Goal: Task Accomplishment & Management: Manage account settings

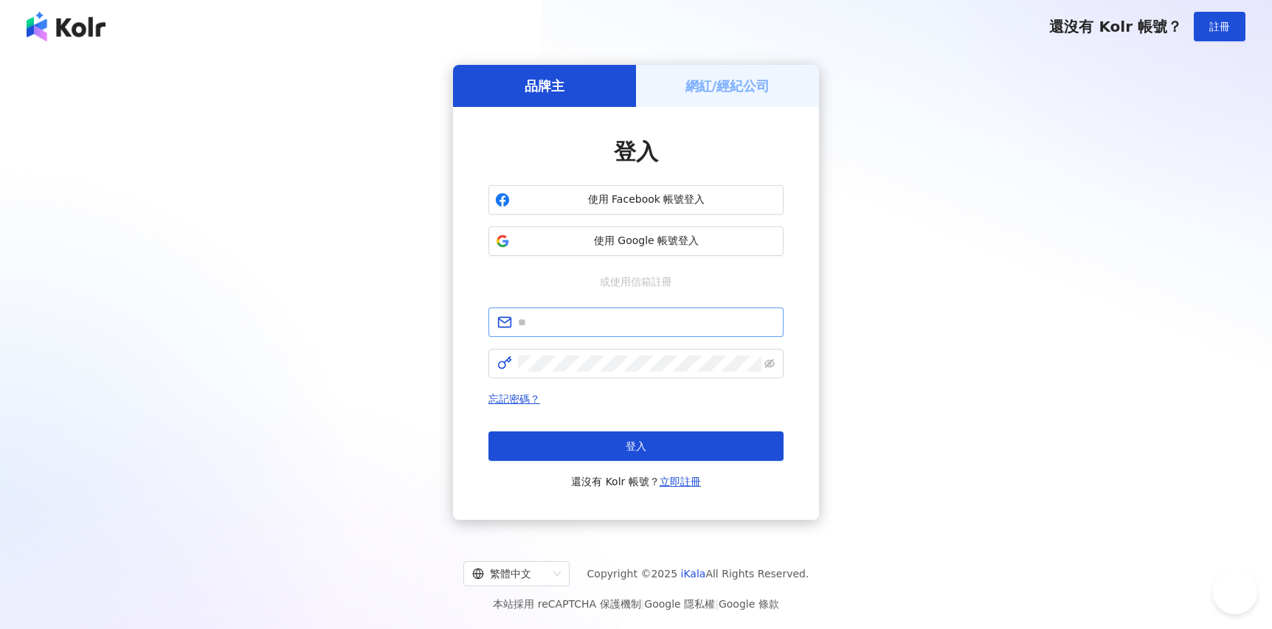
click at [595, 318] on input "text" at bounding box center [646, 322] width 257 height 16
type input "**********"
click button "登入" at bounding box center [635, 447] width 295 height 30
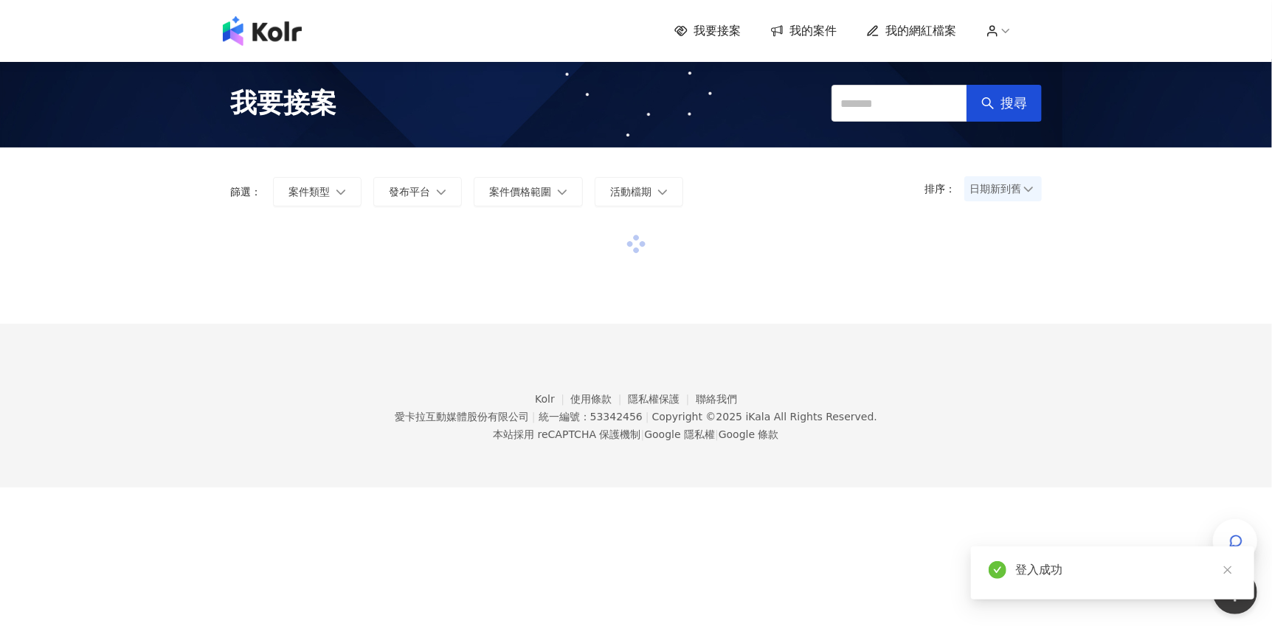
click at [1106, 234] on div "我要接案 我的案件 我的網紅檔案 我要接案 搜尋 排序： 日期新到舊 篩選： 案件類型 發布平台 案件價格範圍 活動檔期 清除 套用 Kolr 使用條款 隱私…" at bounding box center [636, 244] width 1272 height 488
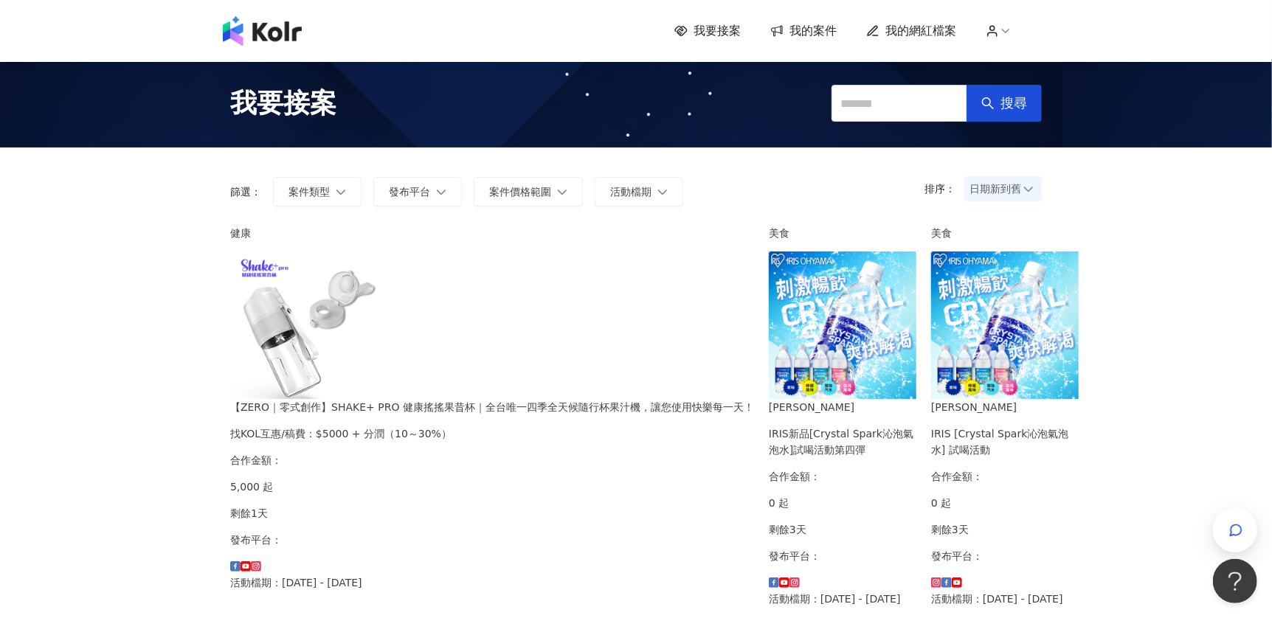
scroll to position [0, 55]
click at [792, 30] on link "我的案件" at bounding box center [803, 31] width 66 height 16
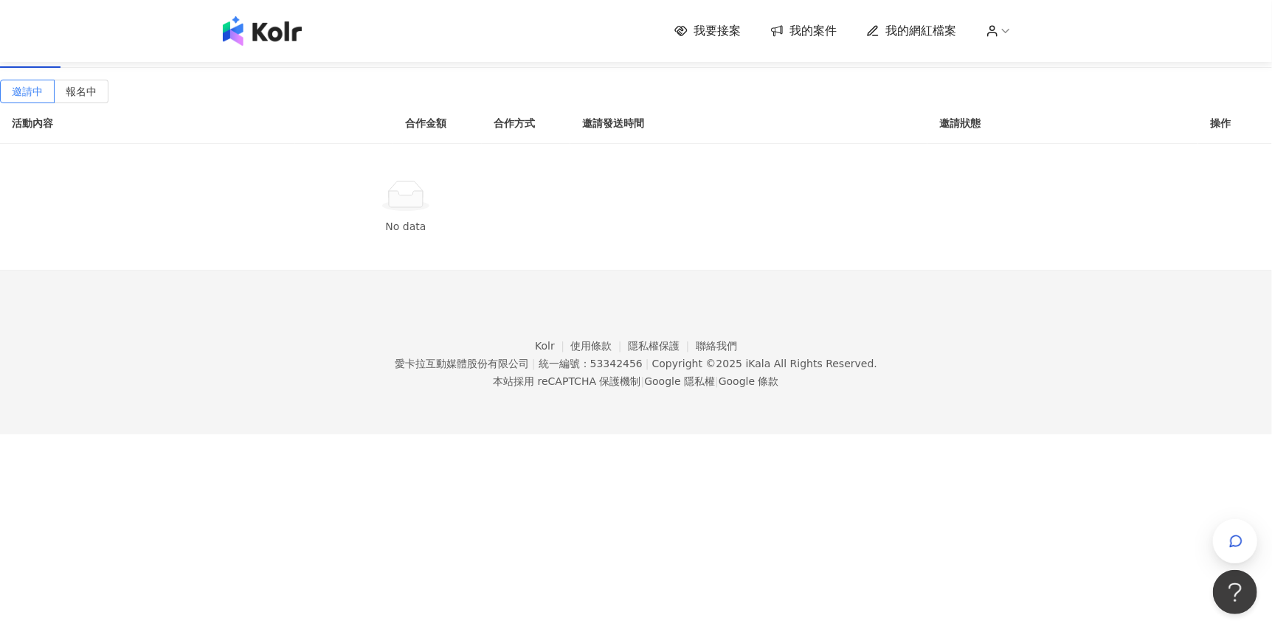
click at [898, 32] on span "我的網紅檔案" at bounding box center [920, 31] width 71 height 16
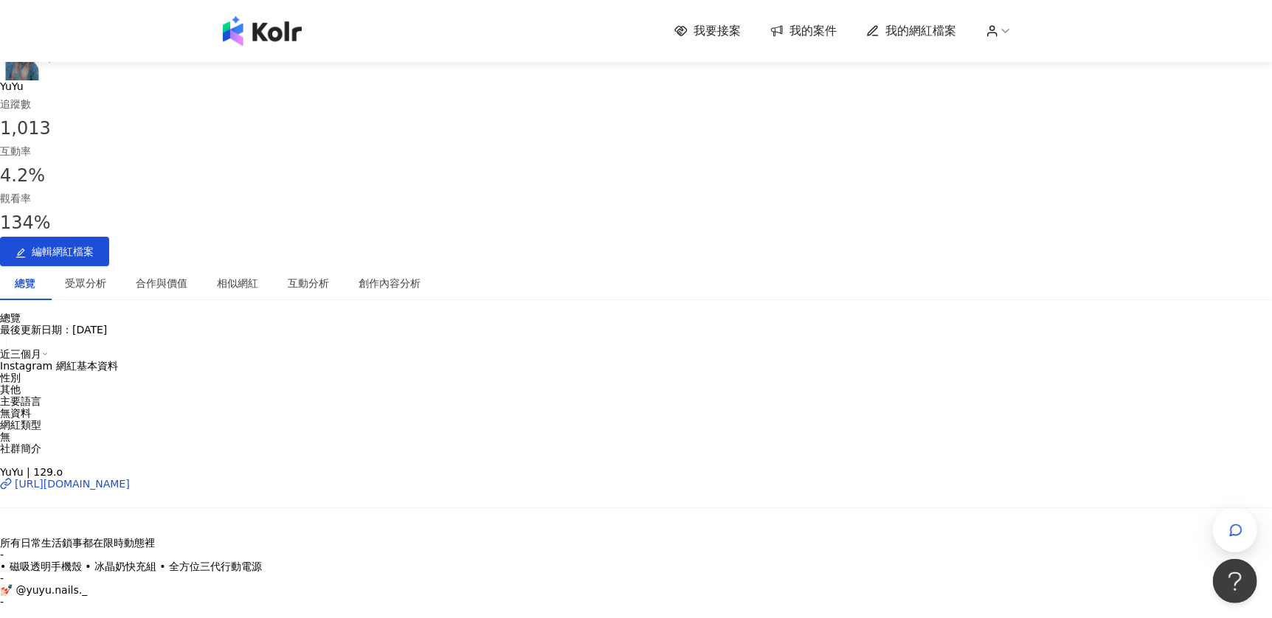
click at [35, 34] on div "1,013" at bounding box center [21, 28] width 30 height 12
drag, startPoint x: 771, startPoint y: 138, endPoint x: 823, endPoint y: 136, distance: 51.7
click at [823, 136] on div "追蹤數 1,013 互動率 4.2% 觀看率 134%" at bounding box center [636, 166] width 1272 height 141
click at [871, 266] on div "總覽 受眾分析 合作與價值 相似網紅 互動分析 創作內容分析" at bounding box center [636, 283] width 1272 height 34
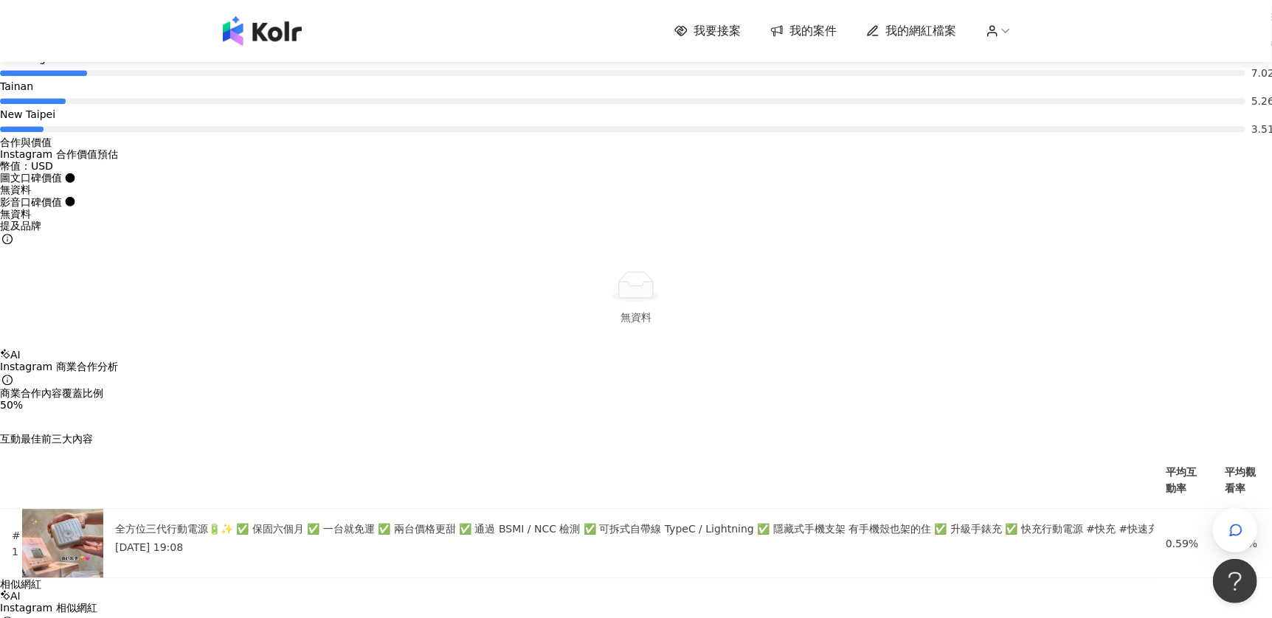
scroll to position [2287, 0]
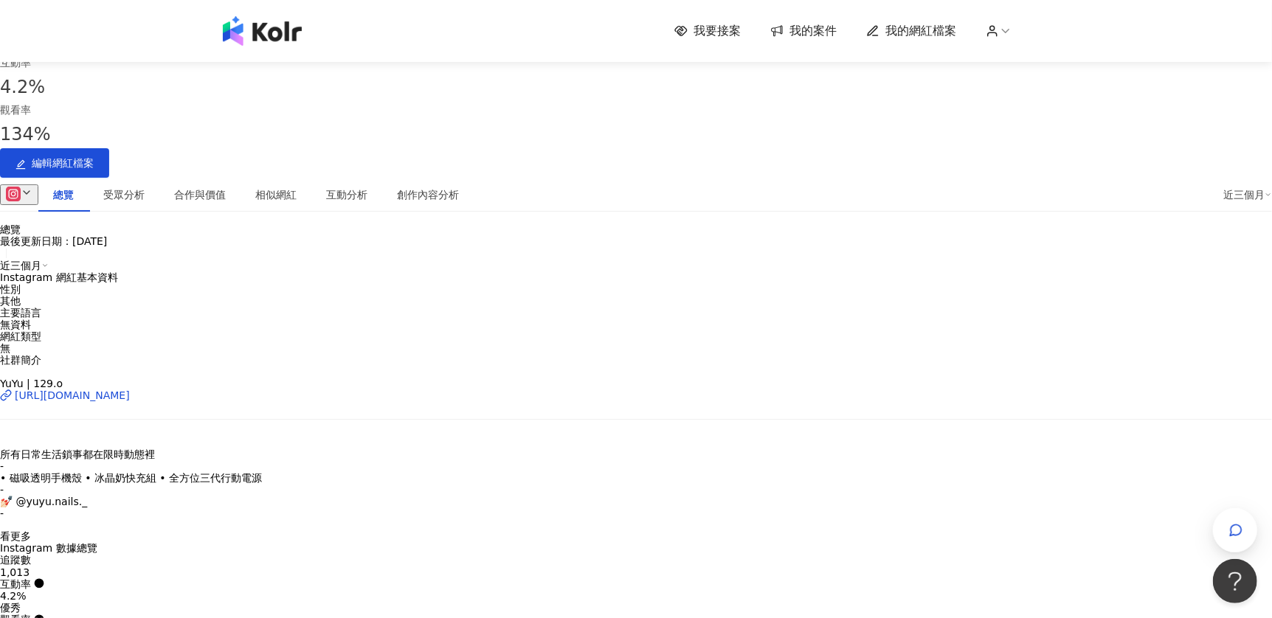
scroll to position [0, 0]
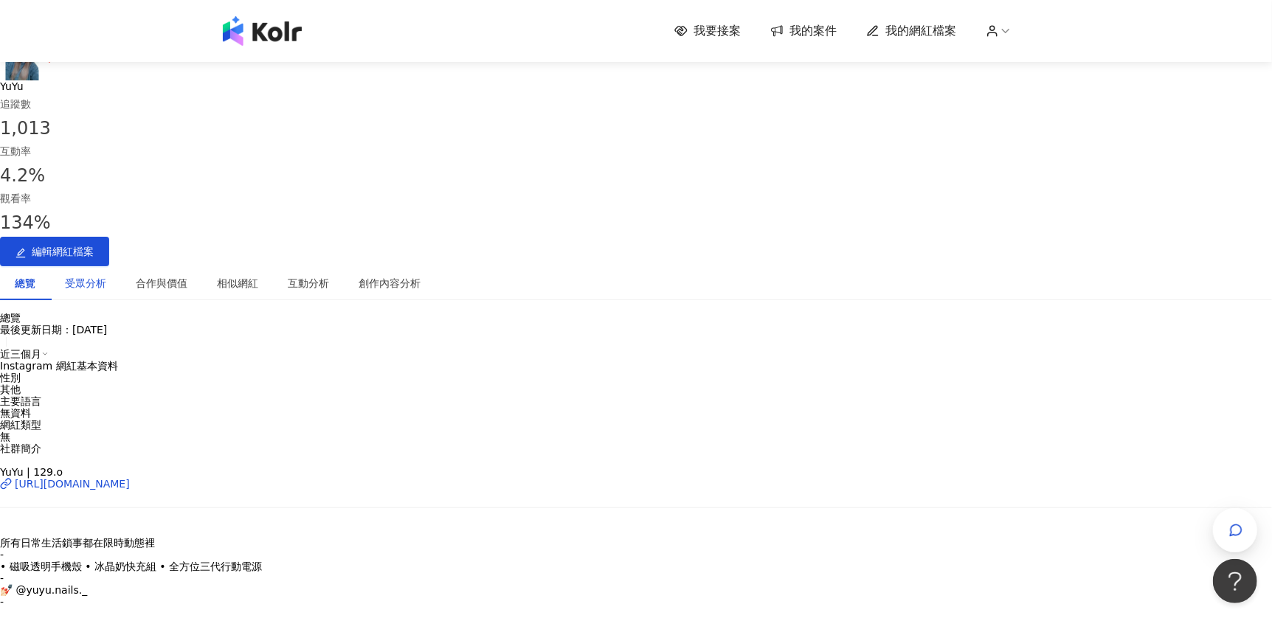
click at [106, 275] on div "受眾分析" at bounding box center [85, 283] width 41 height 16
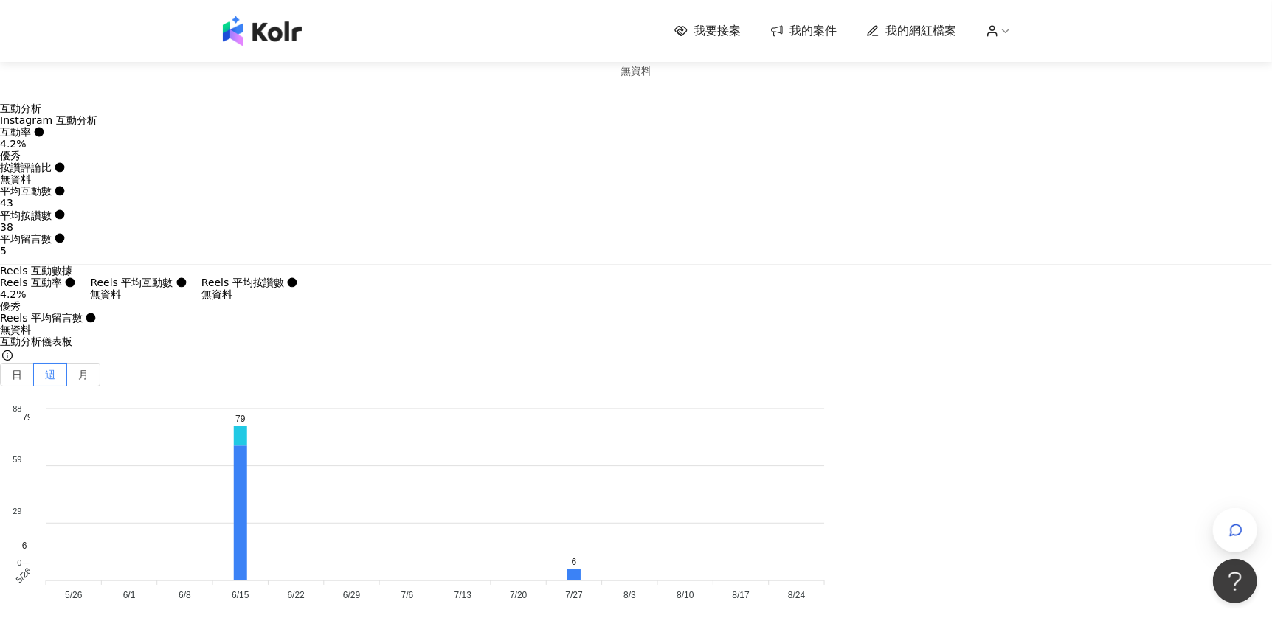
scroll to position [3193, 0]
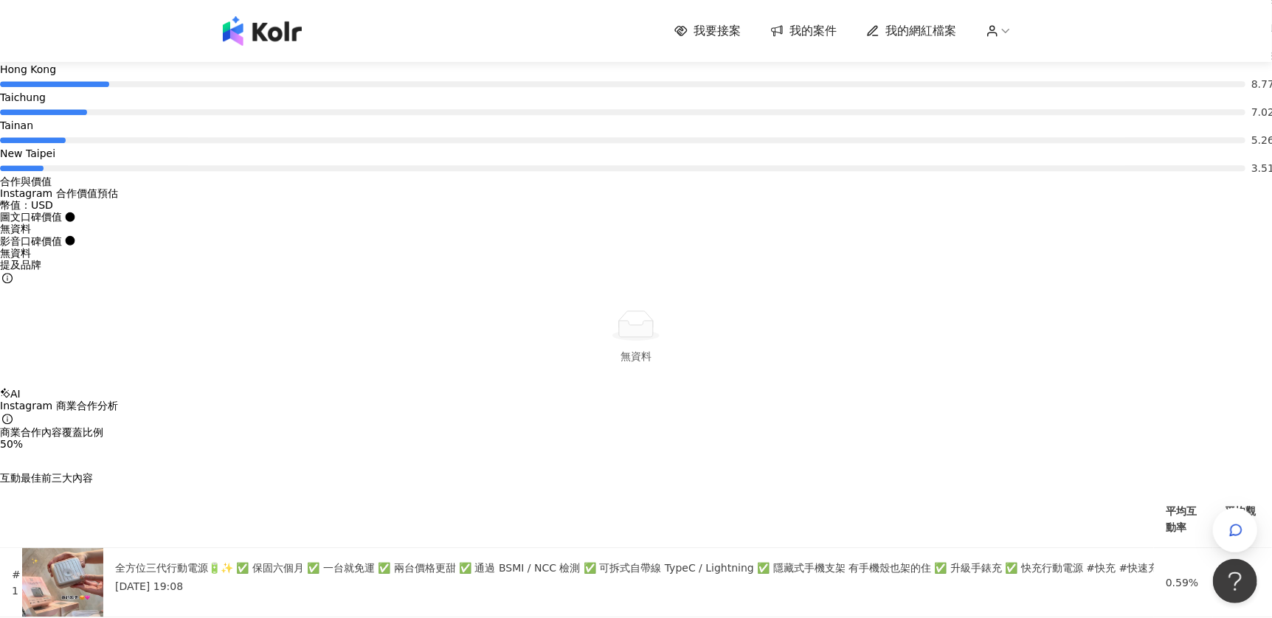
scroll to position [2065, 0]
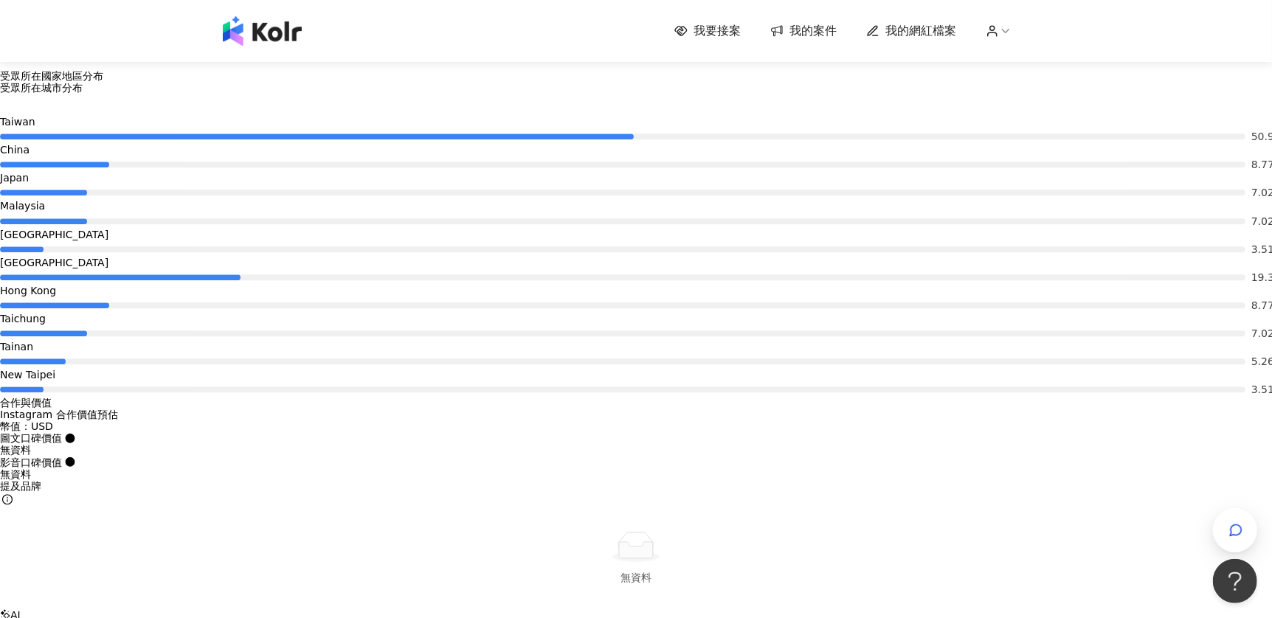
click at [230, 100] on button "Instagram" at bounding box center [241, 104] width 79 height 21
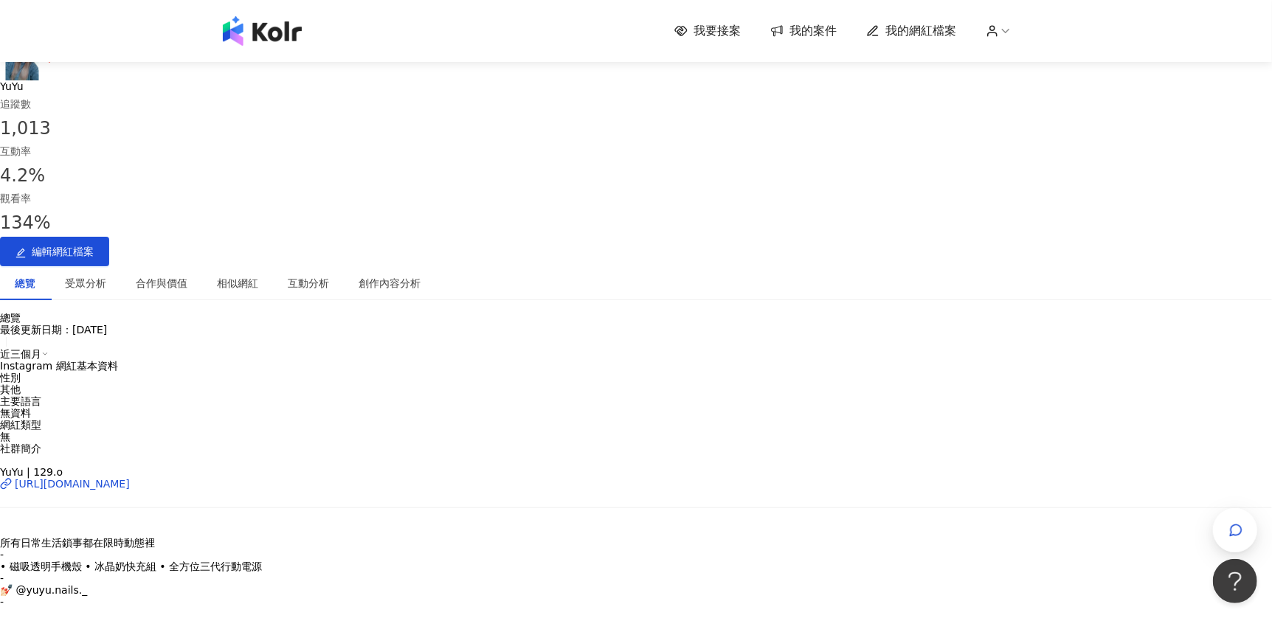
click at [999, 27] on icon at bounding box center [992, 30] width 13 height 13
click at [1026, 52] on link "帳戶設定" at bounding box center [1041, 58] width 41 height 12
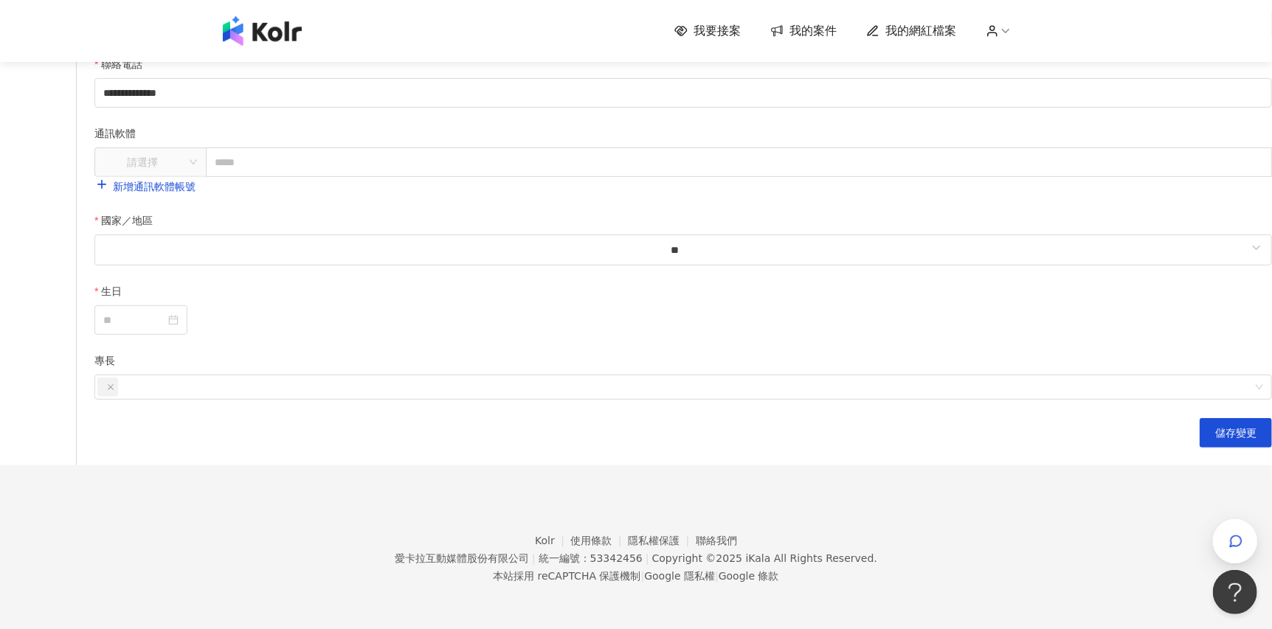
scroll to position [368, 0]
click at [545, 259] on input "**" at bounding box center [675, 250] width 1144 height 18
click at [776, 305] on div "生日" at bounding box center [683, 294] width 1178 height 22
click at [187, 335] on div at bounding box center [140, 320] width 93 height 30
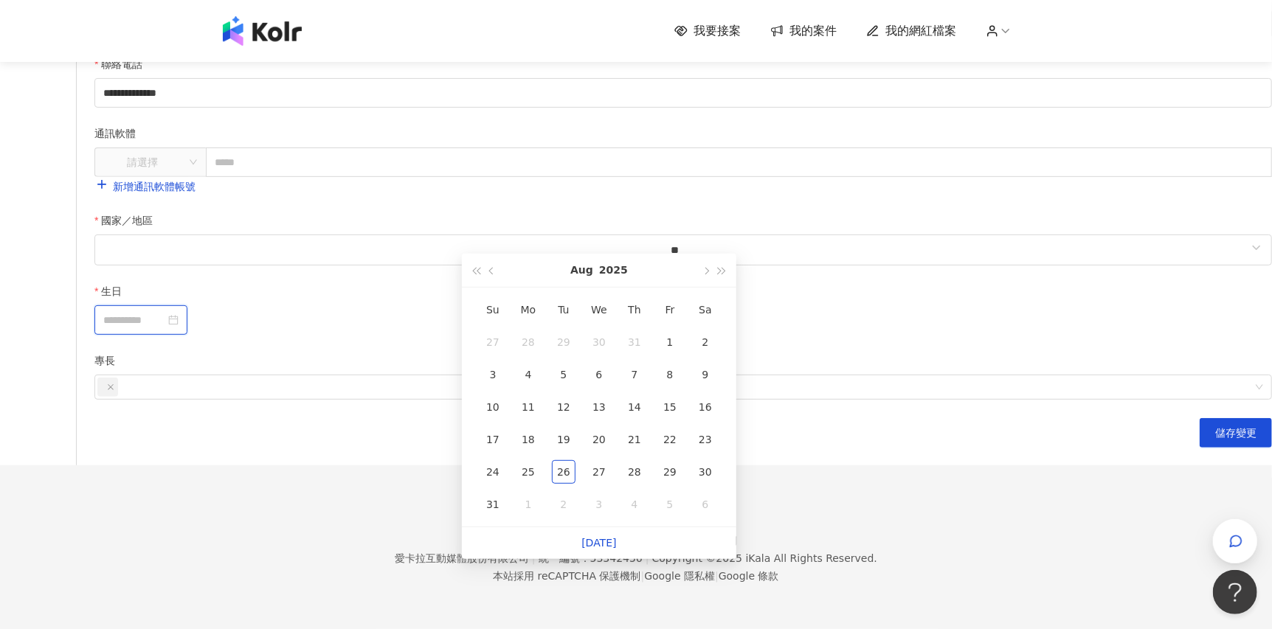
type input "**********"
click at [487, 254] on button "button" at bounding box center [492, 270] width 16 height 33
click at [476, 254] on button "button" at bounding box center [476, 270] width 16 height 33
click at [616, 254] on button "2023" at bounding box center [621, 270] width 29 height 33
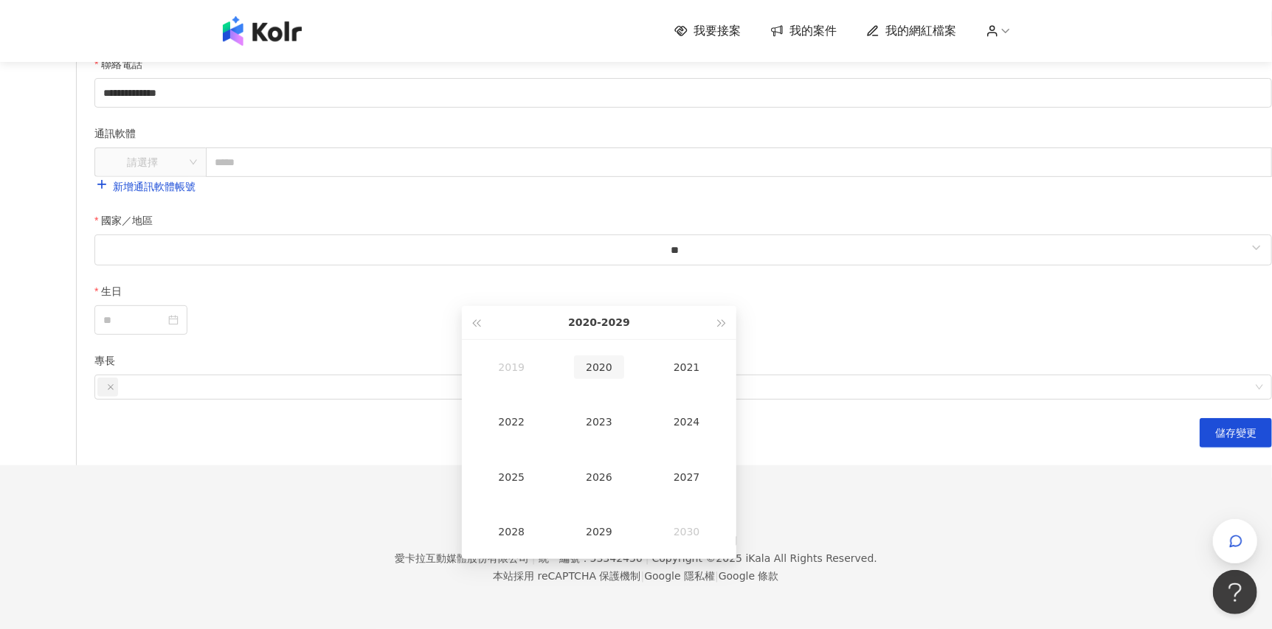
type input "**********"
click at [474, 320] on span "button" at bounding box center [475, 323] width 7 height 7
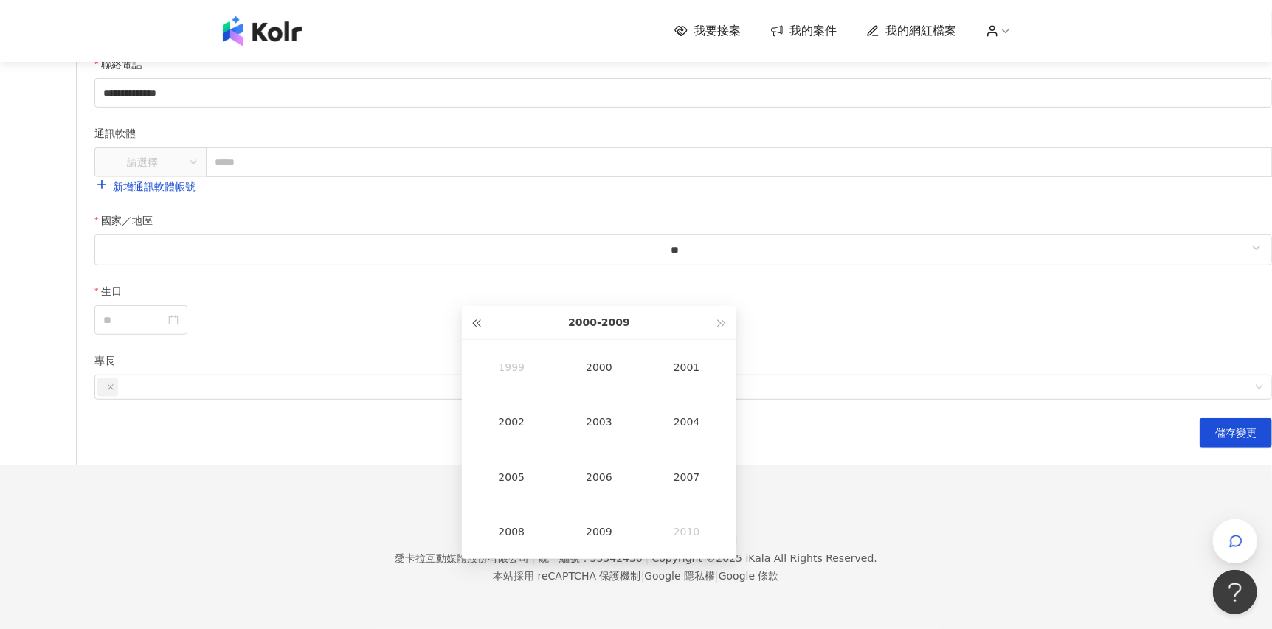
click at [474, 320] on span "button" at bounding box center [475, 323] width 7 height 7
click at [516, 466] on div "1995" at bounding box center [512, 478] width 50 height 24
click at [510, 356] on div "[PERSON_NAME]" at bounding box center [512, 368] width 50 height 24
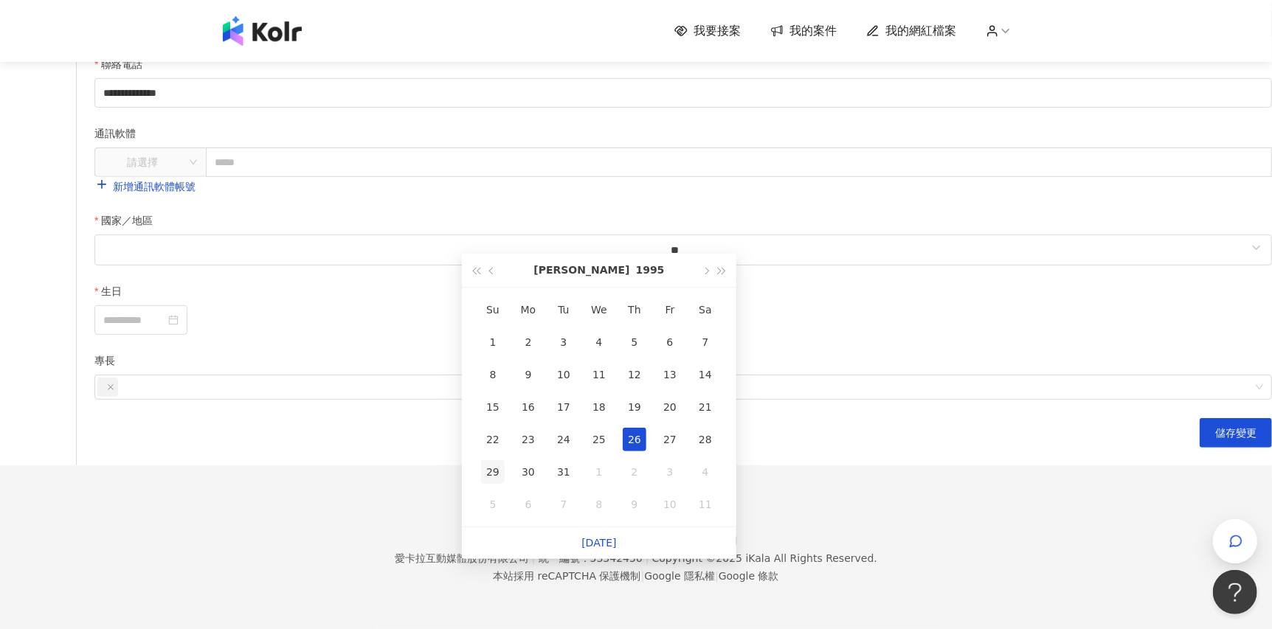
click at [491, 460] on div "29" at bounding box center [493, 472] width 24 height 24
type input "**********"
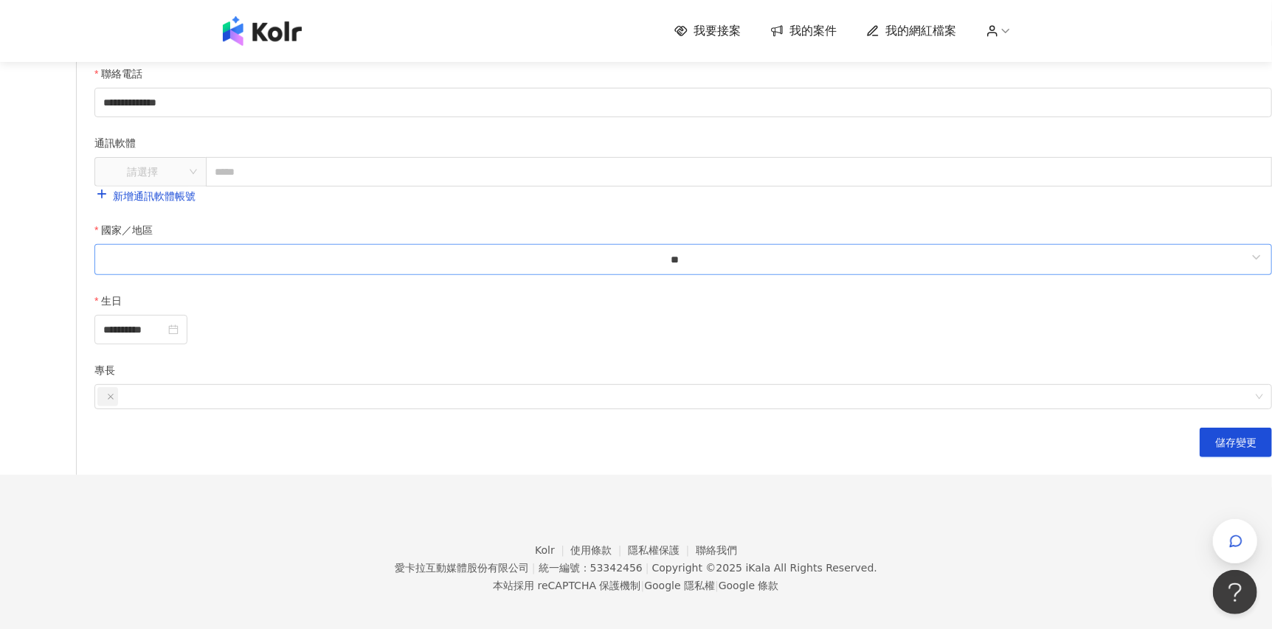
scroll to position [443, 0]
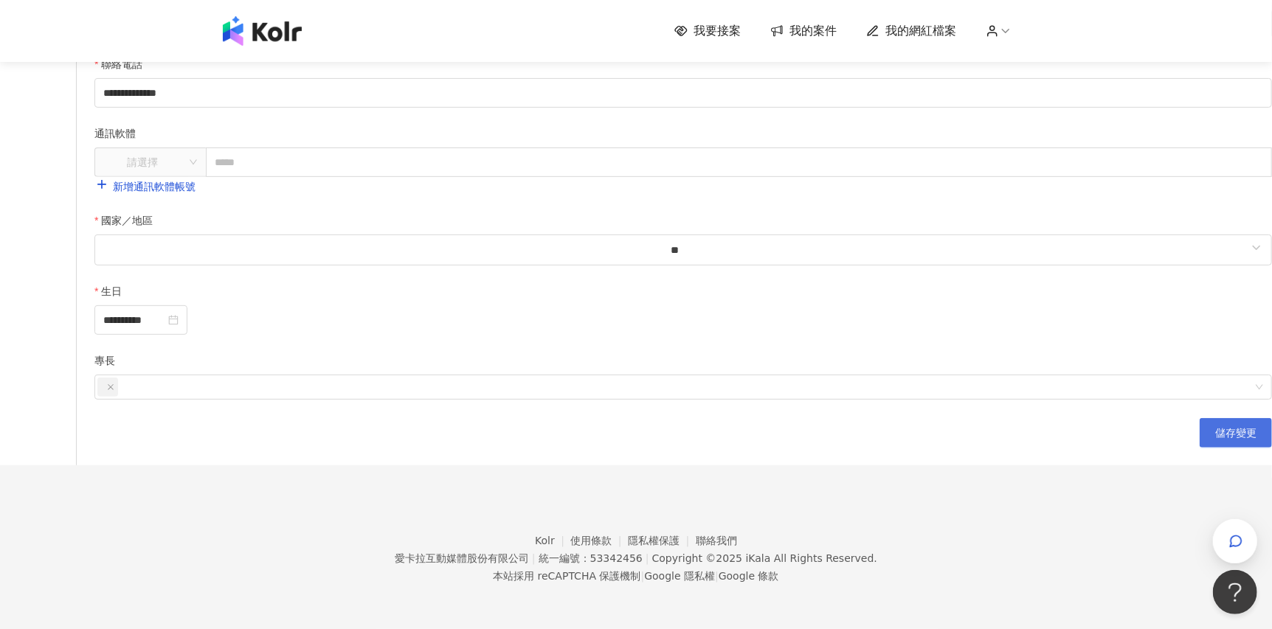
click at [1200, 448] on button "儲存變更" at bounding box center [1236, 433] width 72 height 30
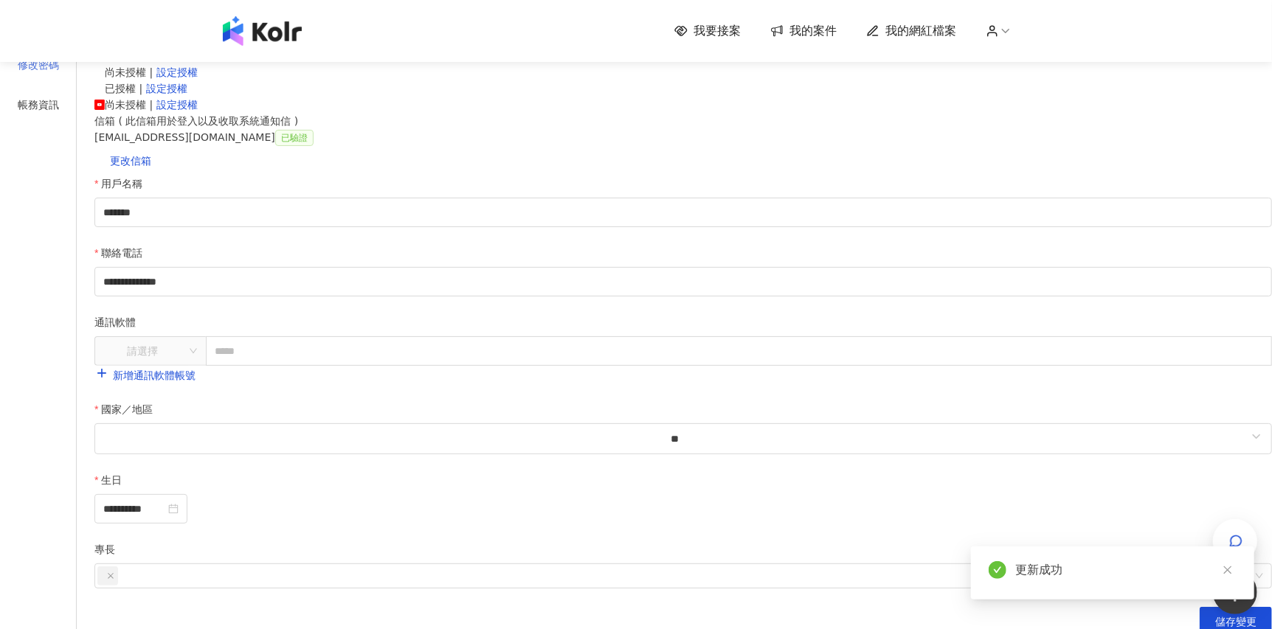
scroll to position [0, 0]
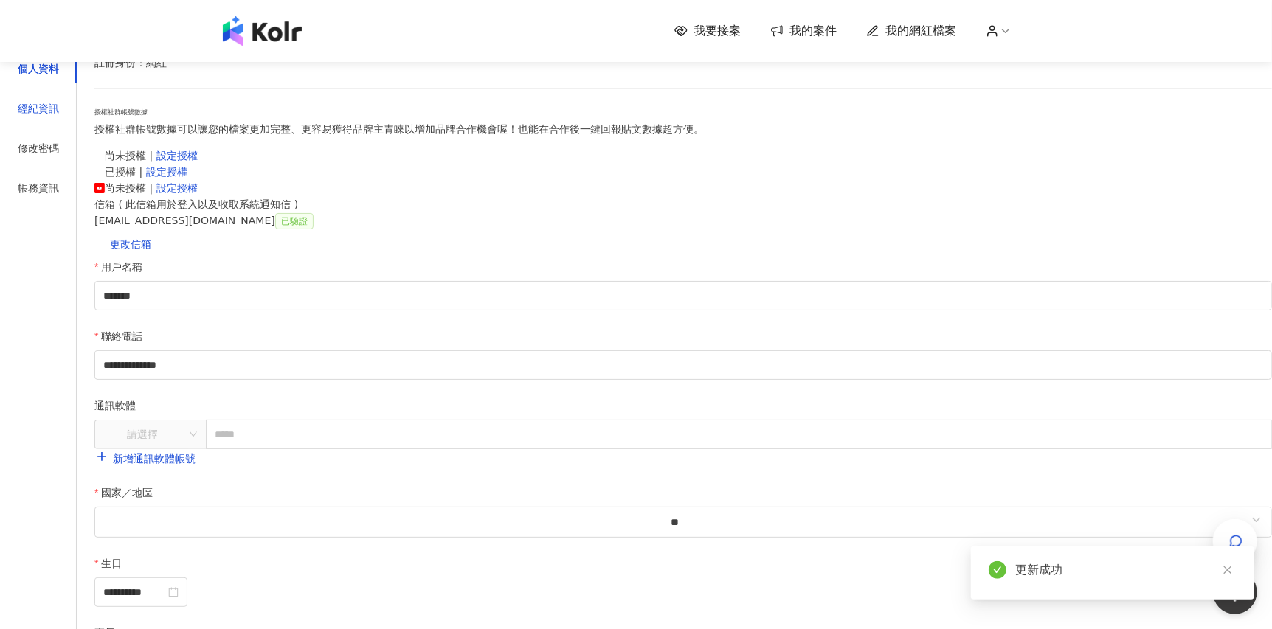
click at [59, 117] on div "經紀資訊" at bounding box center [38, 108] width 41 height 16
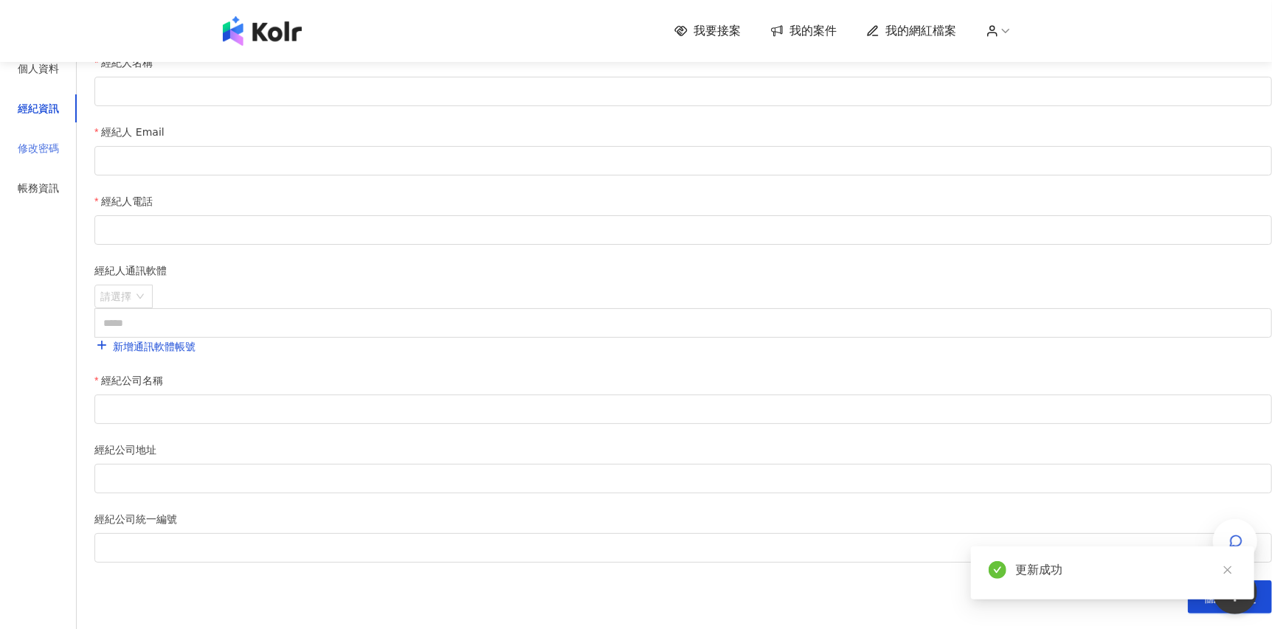
scroll to position [148, 0]
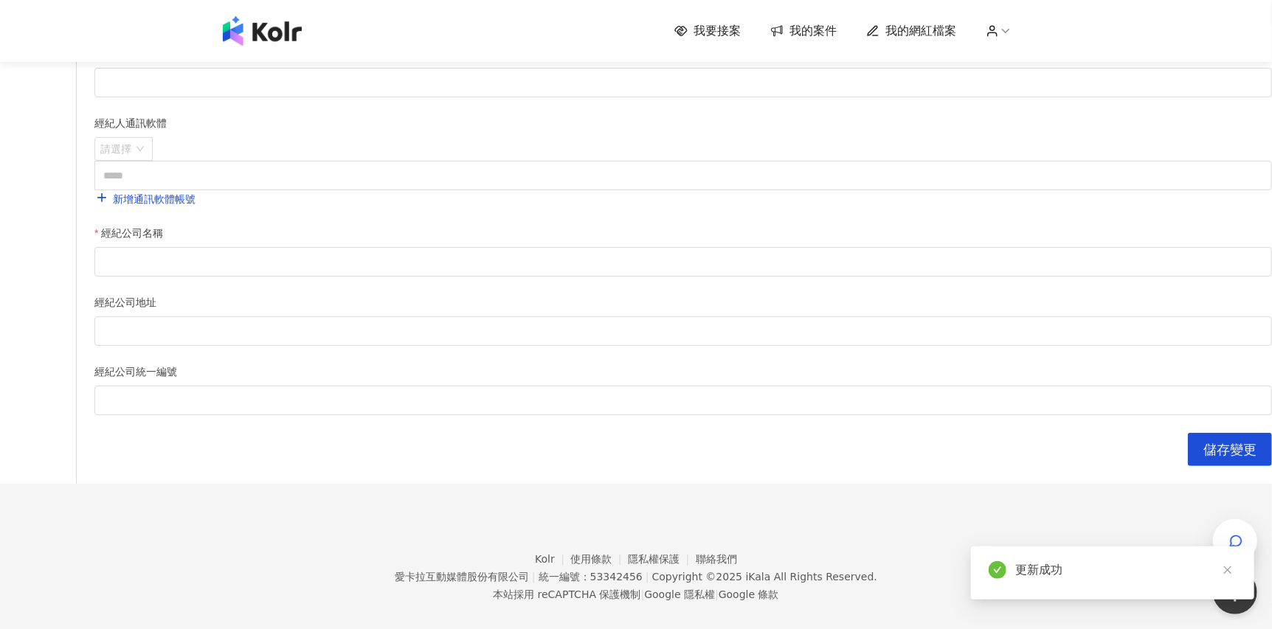
click at [59, 9] on div "修改密碼" at bounding box center [38, 1] width 41 height 16
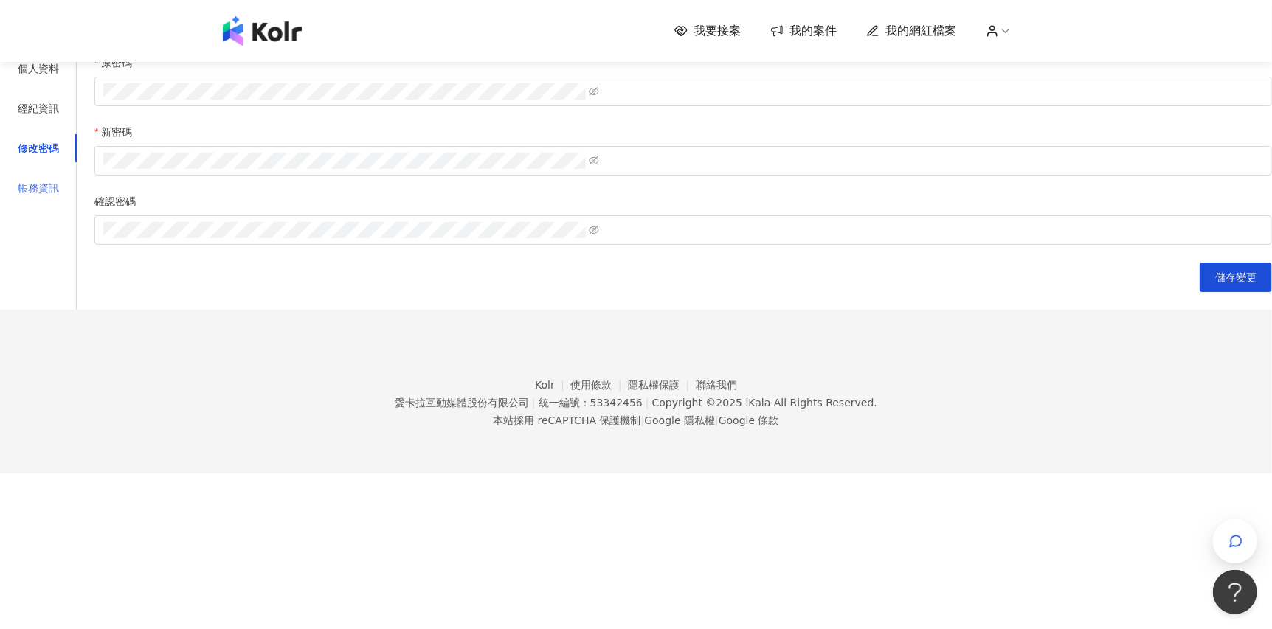
click at [77, 202] on div "帳務資訊" at bounding box center [38, 188] width 77 height 28
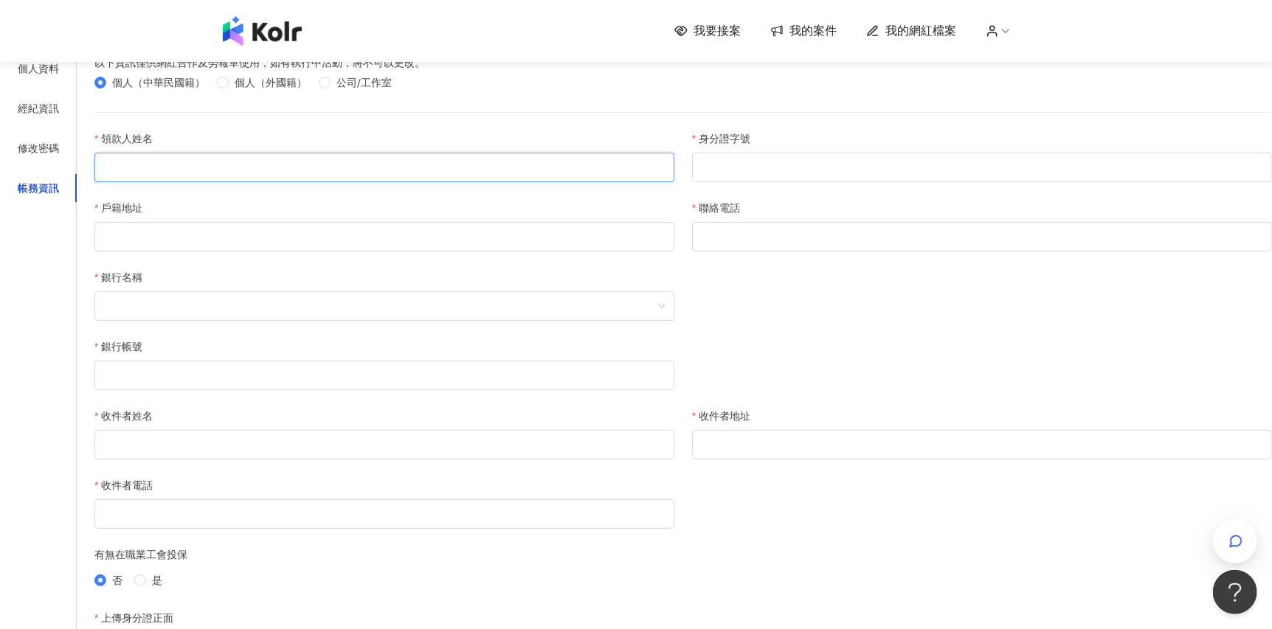
click at [629, 182] on input "領款人姓名" at bounding box center [384, 168] width 580 height 30
type input "*"
type input "***"
click at [721, 28] on span "我要接案" at bounding box center [717, 31] width 47 height 16
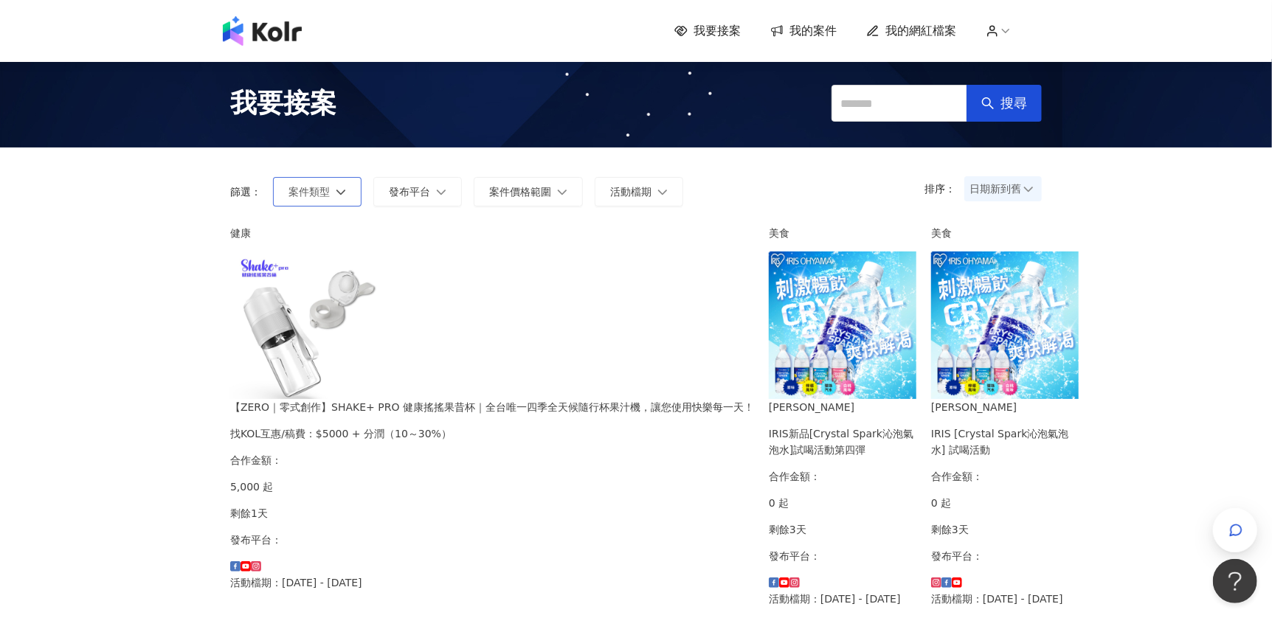
click at [358, 190] on button "案件類型" at bounding box center [317, 192] width 89 height 30
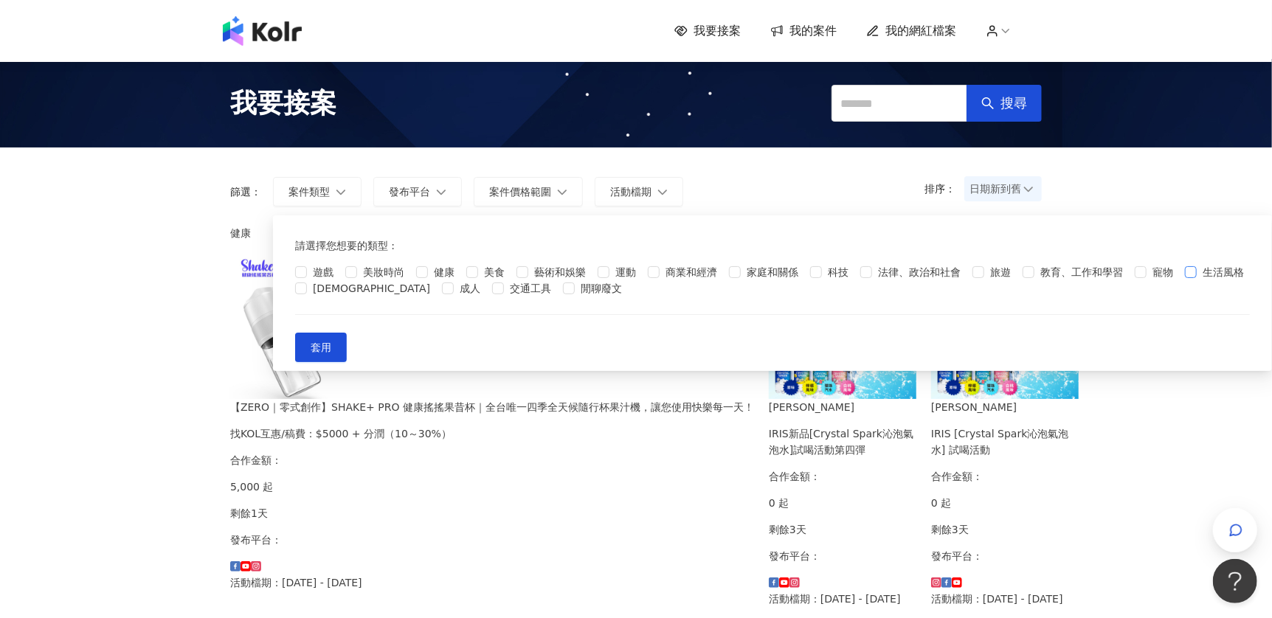
click at [1197, 280] on span "生活風格" at bounding box center [1223, 272] width 53 height 16
click at [1185, 280] on label "生活風格" at bounding box center [1217, 272] width 65 height 16
click at [862, 106] on input "text" at bounding box center [899, 103] width 136 height 37
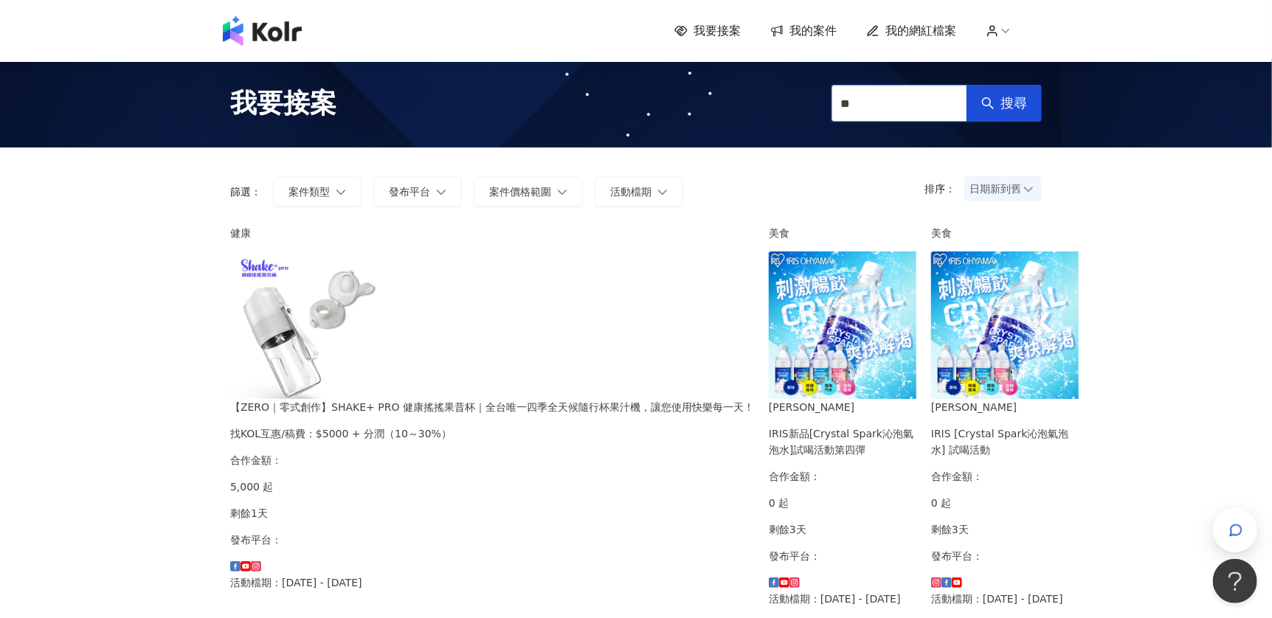
type input "*"
type input "***"
click at [1009, 110] on span "搜尋" at bounding box center [1013, 103] width 27 height 16
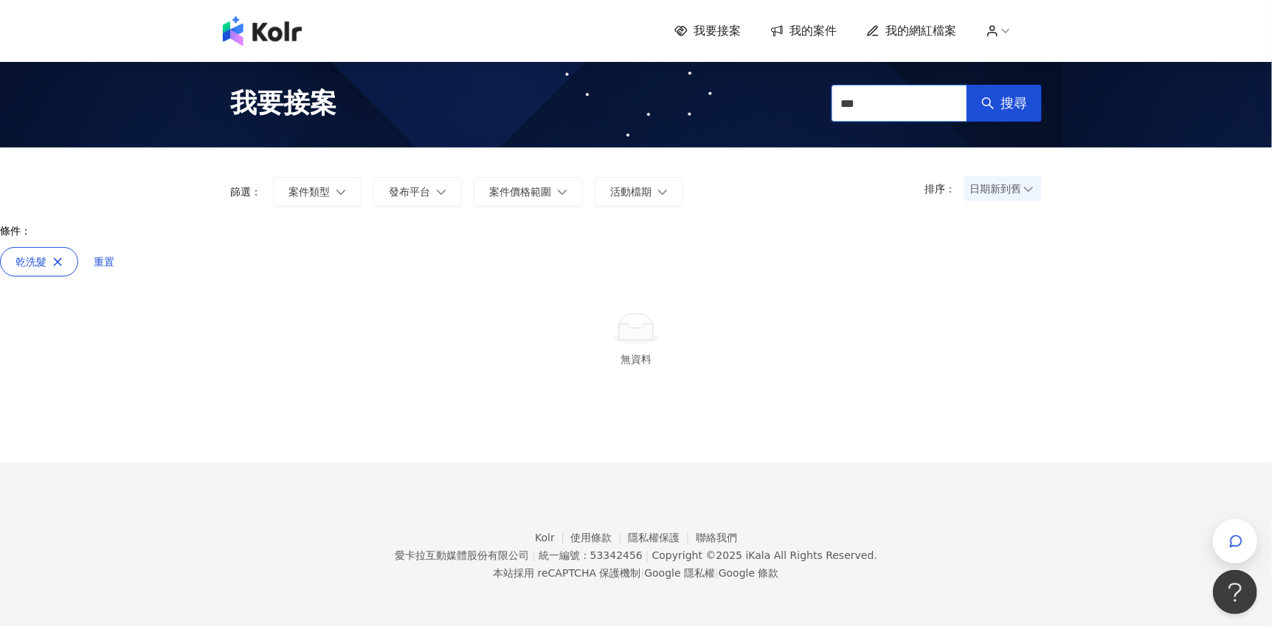
click at [865, 111] on input "***" at bounding box center [899, 103] width 136 height 37
type input "*"
type input "**"
click at [1052, 112] on div "我要接案 ** 搜尋" at bounding box center [635, 103] width 841 height 66
click at [1026, 114] on button "搜尋" at bounding box center [1004, 103] width 75 height 37
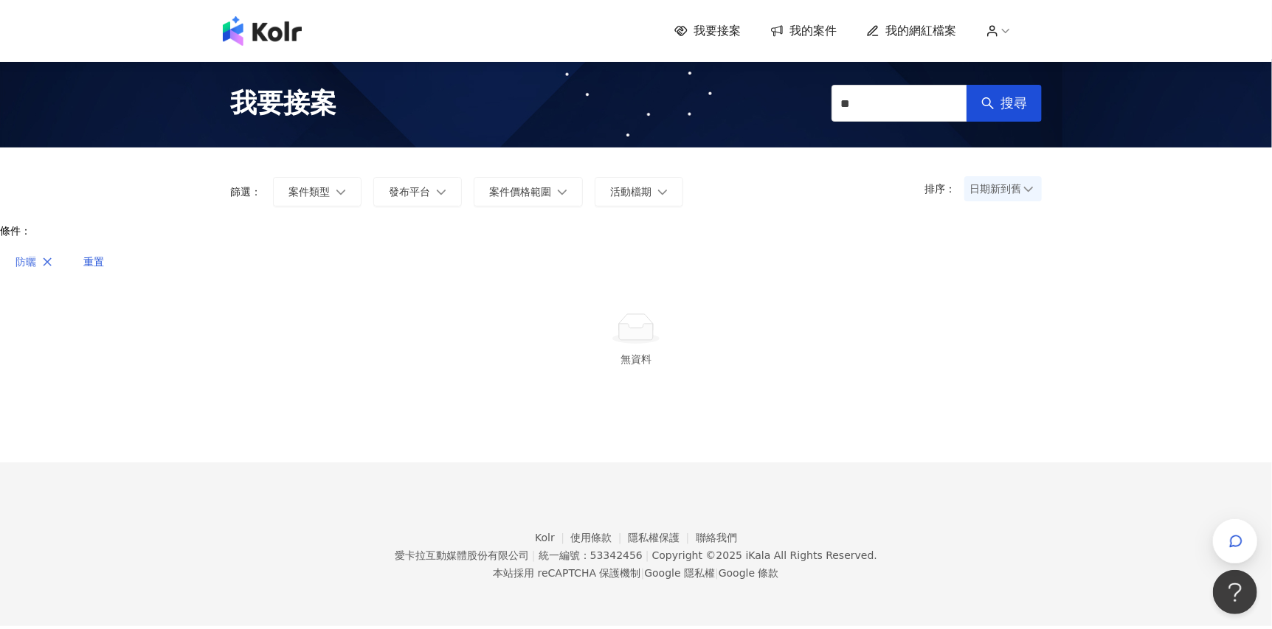
click at [36, 256] on span "防曬" at bounding box center [25, 262] width 21 height 12
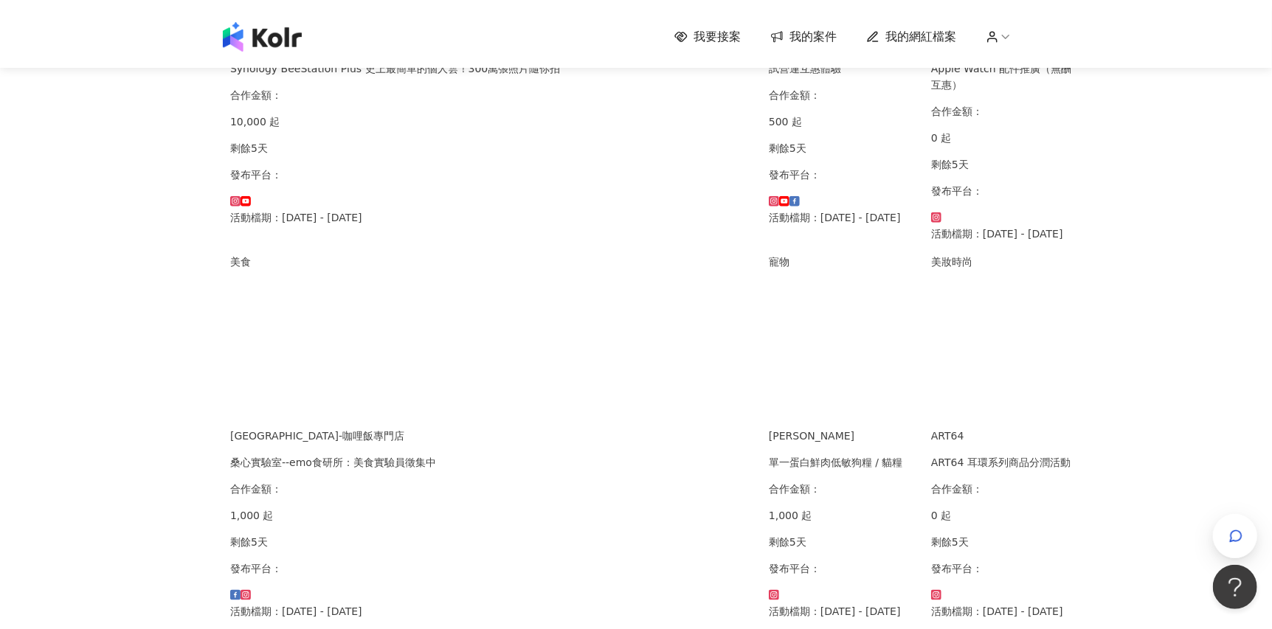
scroll to position [885, 0]
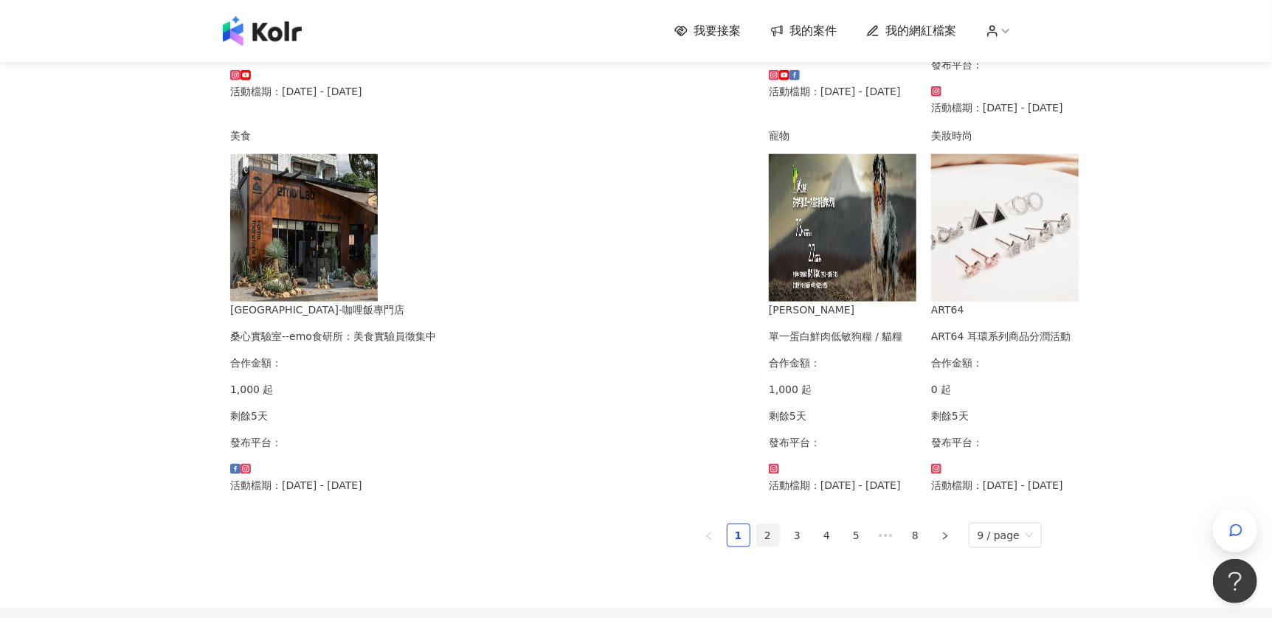
click at [770, 525] on link "2" at bounding box center [768, 536] width 22 height 22
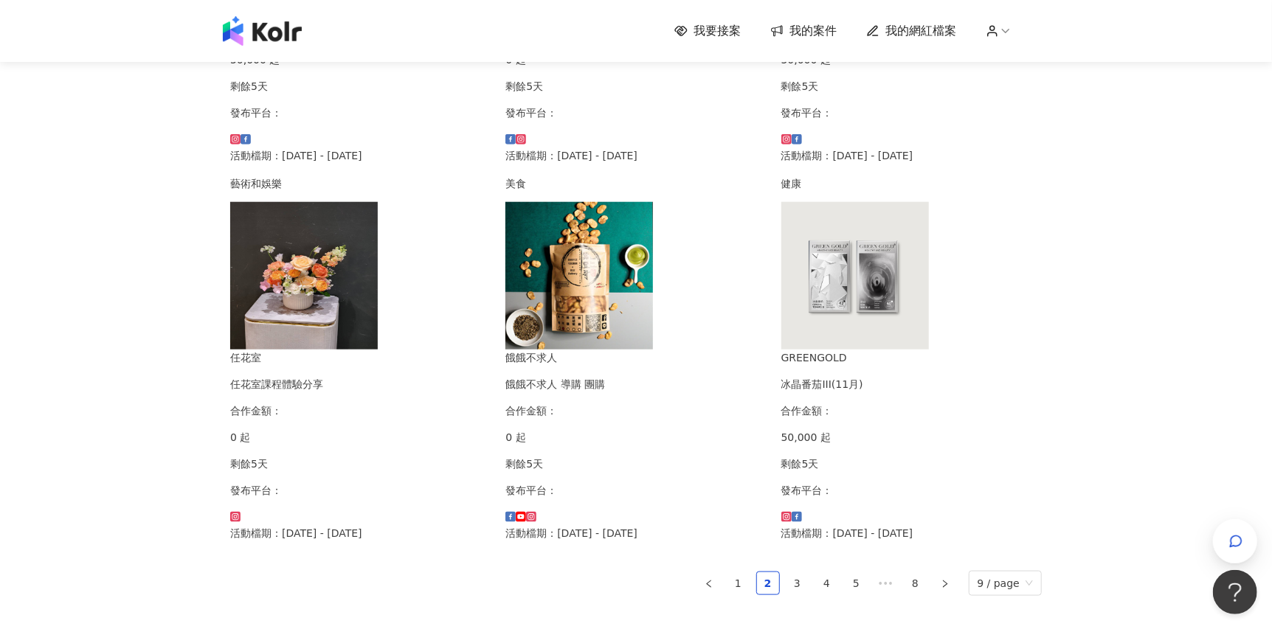
scroll to position [909, 0]
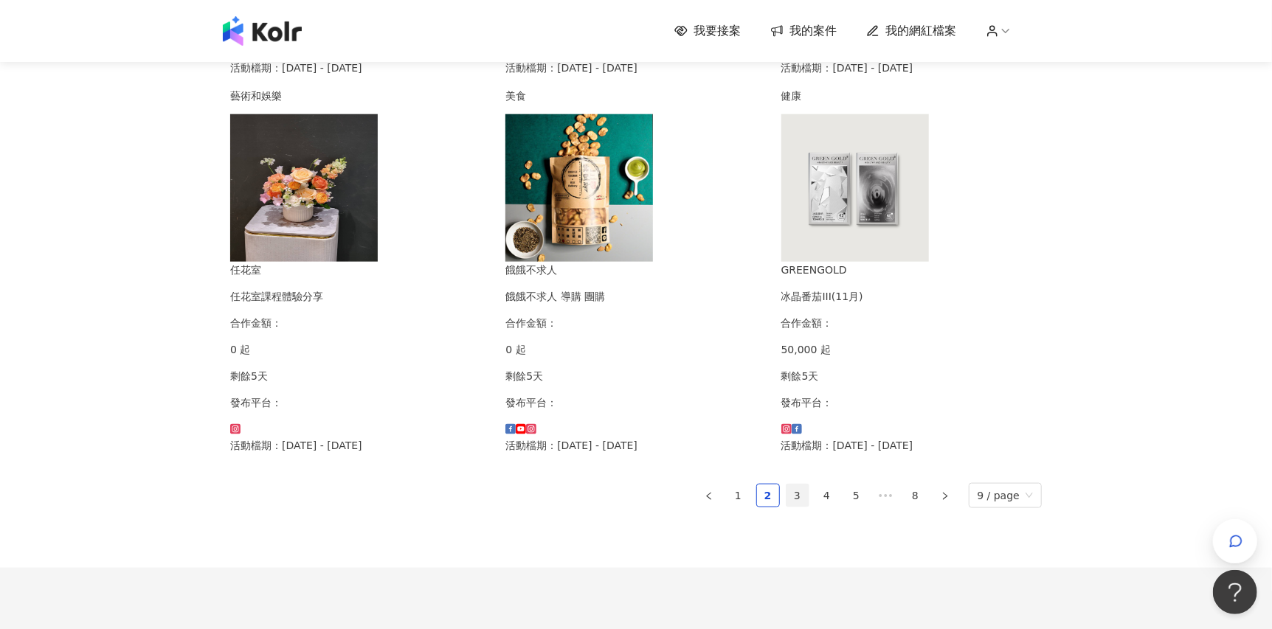
click at [801, 485] on link "3" at bounding box center [797, 496] width 22 height 22
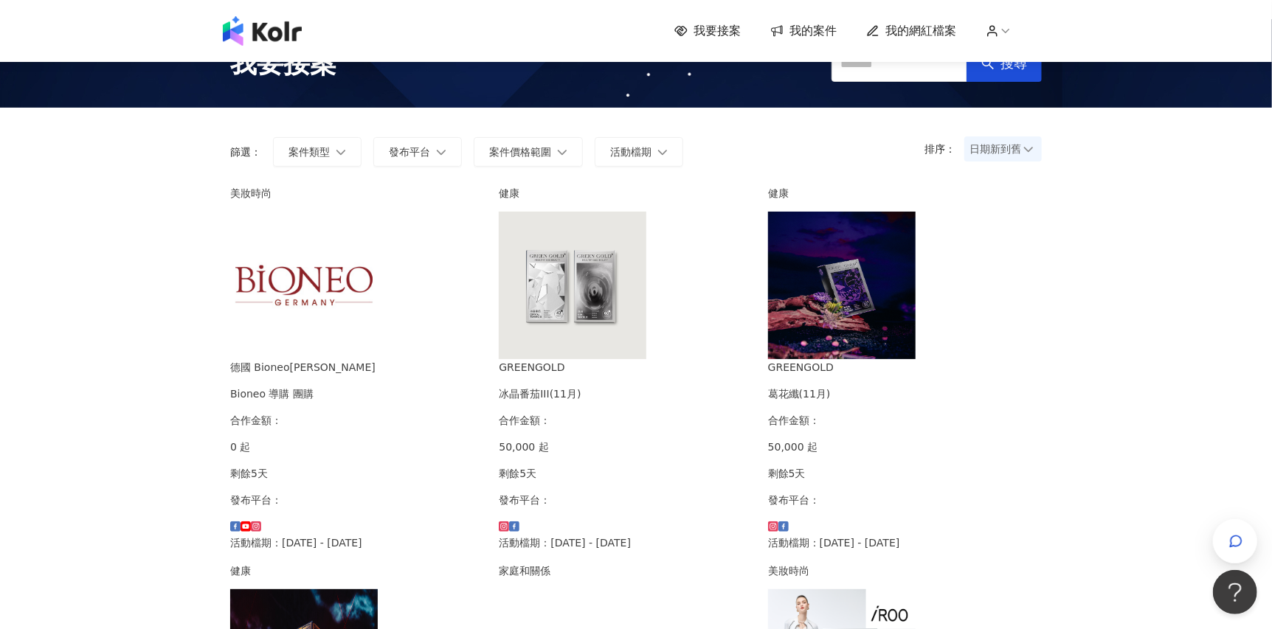
scroll to position [5, 0]
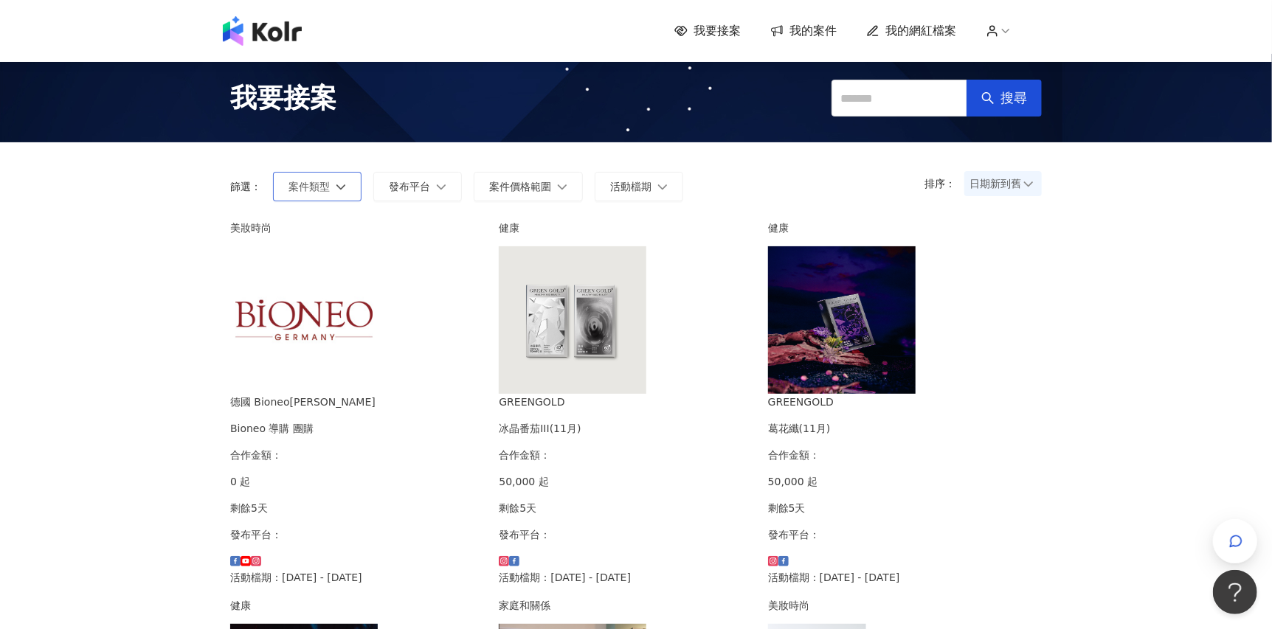
click at [344, 188] on icon "button" at bounding box center [341, 186] width 10 height 10
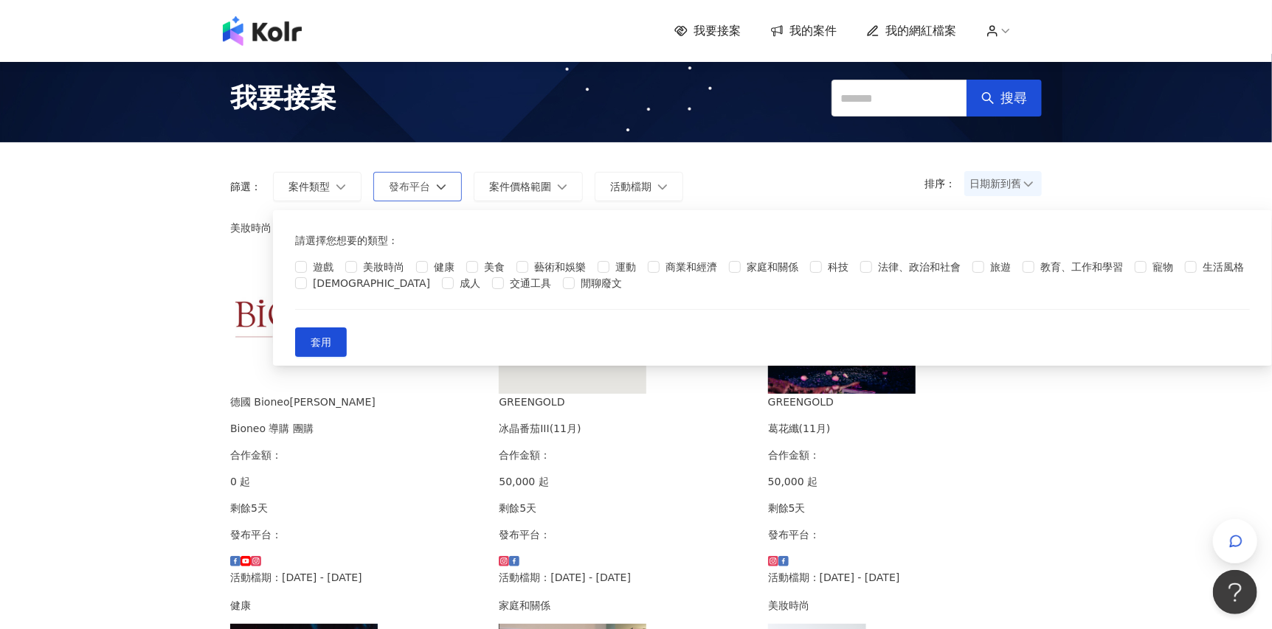
click at [393, 191] on span "發布平台" at bounding box center [409, 187] width 41 height 12
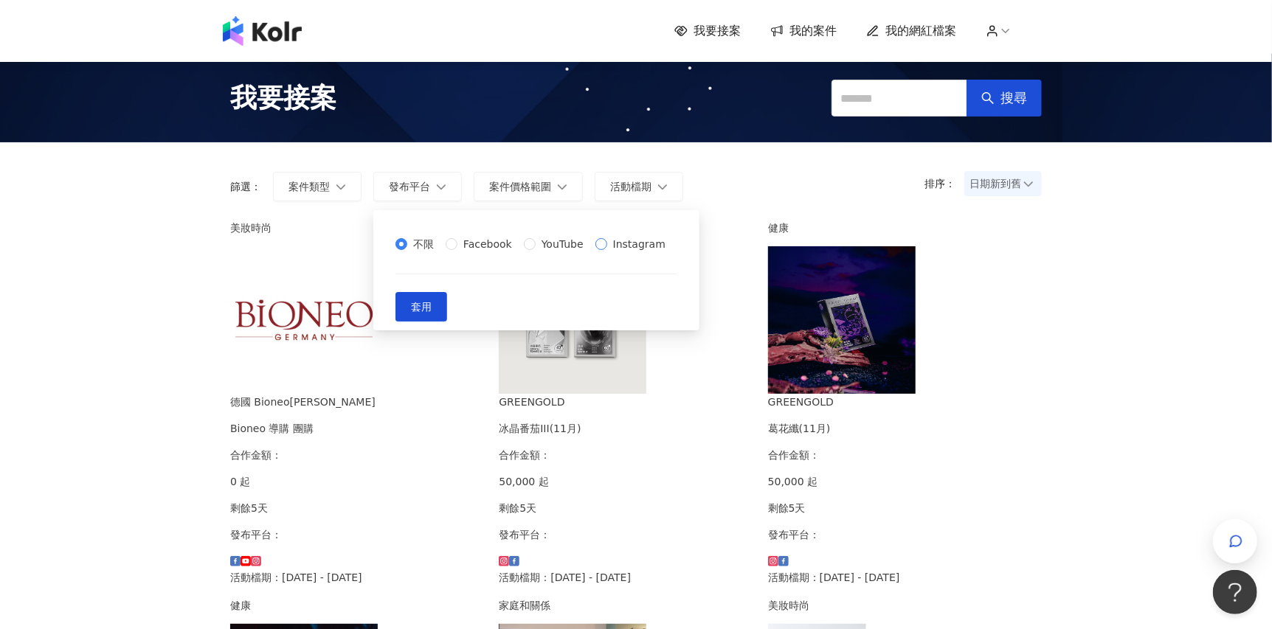
click at [595, 252] on label "Instagram" at bounding box center [633, 244] width 76 height 16
click at [447, 322] on button "套用" at bounding box center [421, 307] width 52 height 30
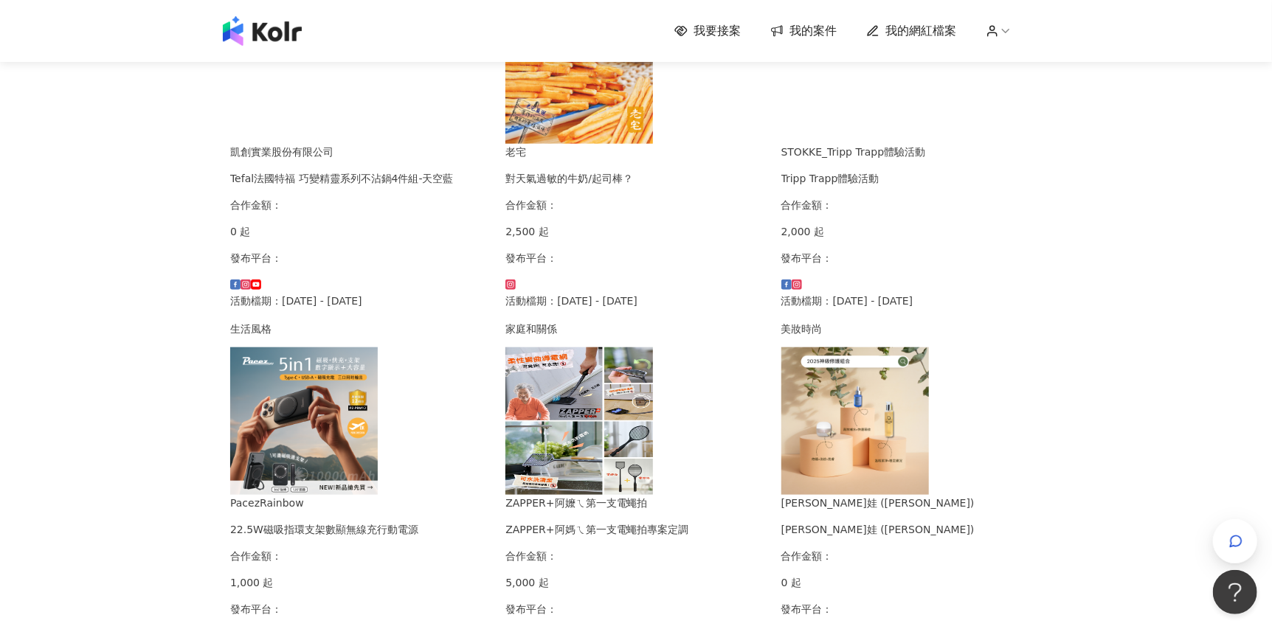
scroll to position [891, 0]
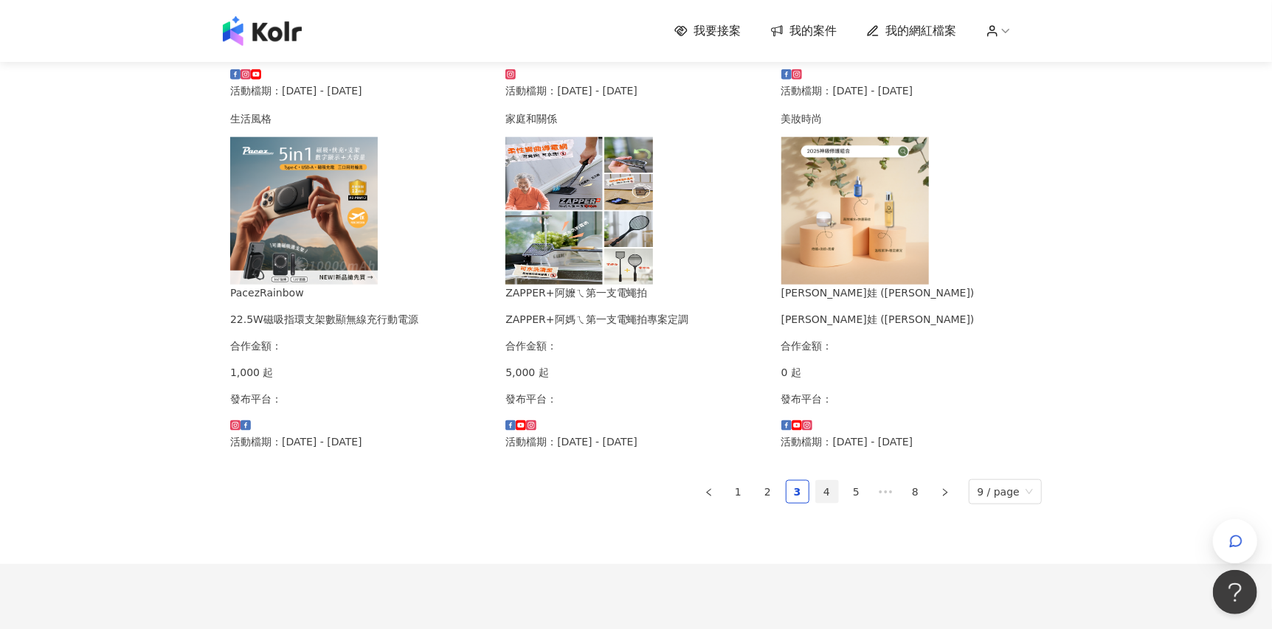
click at [820, 503] on link "4" at bounding box center [827, 492] width 22 height 22
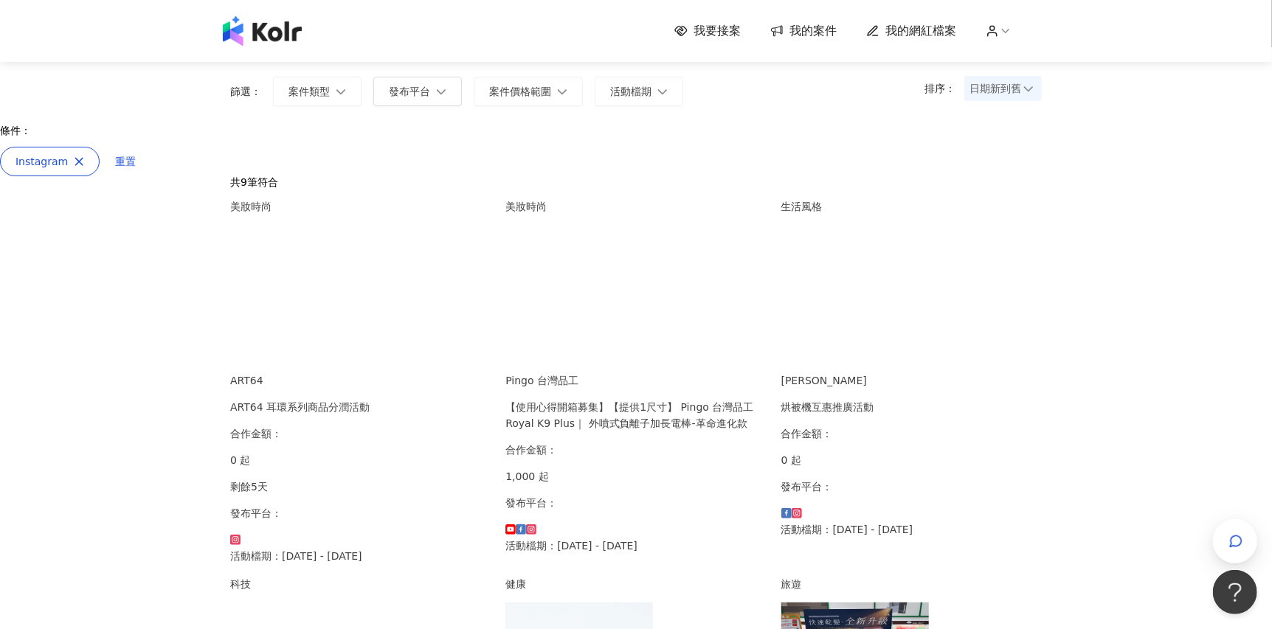
scroll to position [97, 0]
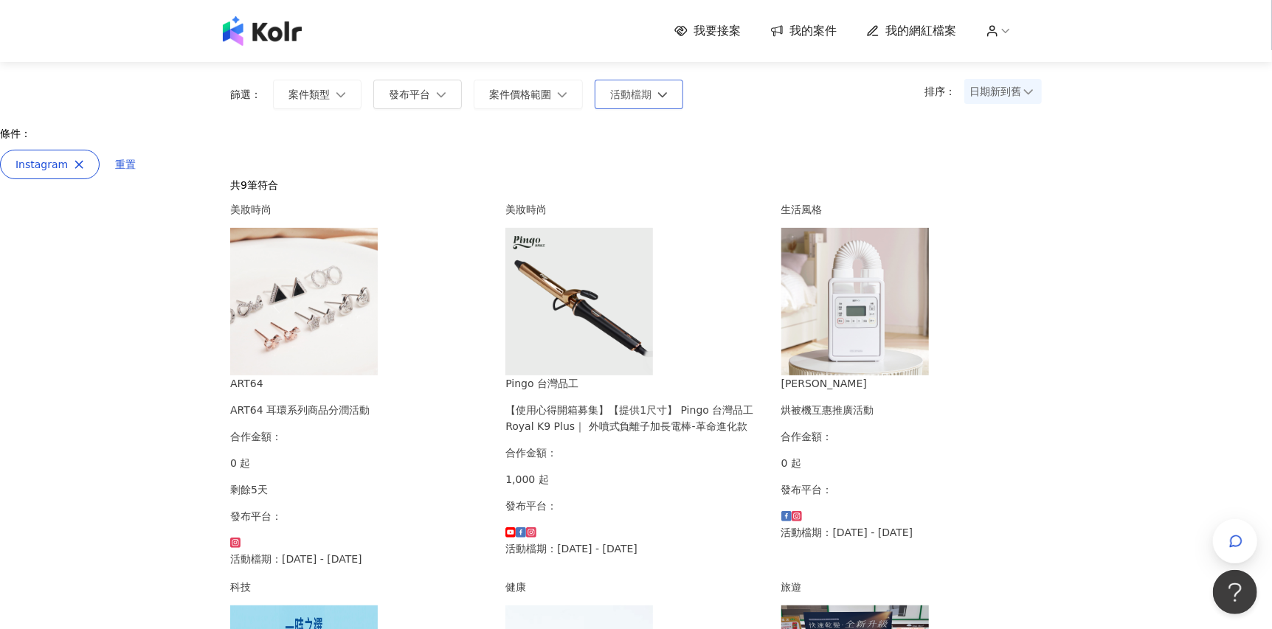
click at [634, 98] on span "活動檔期" at bounding box center [630, 95] width 41 height 12
click at [584, 92] on div "篩選： 案件類型 發布平台 案件價格範圍 活動檔期 套用" at bounding box center [462, 95] width 465 height 30
click at [569, 94] on button "案件價格範圍" at bounding box center [528, 95] width 109 height 30
click at [750, 119] on div "排序： 日期新到舊 篩選： 案件類型 發布平台 案件價格範圍 活動檔期 不限 限制金額 套用 清除 套用" at bounding box center [635, 88] width 841 height 77
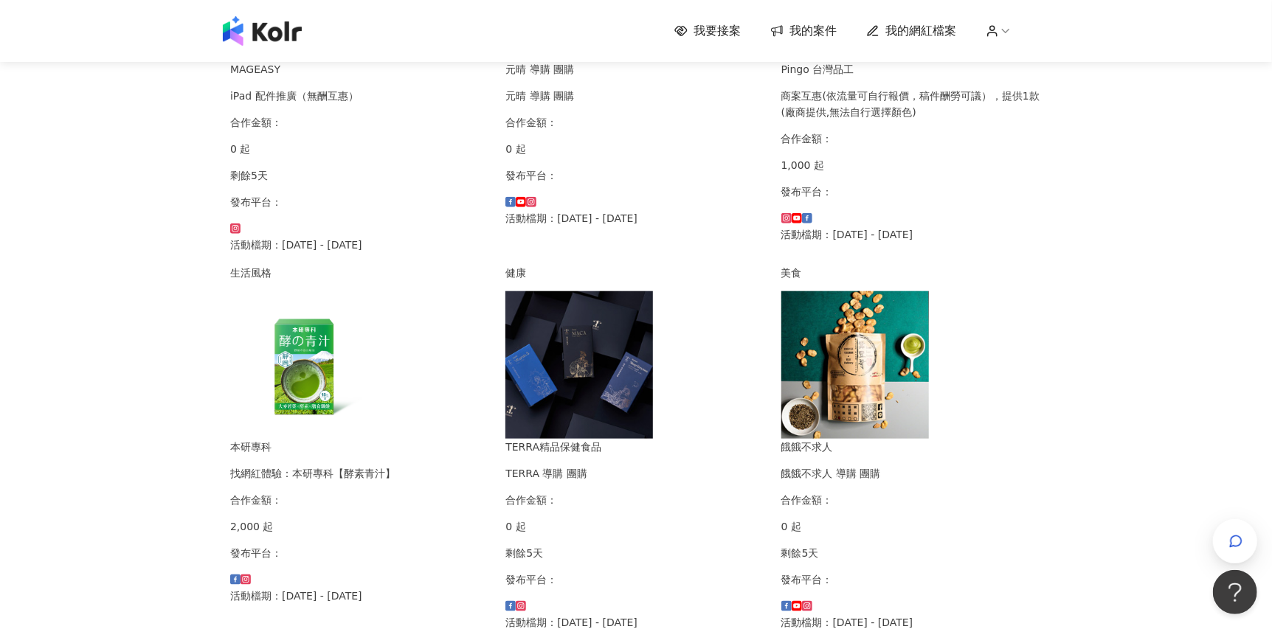
scroll to position [909, 0]
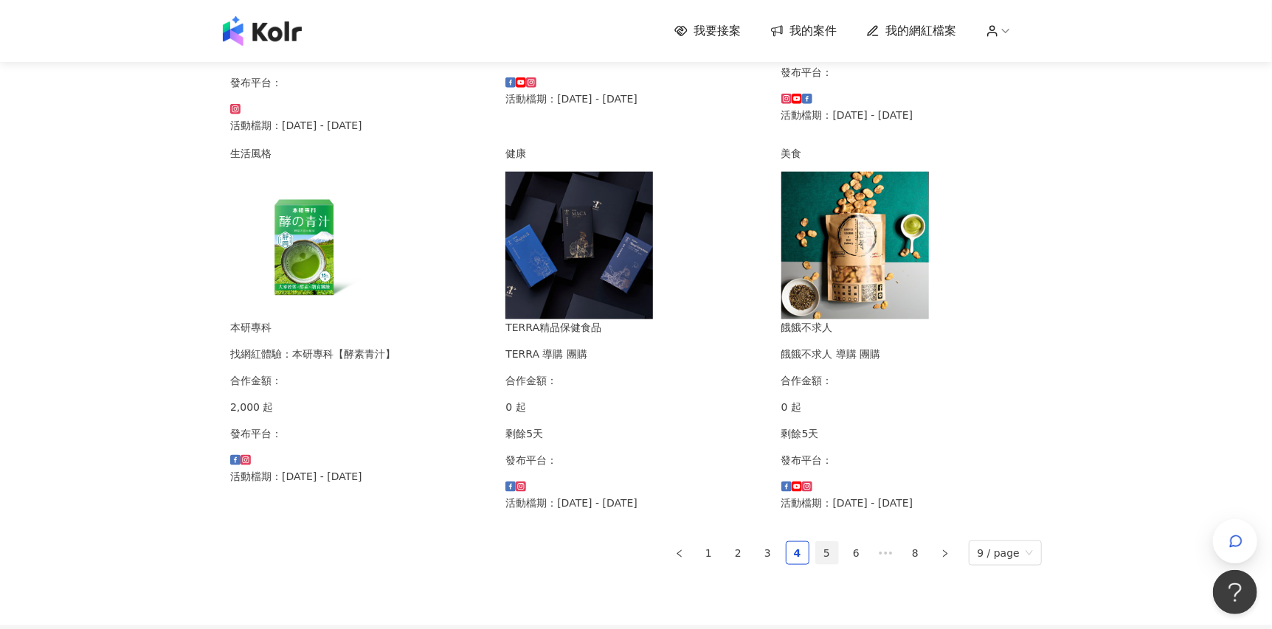
click at [819, 542] on link "5" at bounding box center [827, 553] width 22 height 22
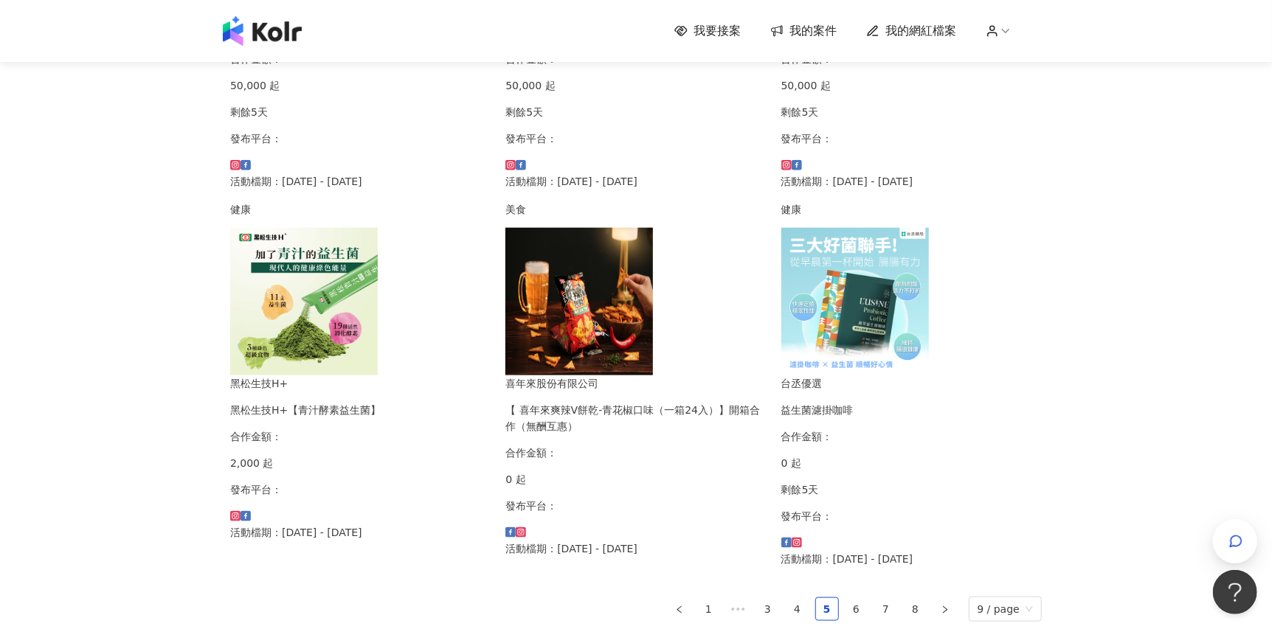
scroll to position [992, 0]
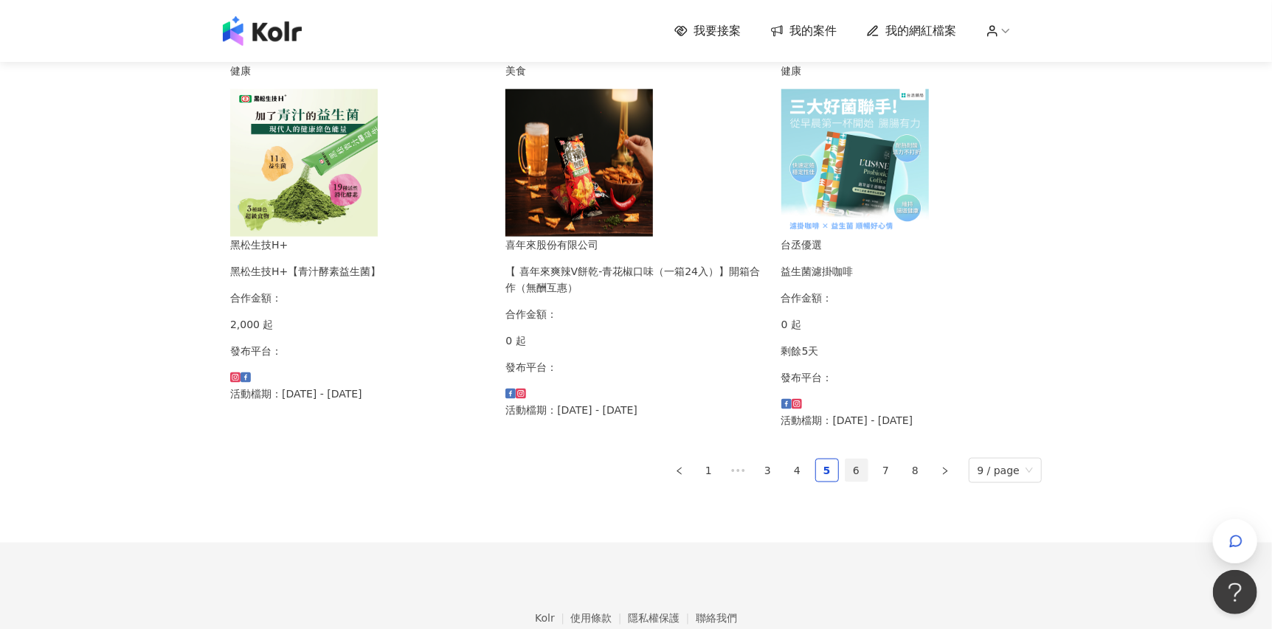
click at [865, 460] on link "6" at bounding box center [857, 471] width 22 height 22
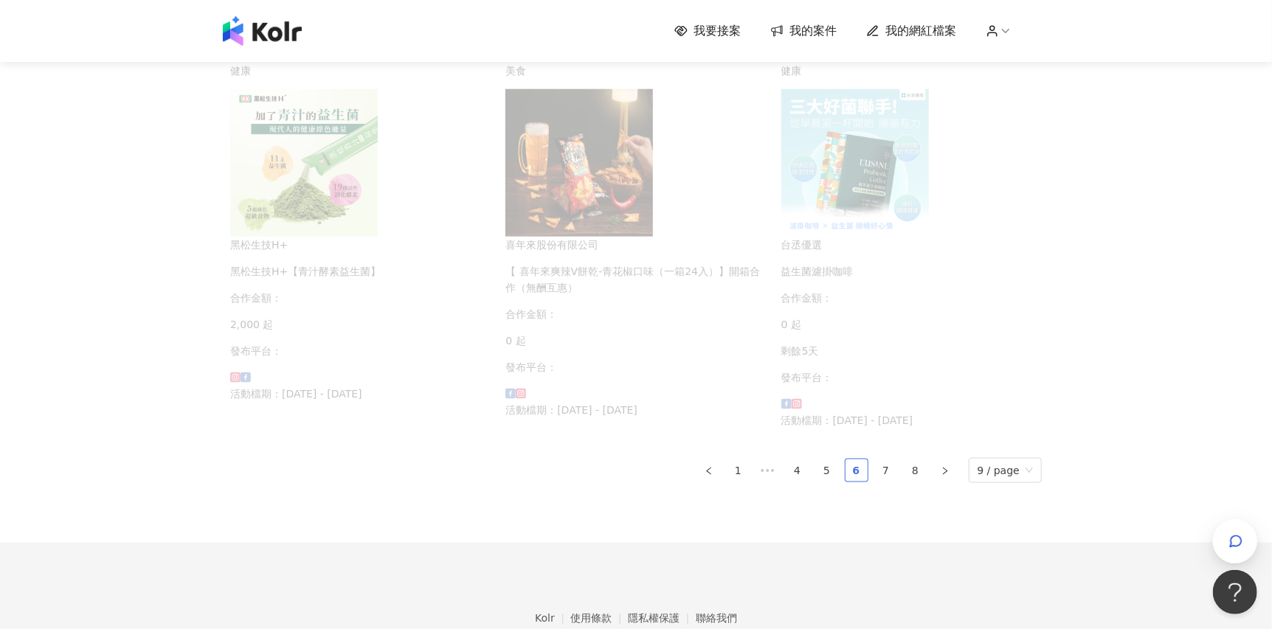
click at [860, 460] on link "6" at bounding box center [857, 471] width 22 height 22
click at [885, 460] on link "7" at bounding box center [886, 471] width 22 height 22
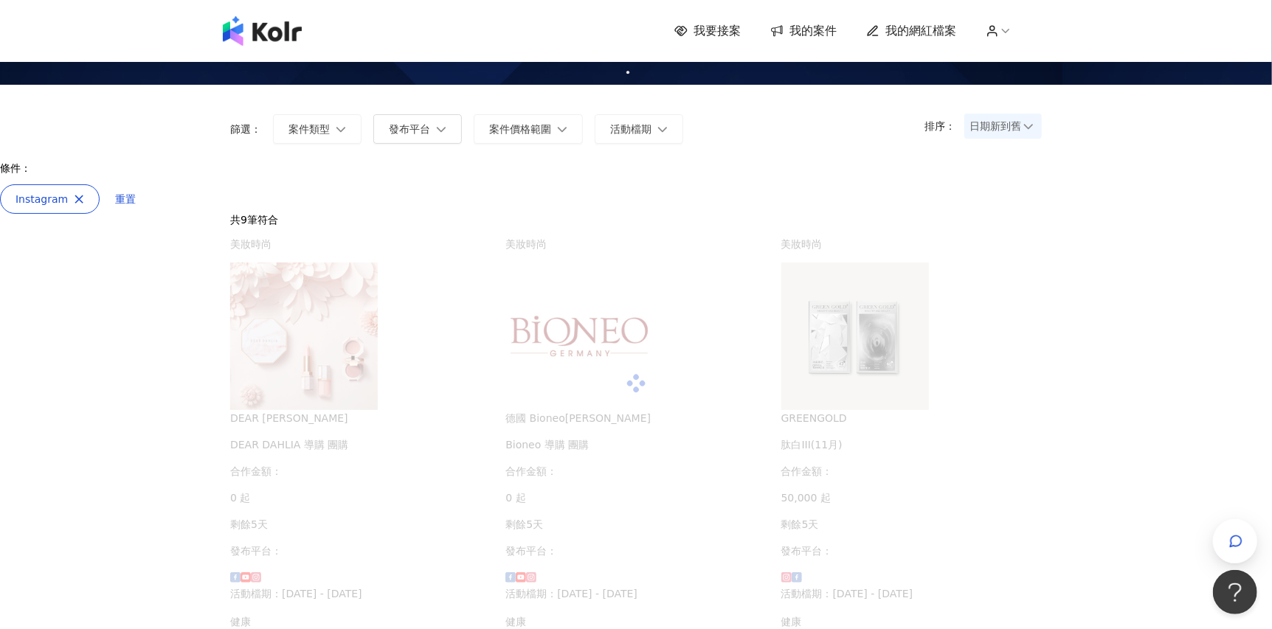
scroll to position [33, 0]
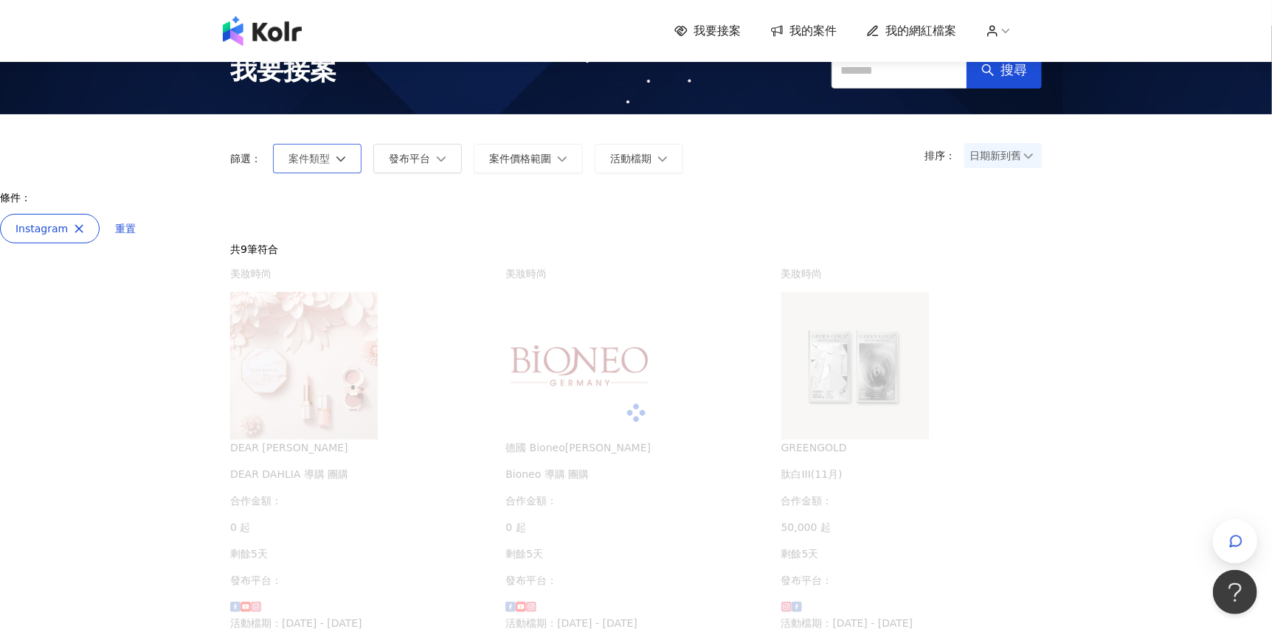
click at [316, 159] on span "案件類型" at bounding box center [308, 159] width 41 height 12
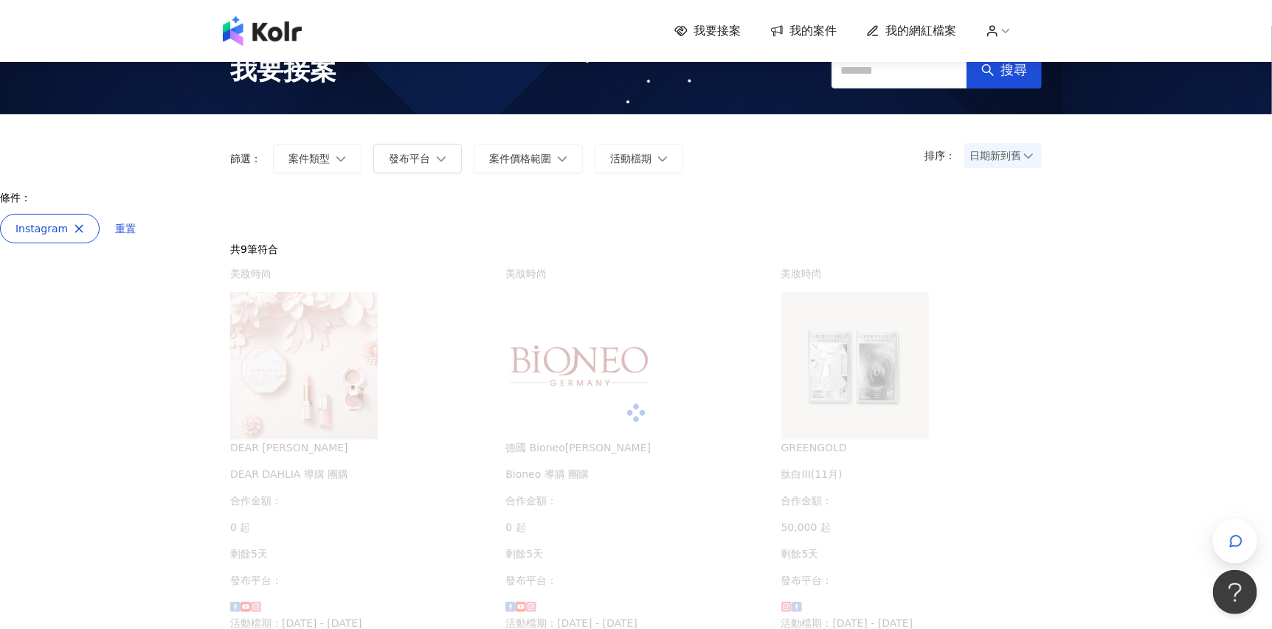
click at [1005, 155] on span "日期新到舊" at bounding box center [1002, 156] width 67 height 22
click at [1031, 261] on div "日期舊到新" at bounding box center [1003, 261] width 72 height 25
click at [739, 15] on div "我要接案 我的案件 我的網紅檔案" at bounding box center [636, 31] width 1272 height 62
click at [739, 19] on div "我要接案 我的案件 我的網紅檔案" at bounding box center [635, 31] width 841 height 30
click at [738, 24] on span "我要接案" at bounding box center [717, 31] width 47 height 16
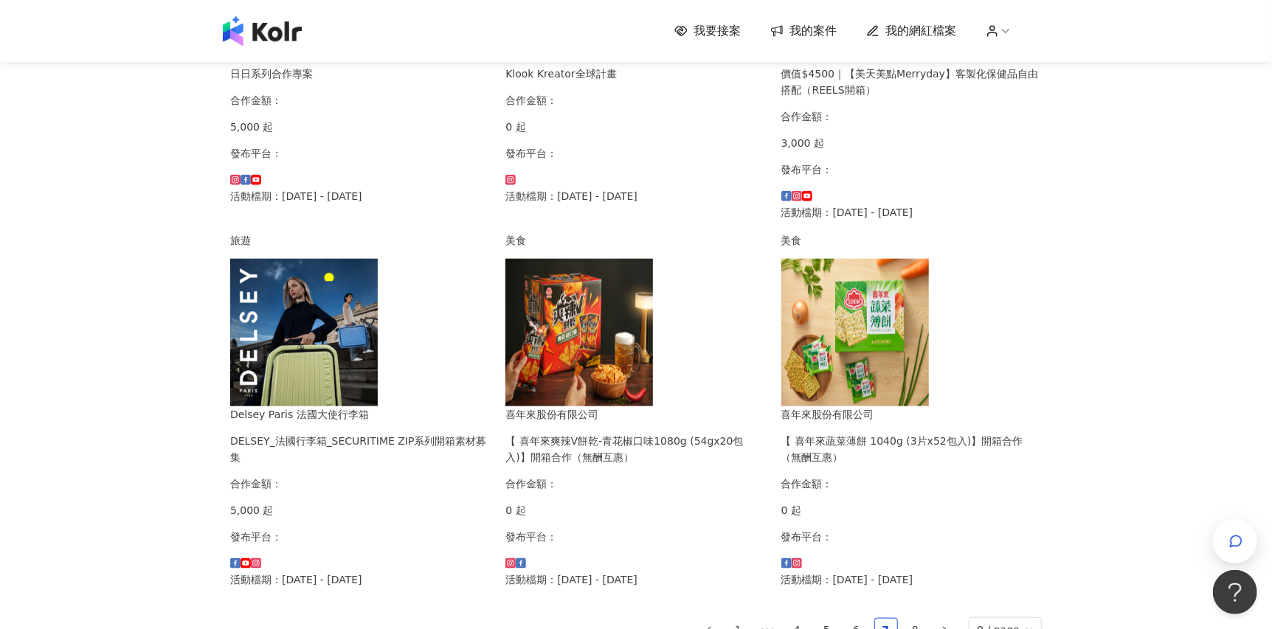
scroll to position [812, 0]
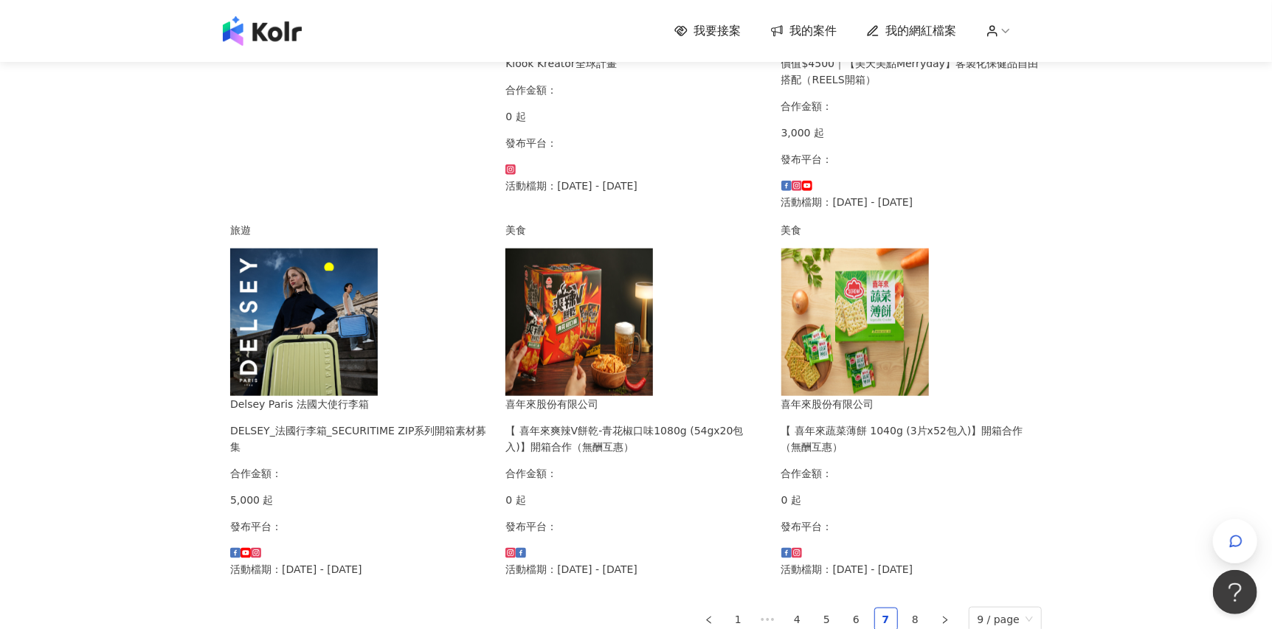
click at [635, 385] on img at bounding box center [579, 323] width 148 height 148
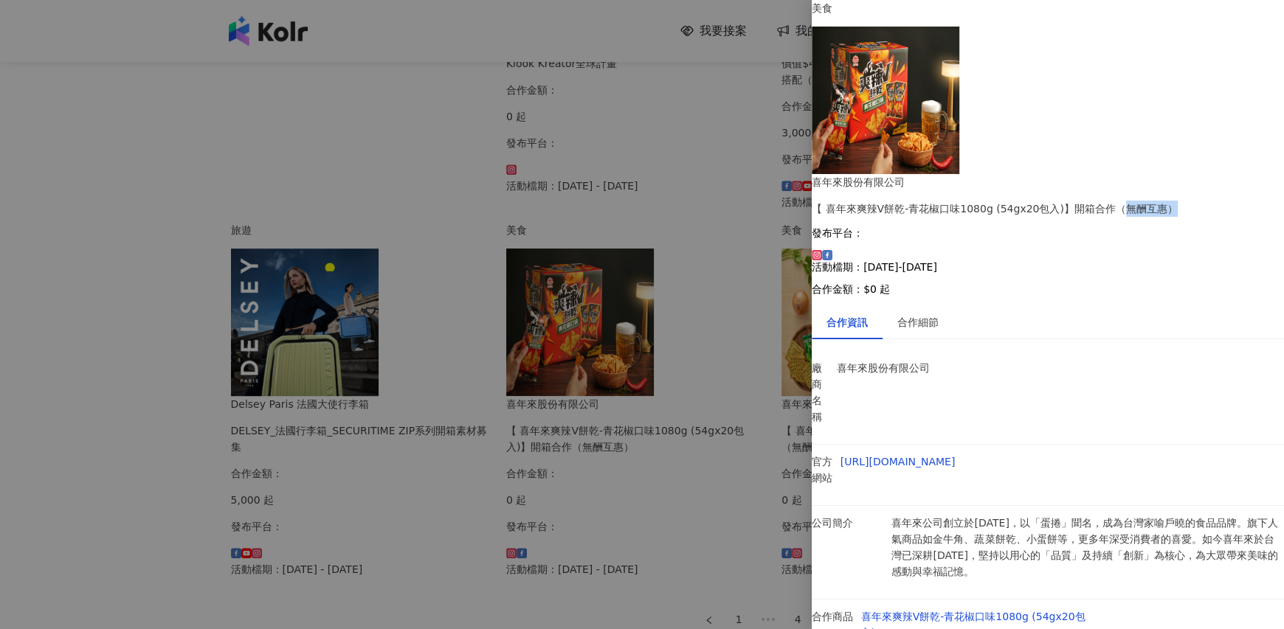
click at [1260, 174] on div "喜年來股份有限公司 【 喜年來爽辣V餅乾-青花椒口味1080g (54gx20包入)】開箱合作（無酬互惠） 發布平台： 活動檔期：[DATE]-[DATE] …" at bounding box center [1048, 234] width 472 height 121
click at [1219, 174] on div "喜年來股份有限公司 【 喜年來爽辣V餅乾-青花椒口味1080g (54gx20包入)】開箱合作（無酬互惠） 發布平台： 活動檔期：[DATE]-[DATE] …" at bounding box center [1048, 234] width 472 height 121
click at [981, 611] on link "喜年來爽辣V餅乾-青花椒口味1080g (54gx20包入)" at bounding box center [973, 625] width 224 height 28
click at [10, 246] on div at bounding box center [642, 314] width 1284 height 629
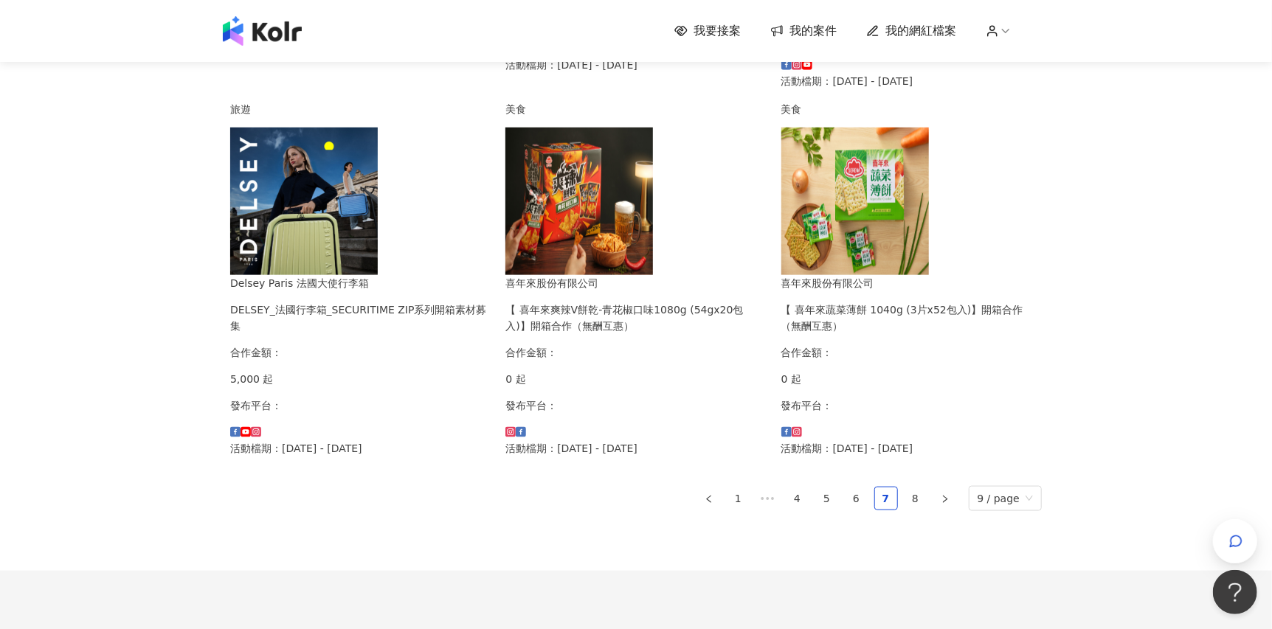
scroll to position [1029, 0]
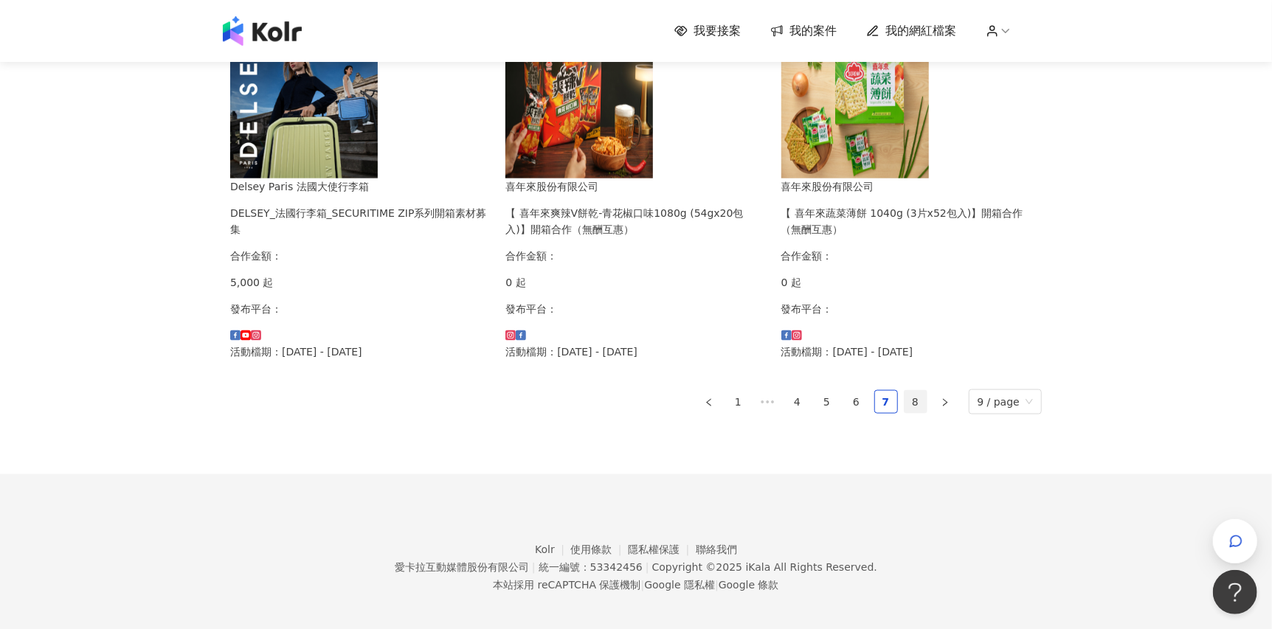
click at [906, 390] on ul "1 ••• 4 5 6 7 8 9 / page" at bounding box center [636, 402] width 812 height 25
click at [910, 391] on link "8" at bounding box center [916, 402] width 22 height 22
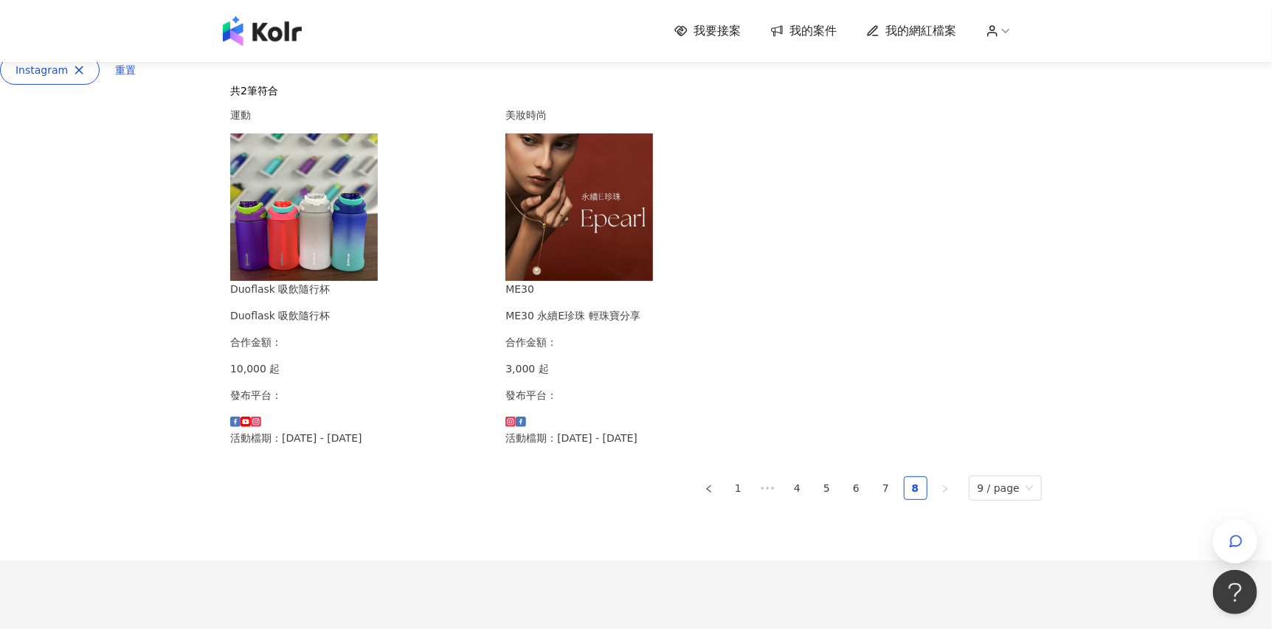
scroll to position [288, 0]
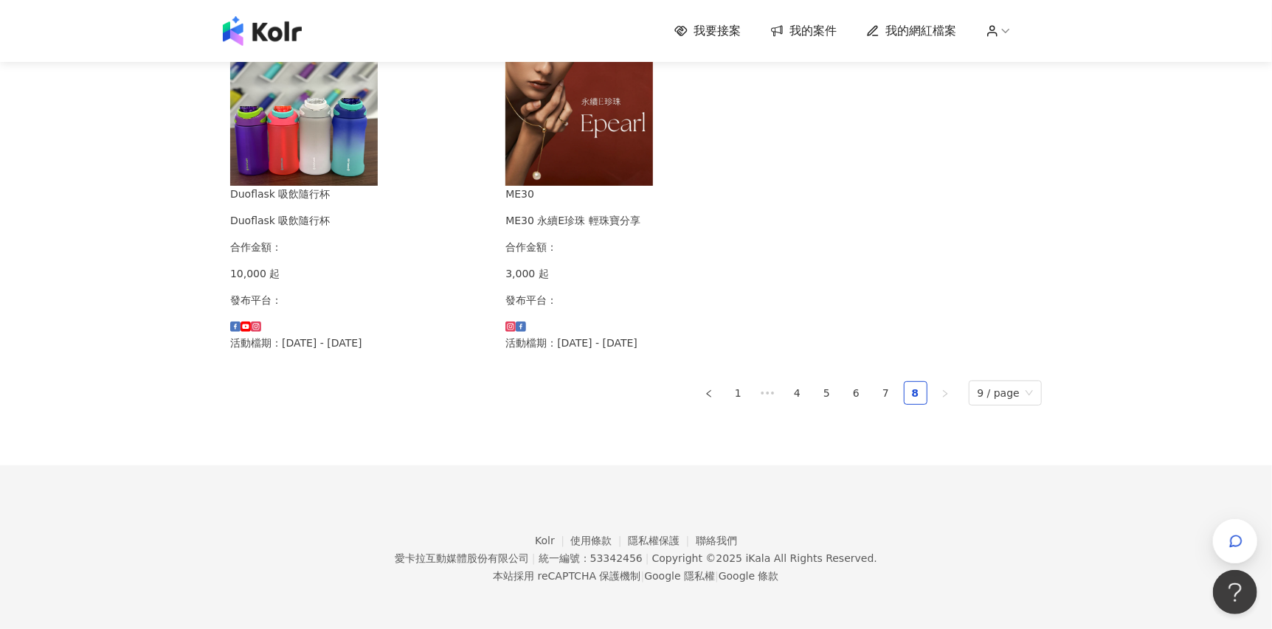
click at [843, 390] on ul "1 ••• 4 5 6 7 8 9 / page" at bounding box center [636, 393] width 812 height 25
click at [824, 397] on link "5" at bounding box center [827, 393] width 22 height 22
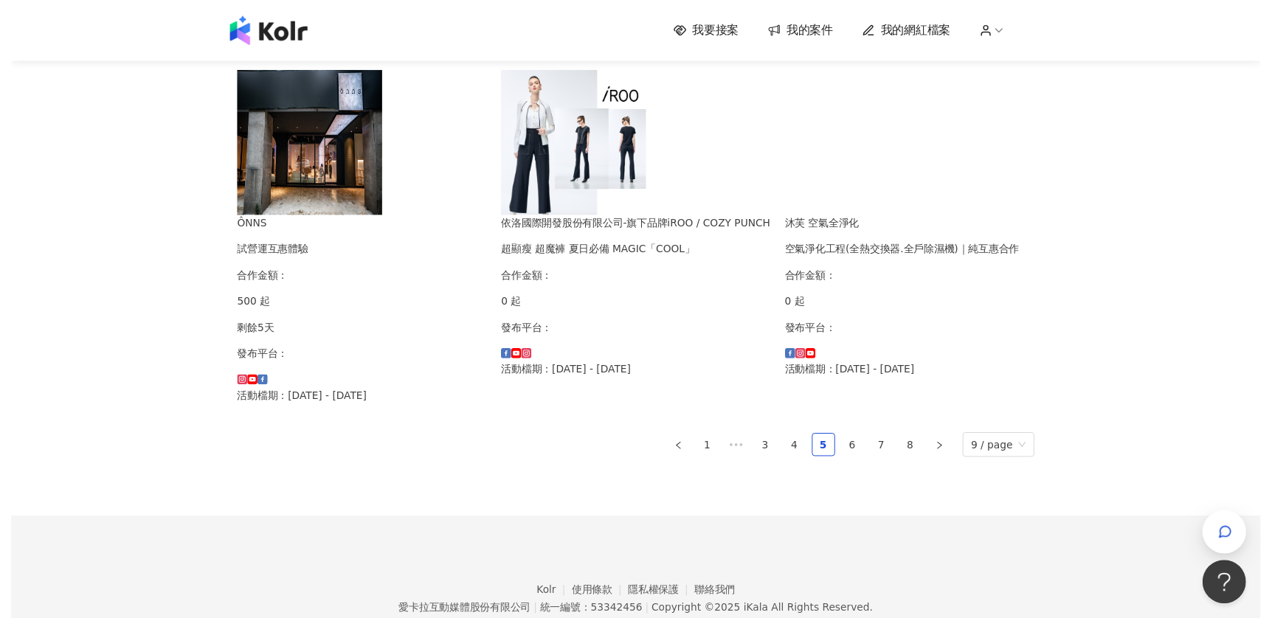
scroll to position [1011, 0]
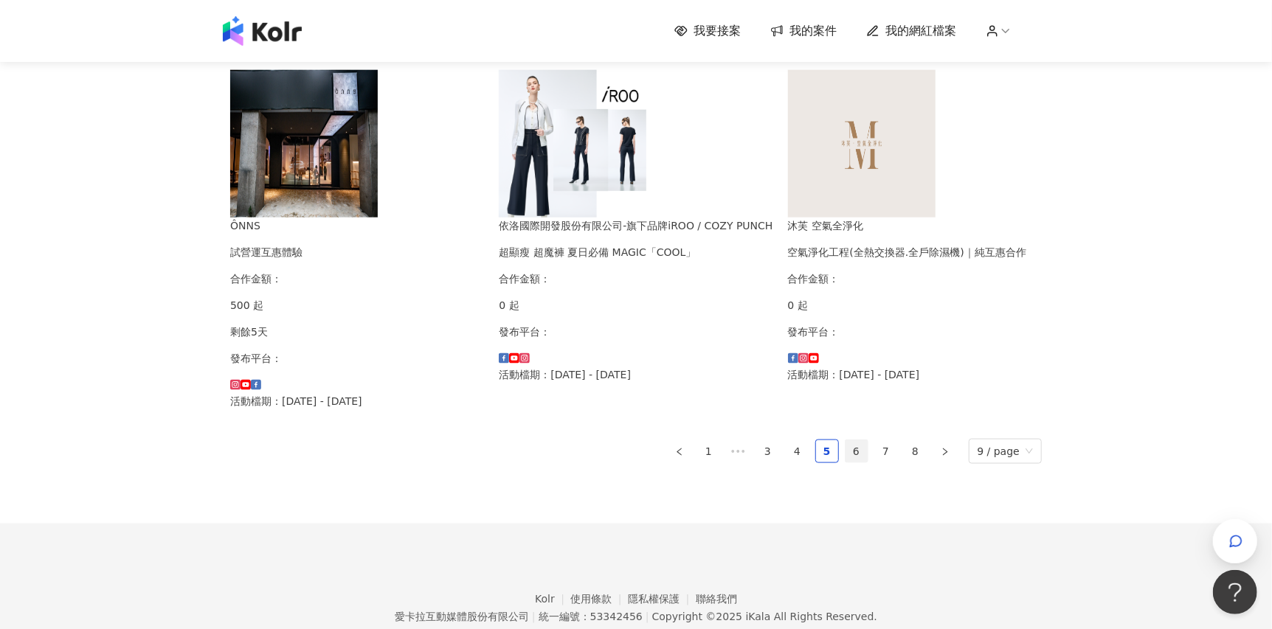
click at [857, 440] on link "6" at bounding box center [857, 451] width 22 height 22
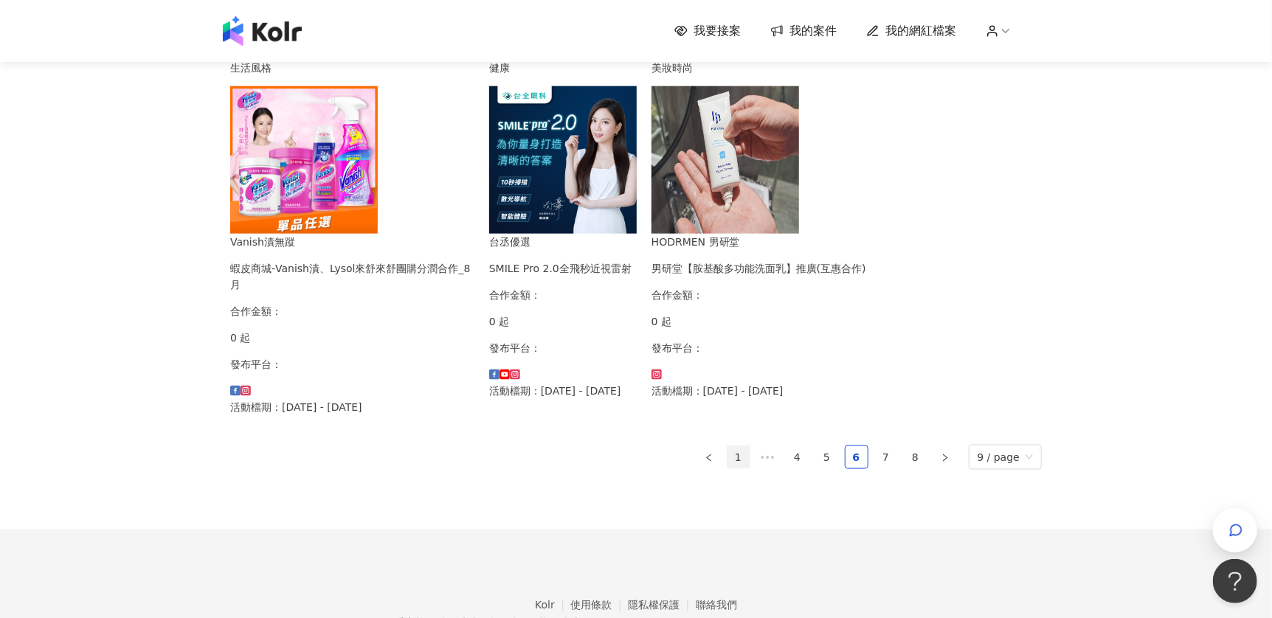
click at [730, 446] on link "1" at bounding box center [738, 457] width 22 height 22
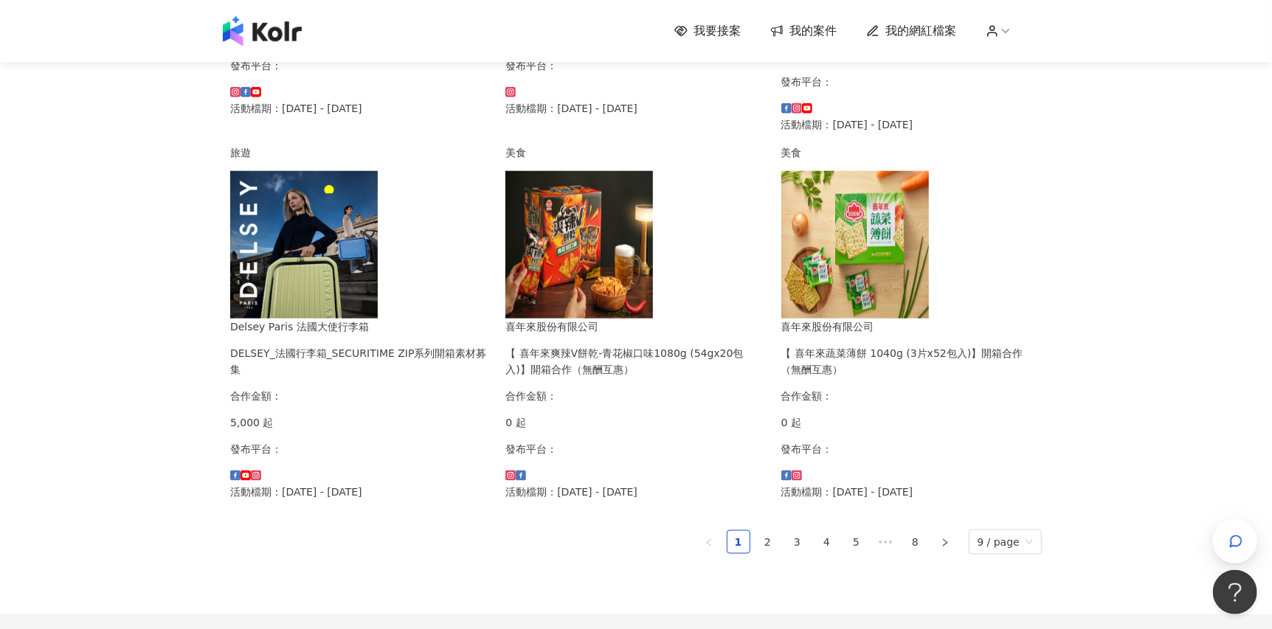
scroll to position [1029, 0]
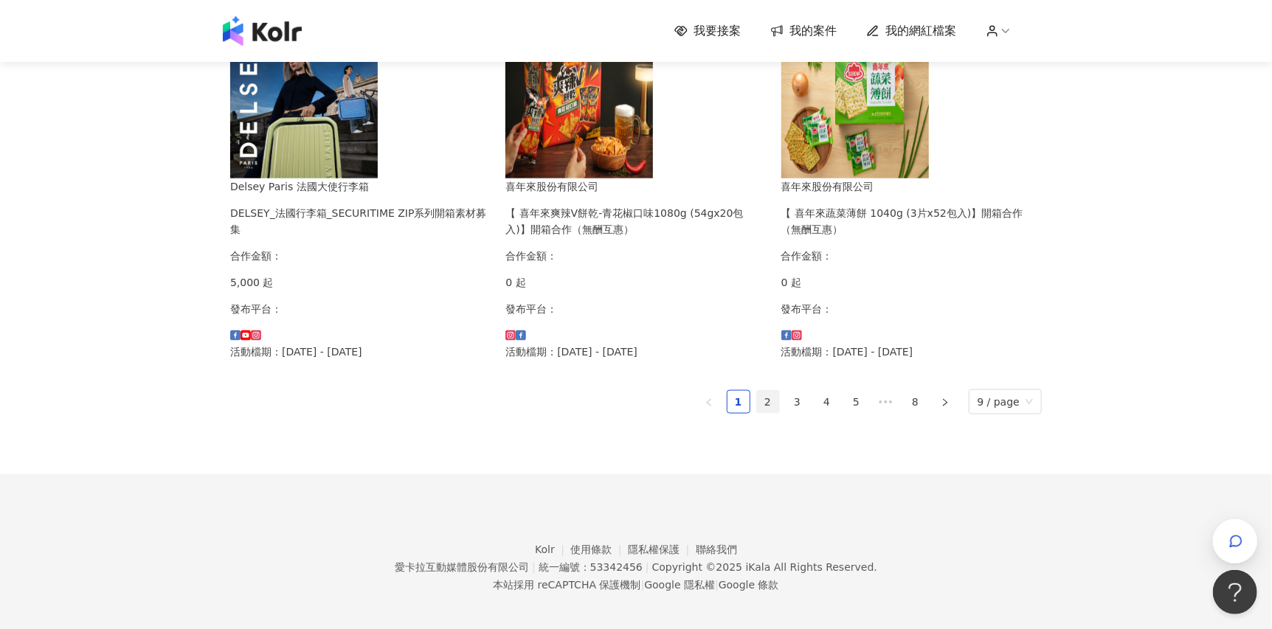
click at [762, 400] on link "2" at bounding box center [768, 402] width 22 height 22
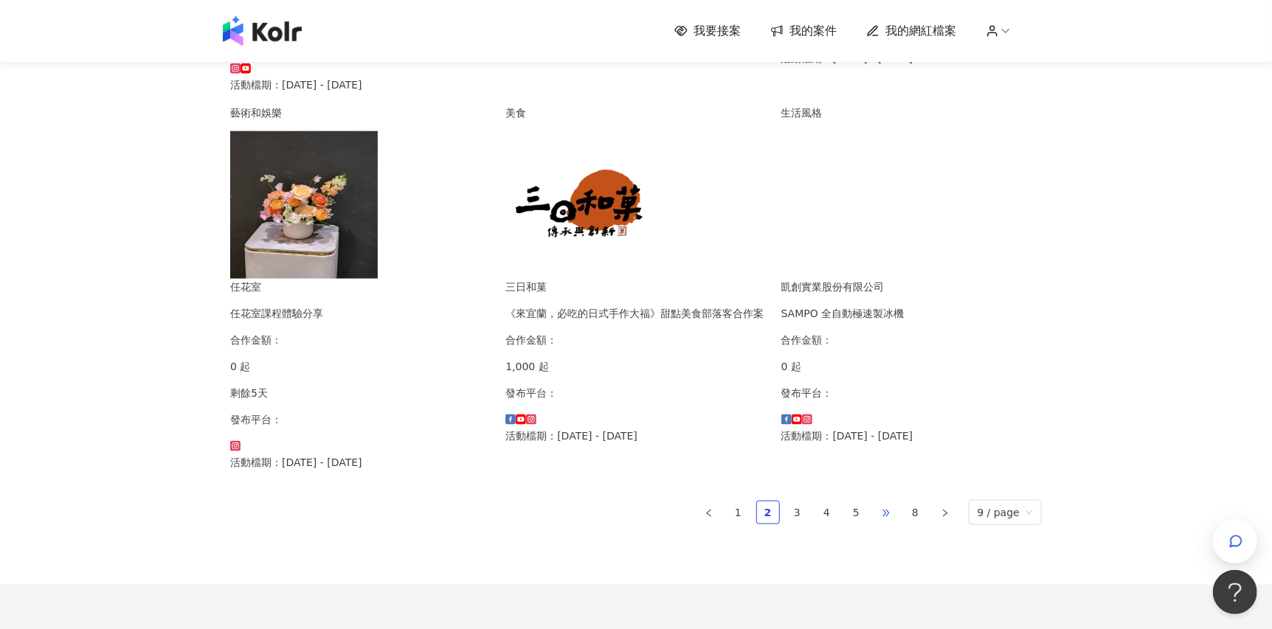
scroll to position [956, 0]
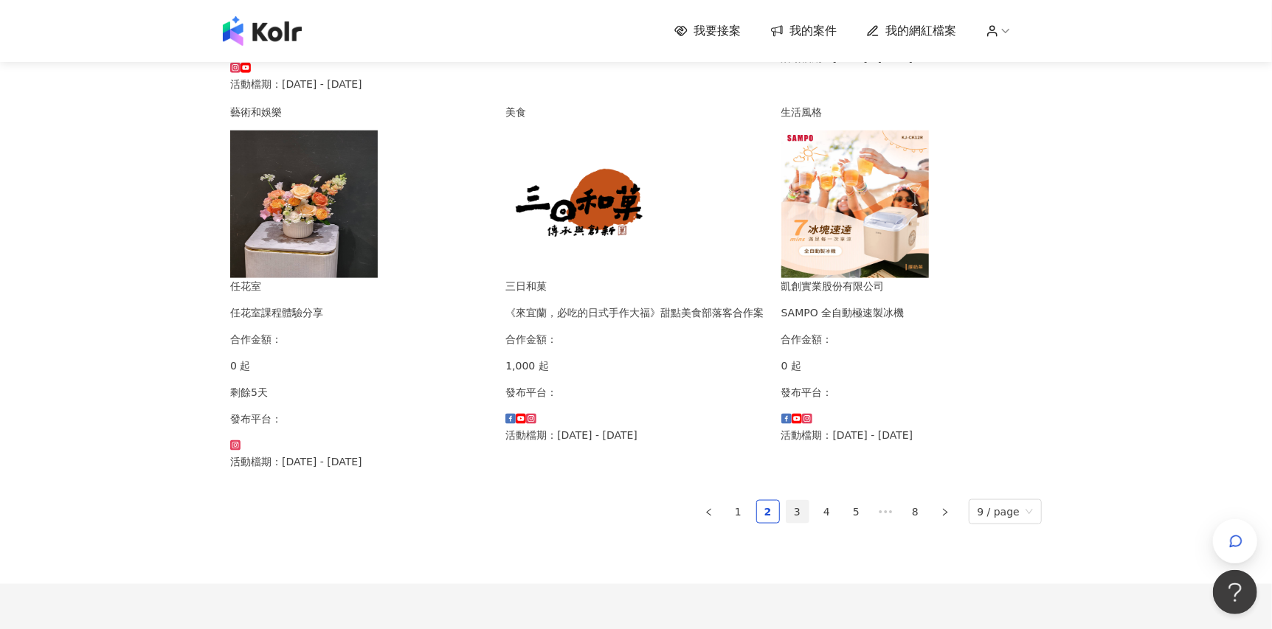
click at [807, 501] on link "3" at bounding box center [797, 512] width 22 height 22
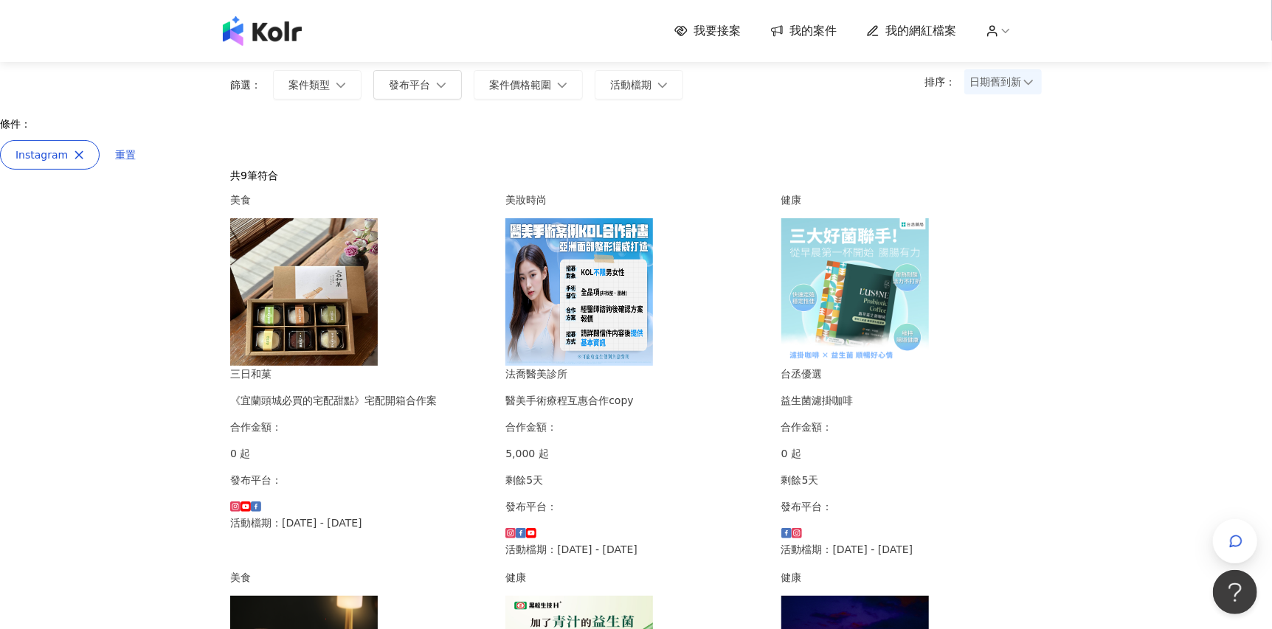
scroll to position [71, 0]
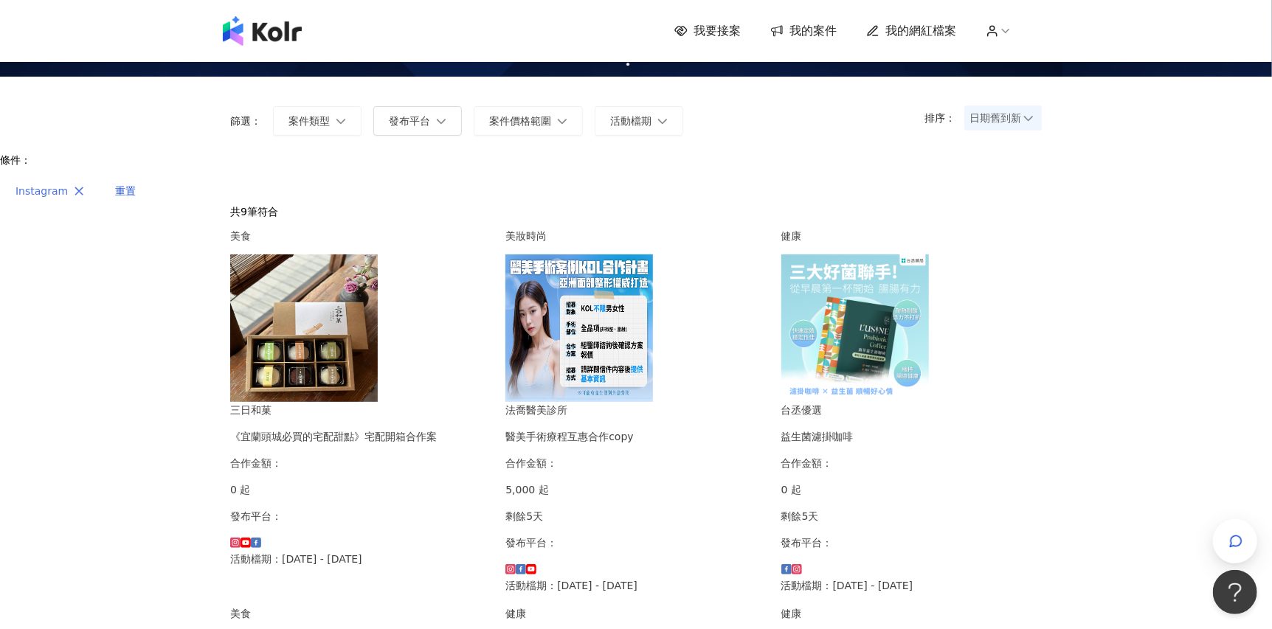
click at [100, 176] on button "Instagram" at bounding box center [50, 191] width 100 height 30
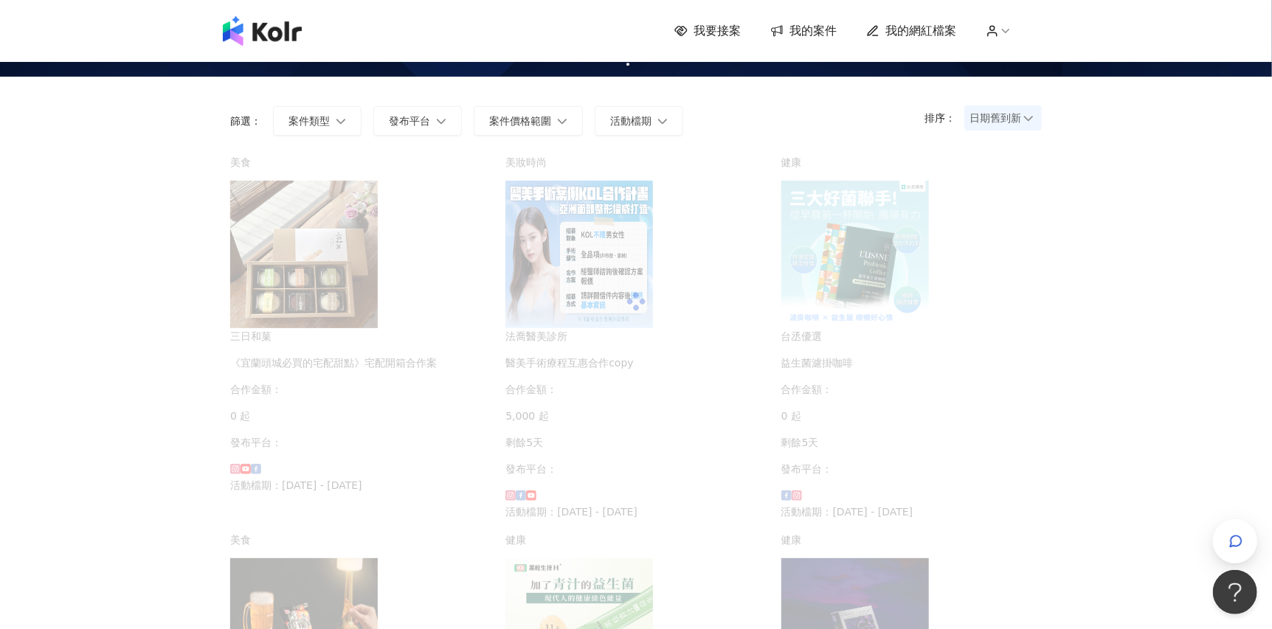
click at [348, 165] on div at bounding box center [636, 301] width 812 height 295
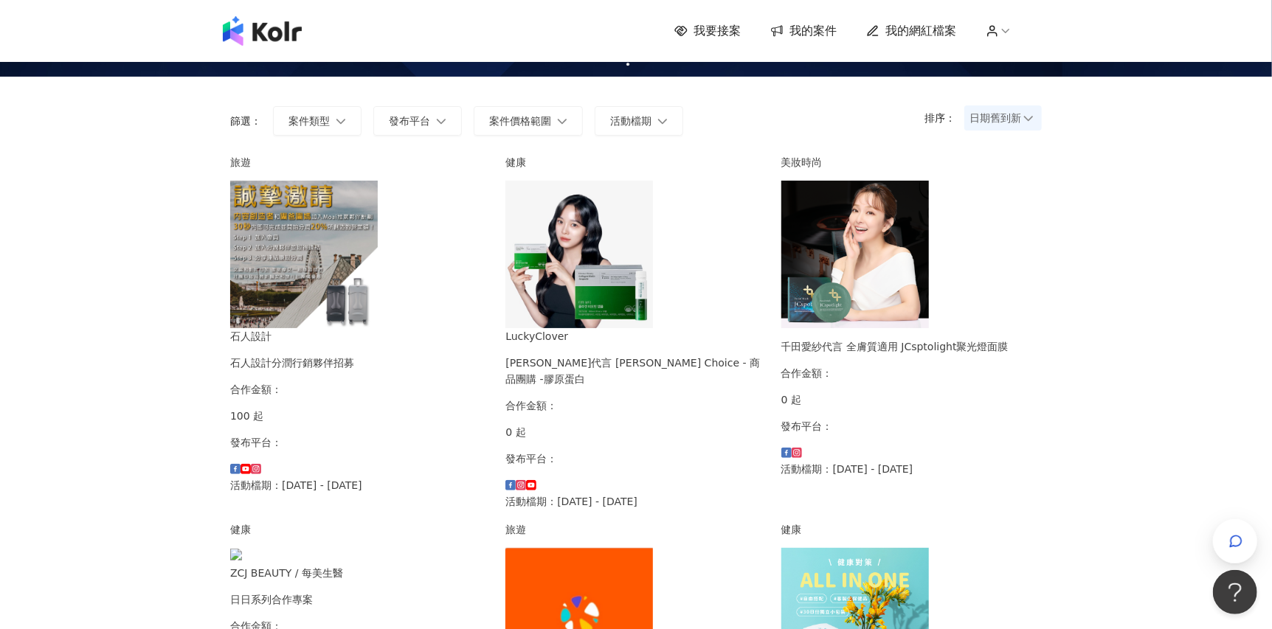
click at [976, 124] on span "日期舊到新" at bounding box center [1002, 118] width 67 height 22
click at [976, 202] on div "日期新到舊" at bounding box center [1003, 199] width 54 height 16
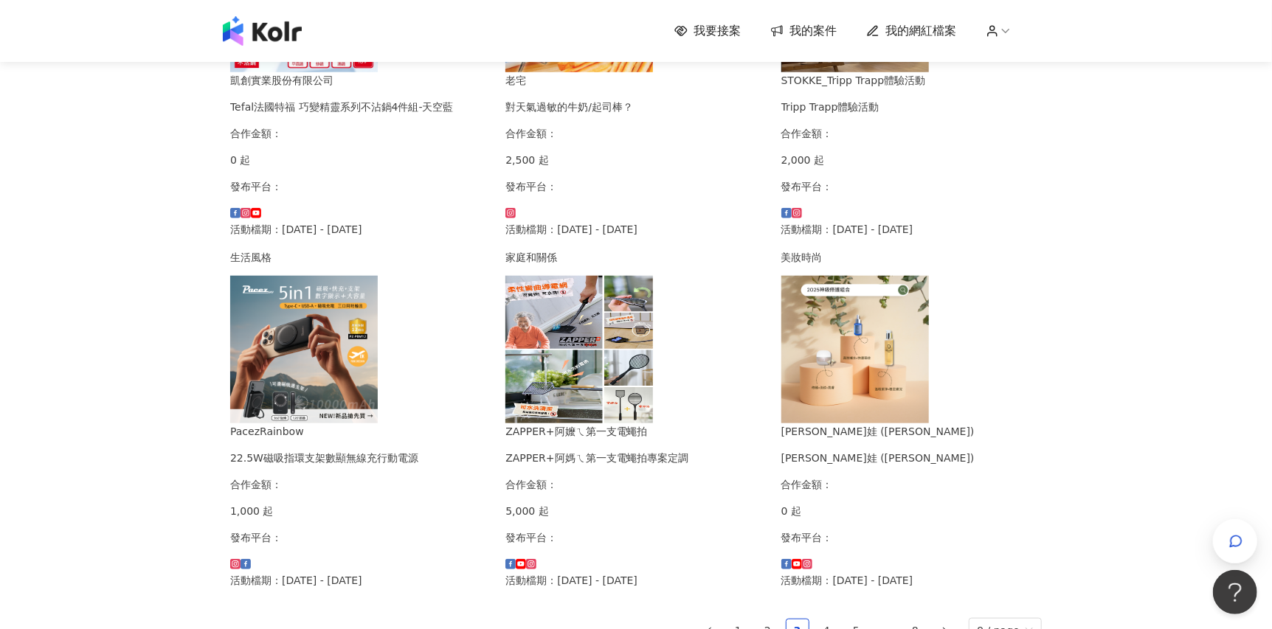
scroll to position [808, 0]
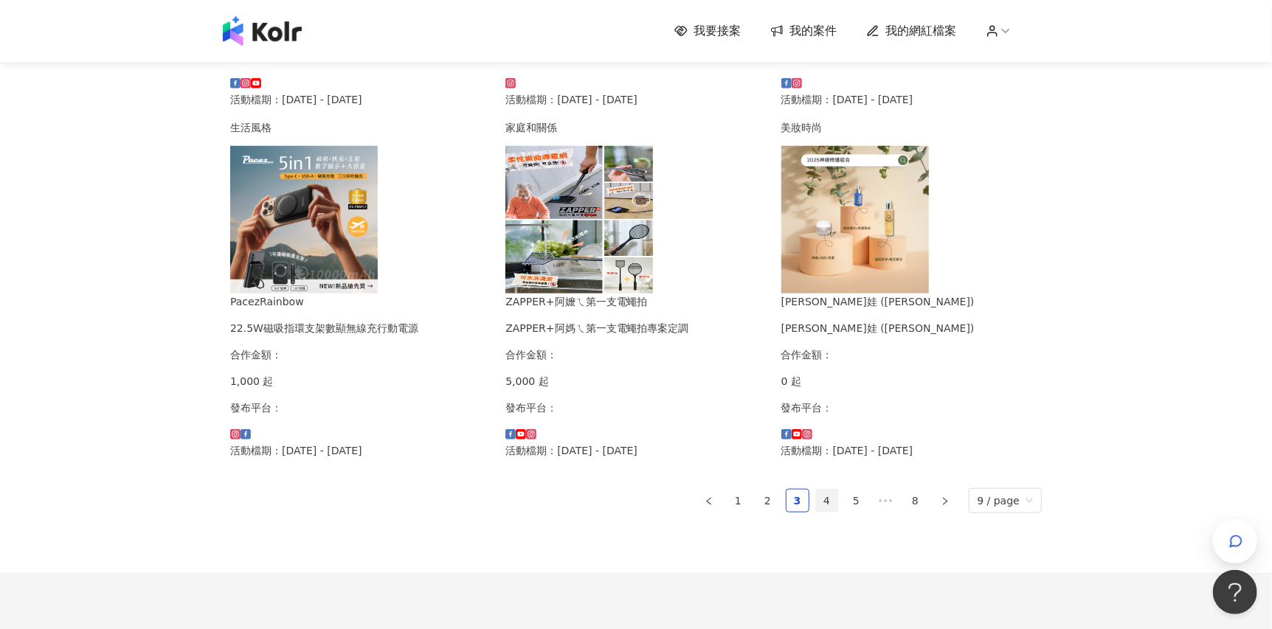
click at [830, 512] on link "4" at bounding box center [827, 501] width 22 height 22
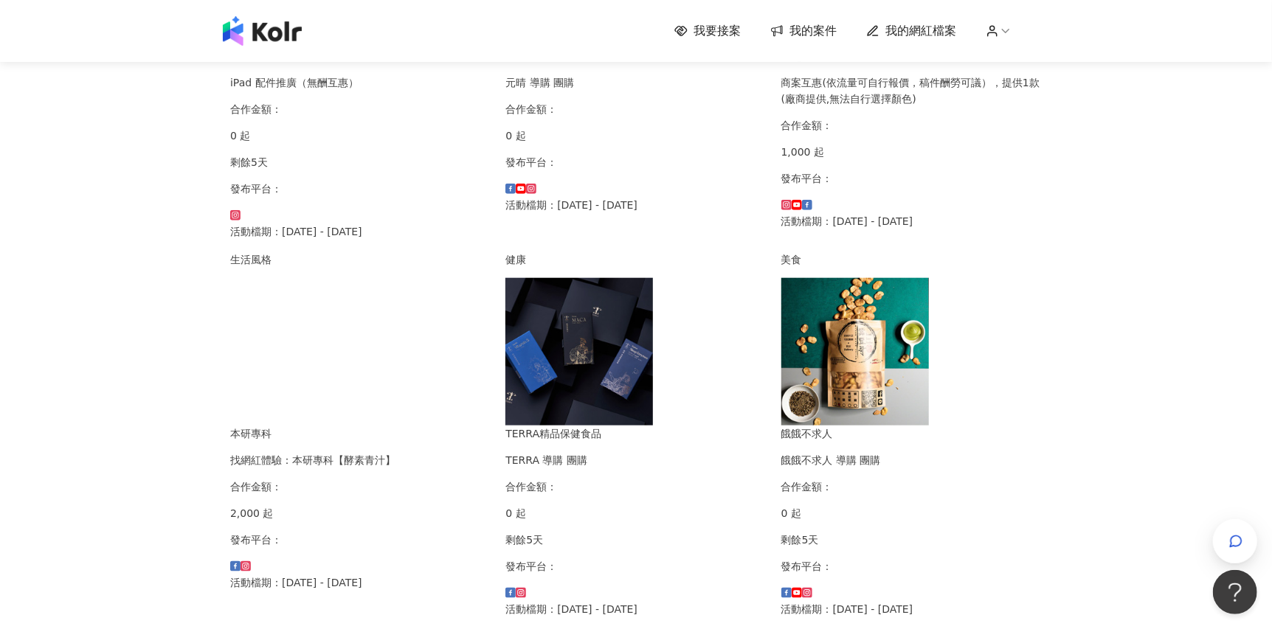
scroll to position [827, 0]
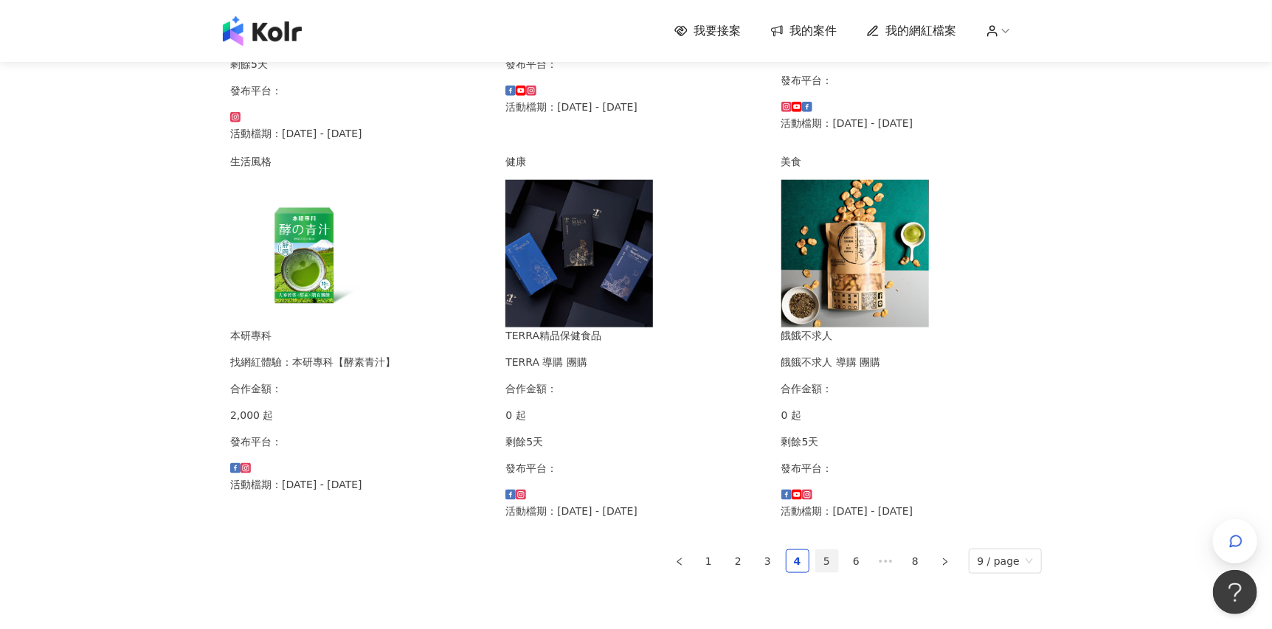
click at [828, 550] on link "5" at bounding box center [827, 561] width 22 height 22
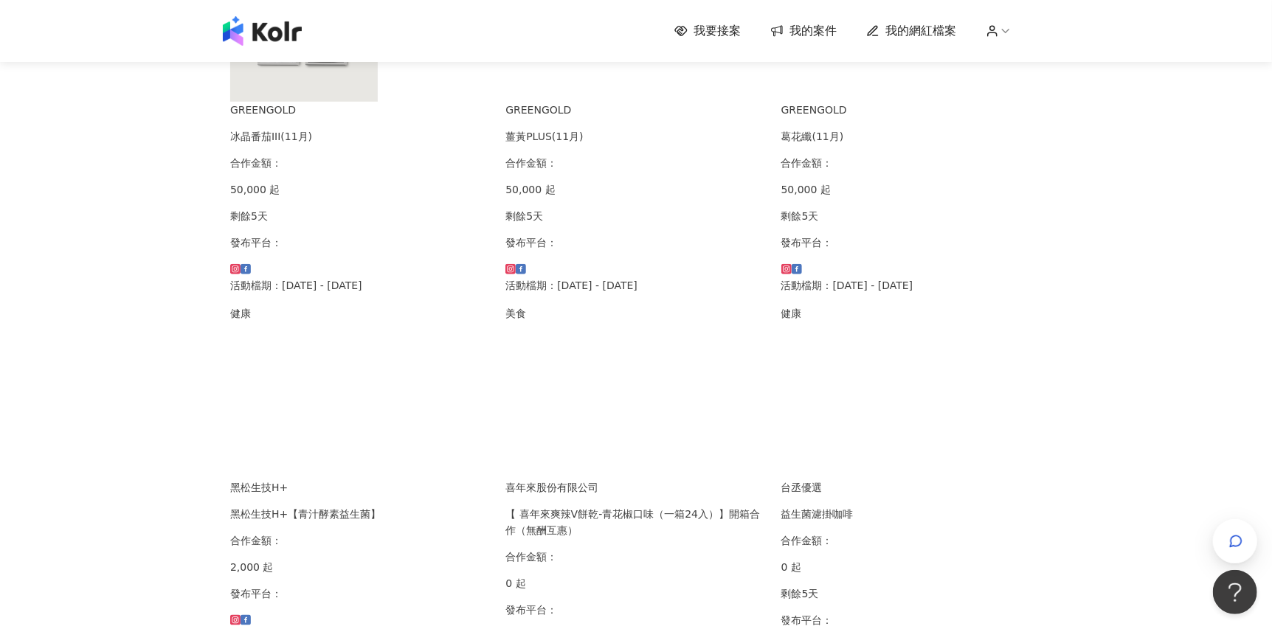
scroll to position [808, 0]
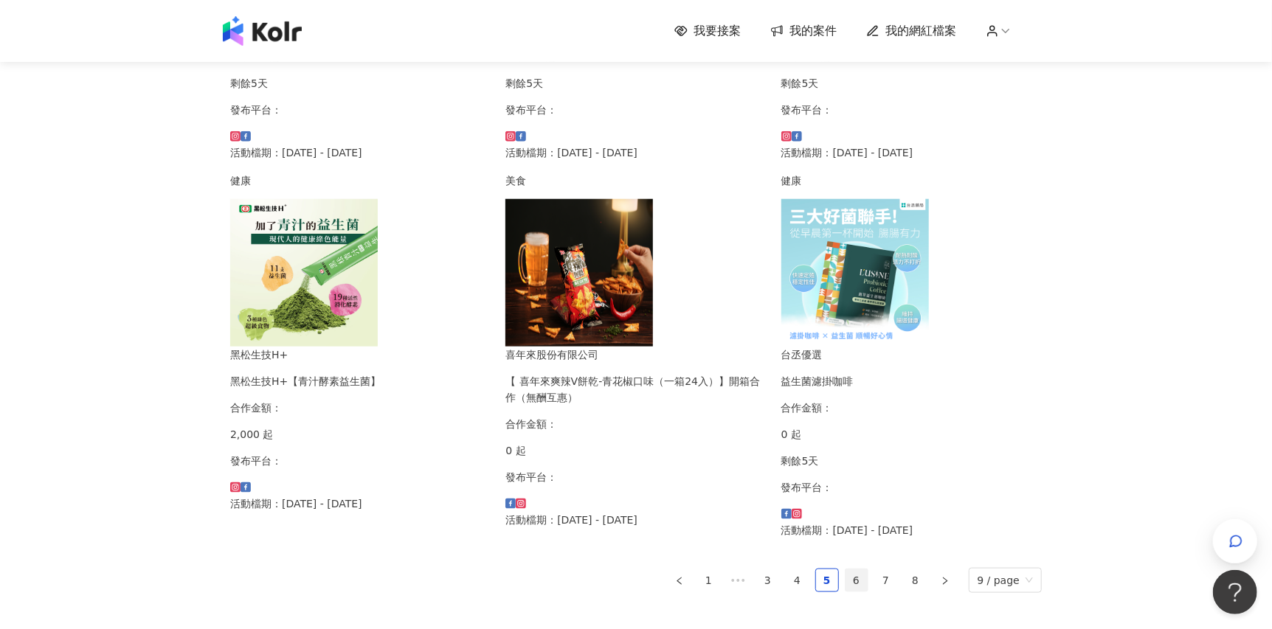
click at [858, 570] on link "6" at bounding box center [857, 581] width 22 height 22
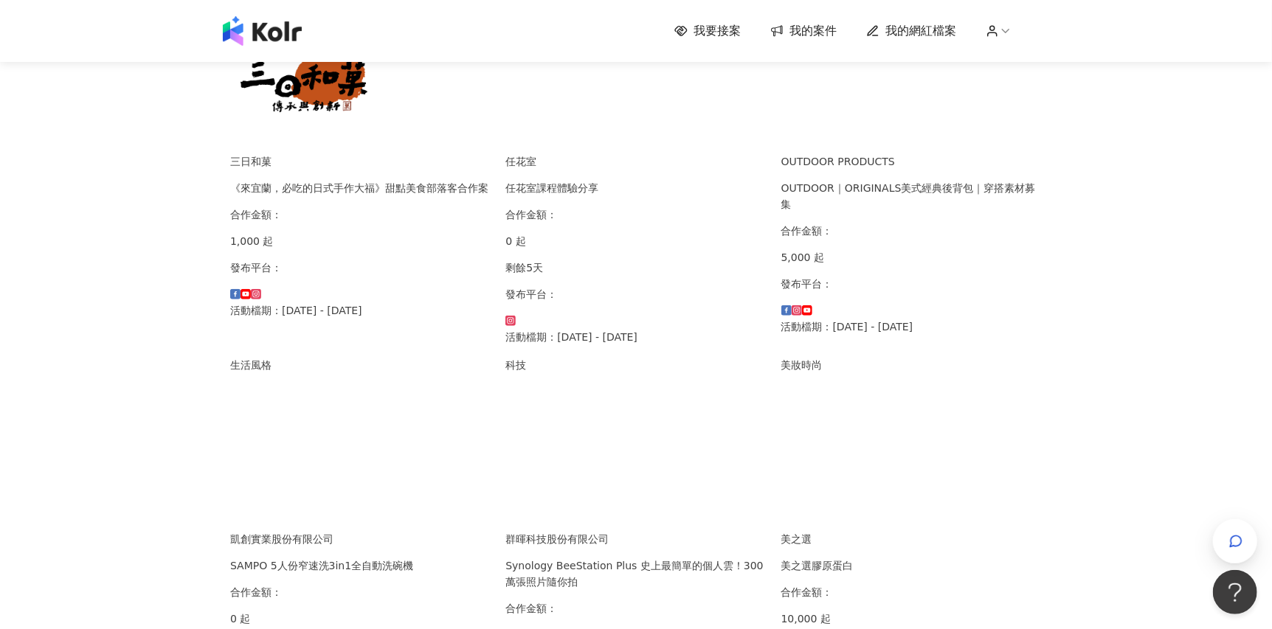
scroll to position [812, 0]
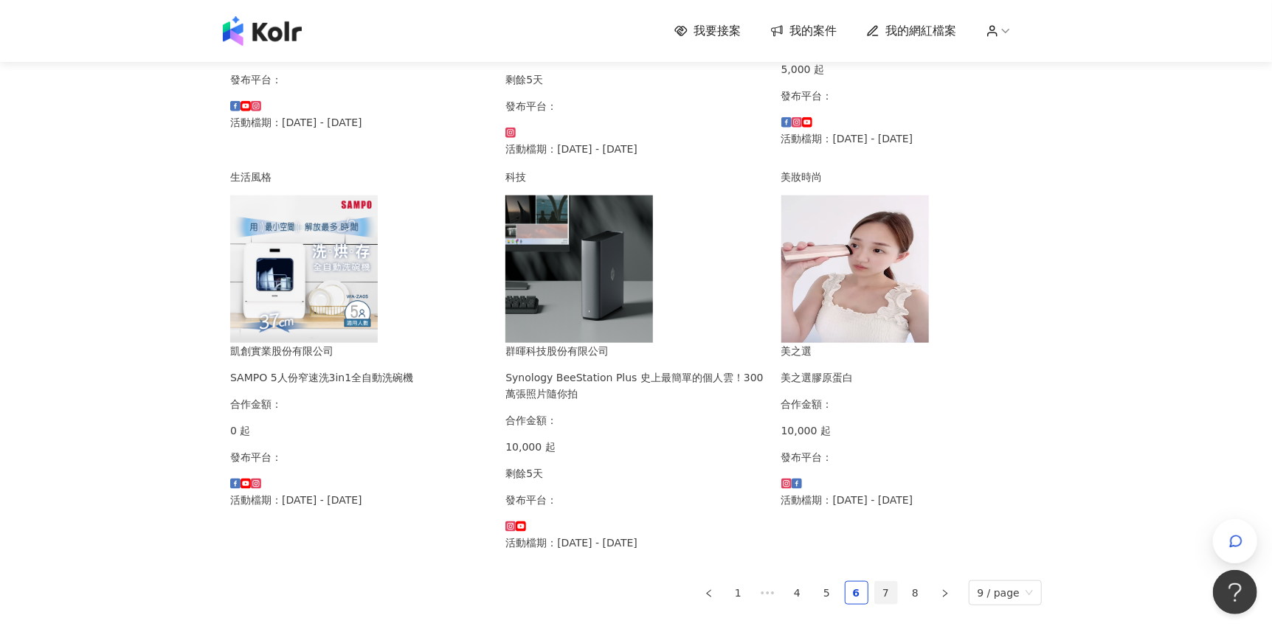
click at [892, 582] on link "7" at bounding box center [886, 593] width 22 height 22
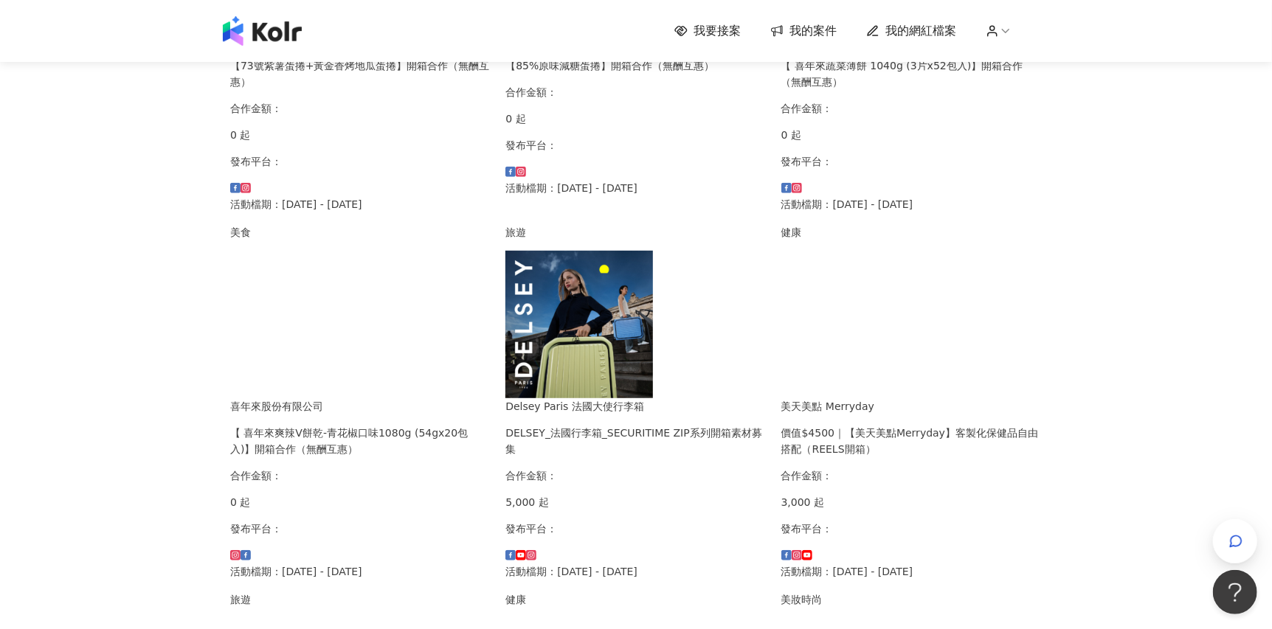
scroll to position [737, 0]
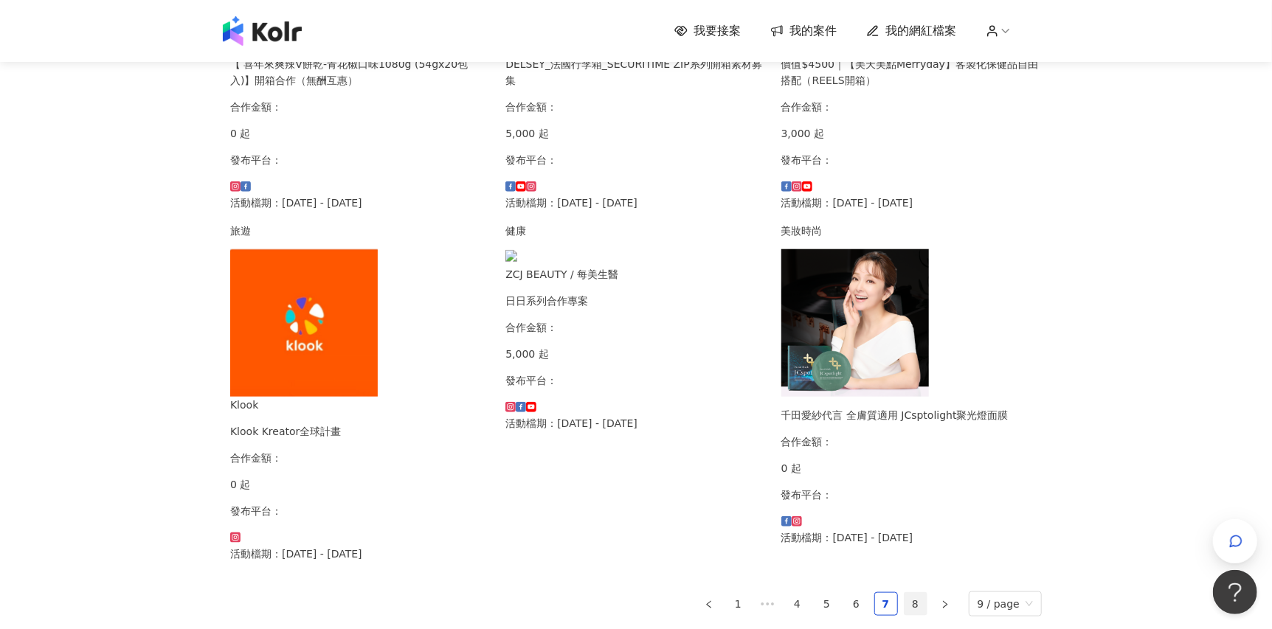
click at [913, 593] on link "8" at bounding box center [916, 604] width 22 height 22
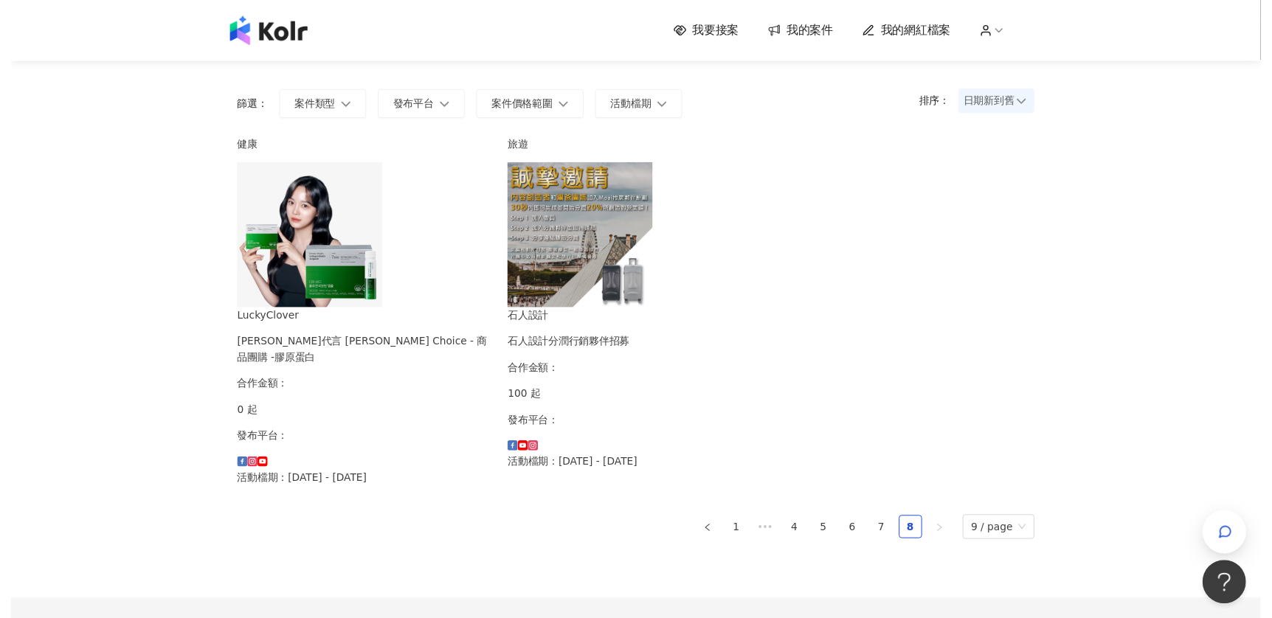
scroll to position [0, 0]
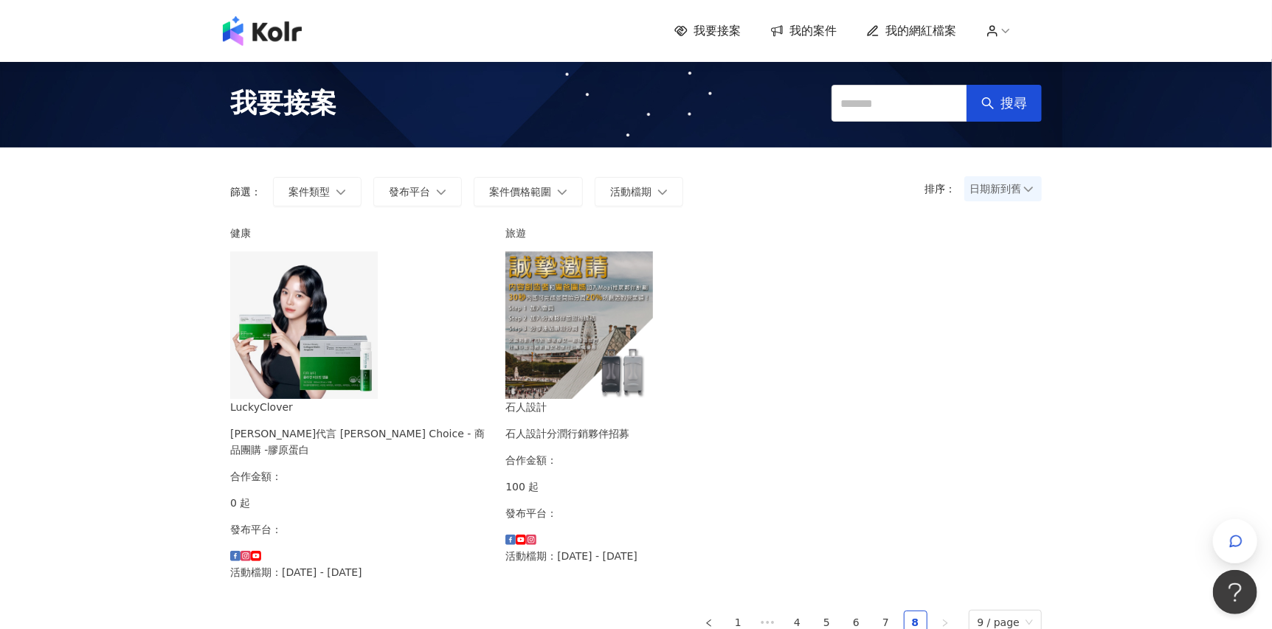
click at [255, 40] on img at bounding box center [262, 31] width 79 height 30
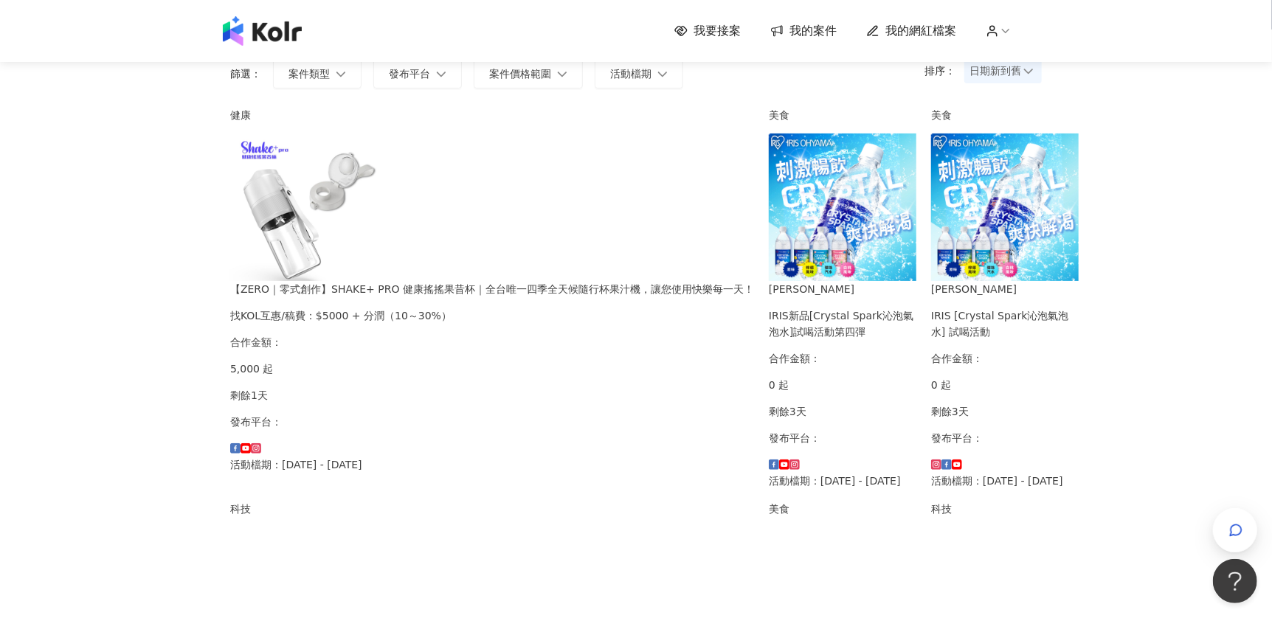
scroll to position [221, 0]
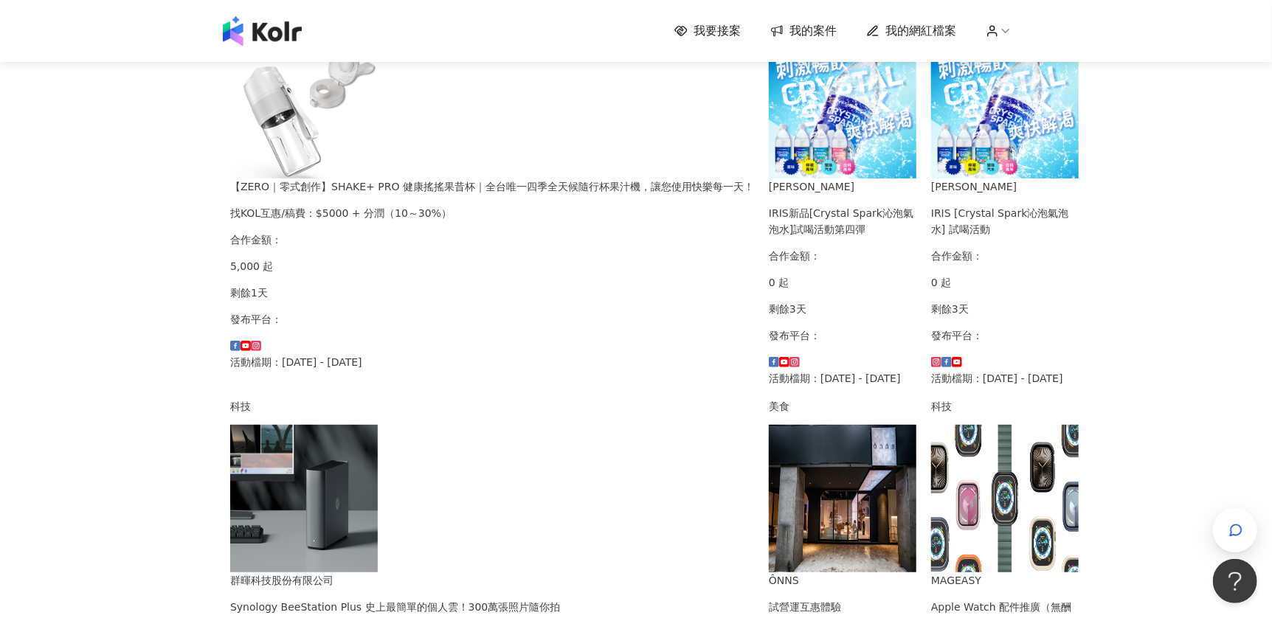
click at [304, 134] on img at bounding box center [304, 105] width 148 height 148
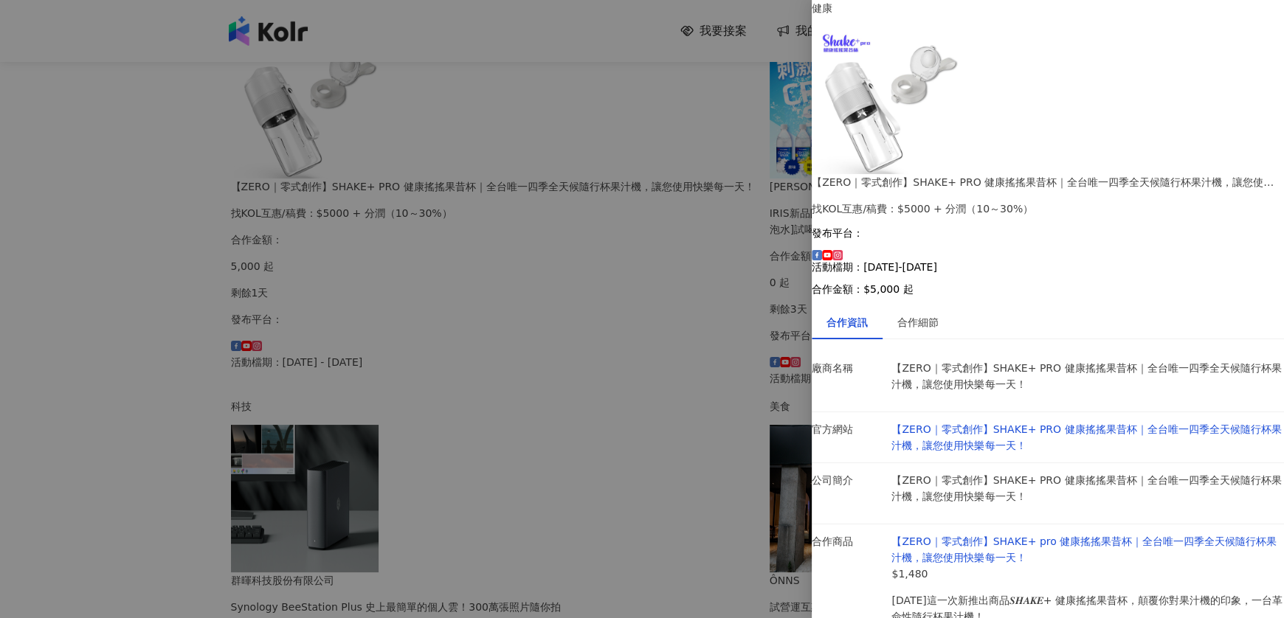
click at [96, 300] on div at bounding box center [642, 309] width 1284 height 618
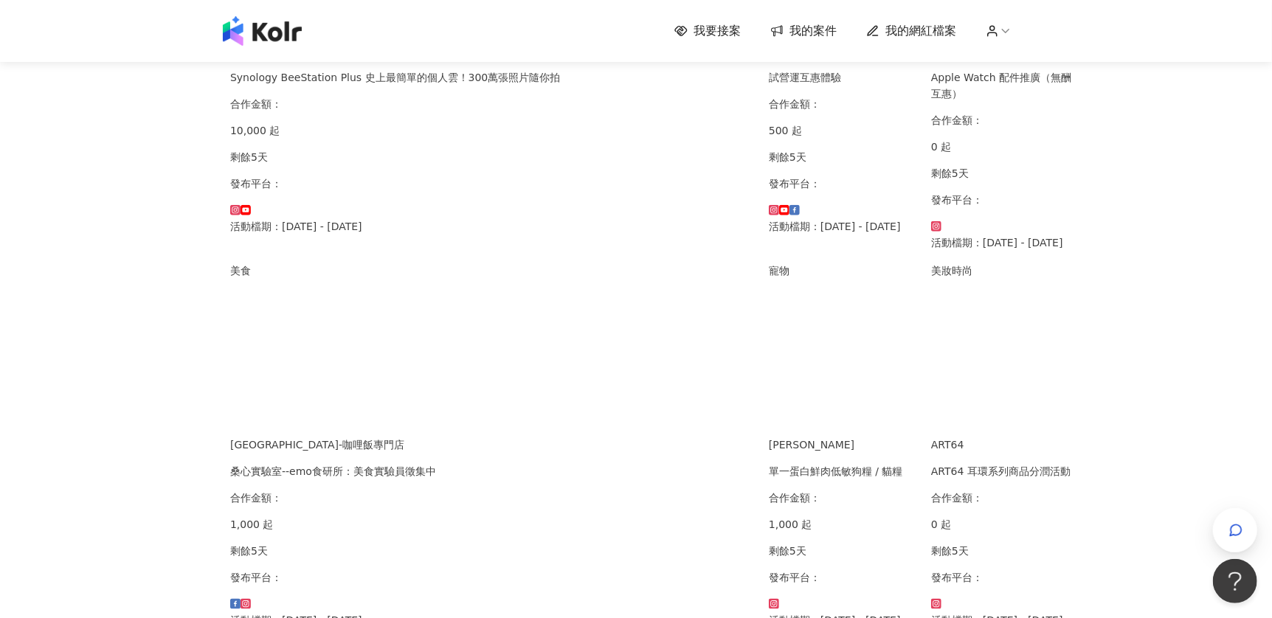
scroll to position [885, 0]
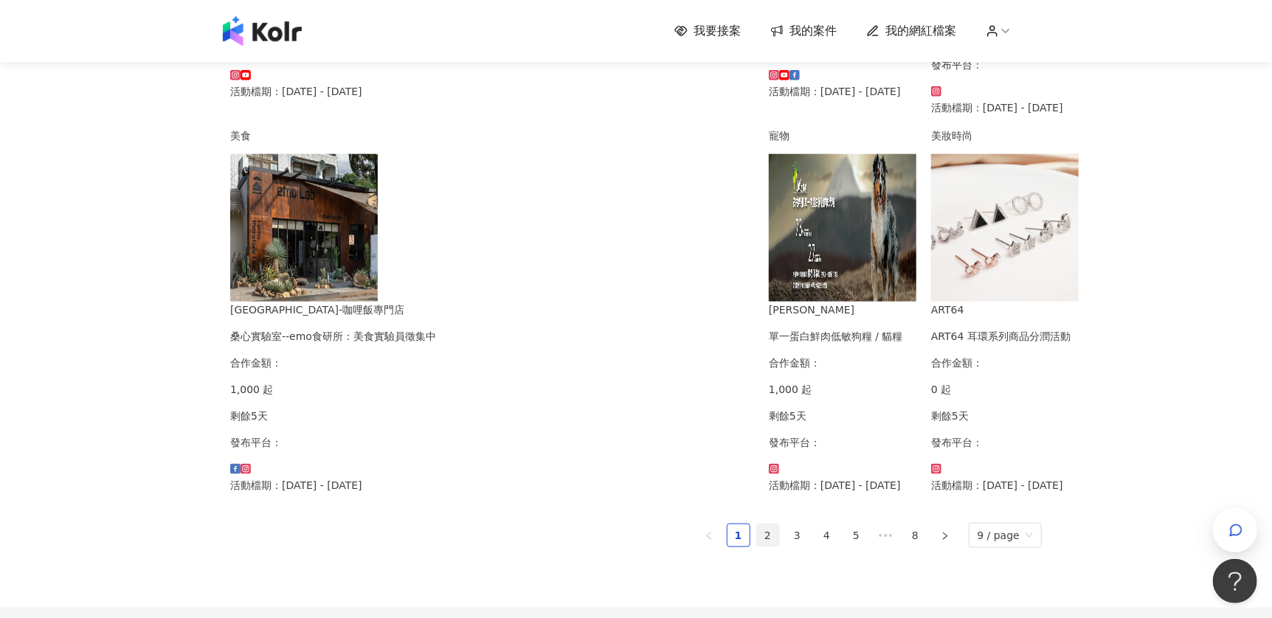
click at [770, 525] on link "2" at bounding box center [768, 536] width 22 height 22
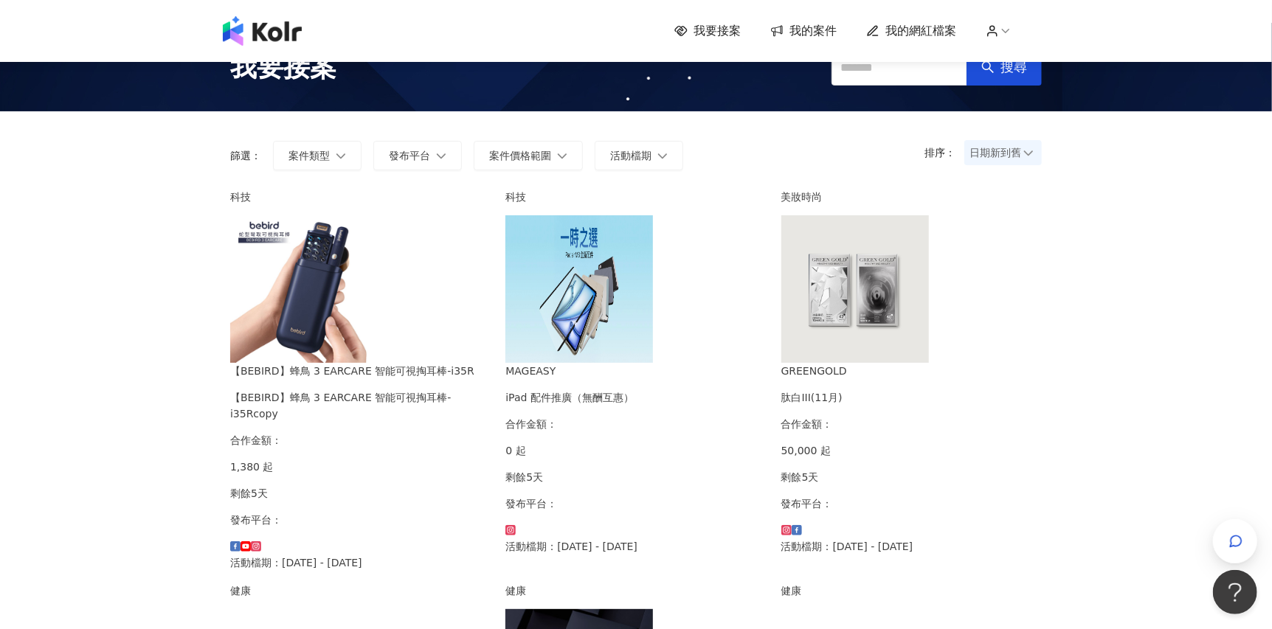
scroll to position [0, 0]
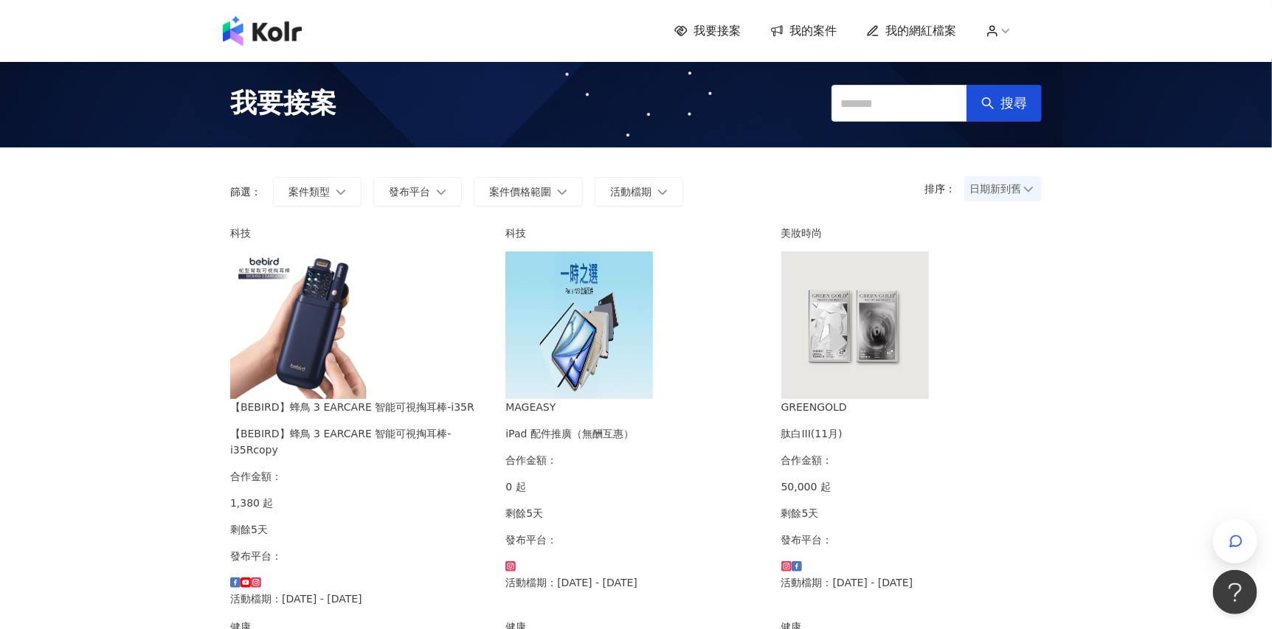
click at [235, 88] on span "我要接案" at bounding box center [283, 103] width 106 height 37
click at [263, 100] on span "我要接案" at bounding box center [283, 103] width 106 height 37
click at [796, 35] on span "我的案件" at bounding box center [812, 31] width 47 height 16
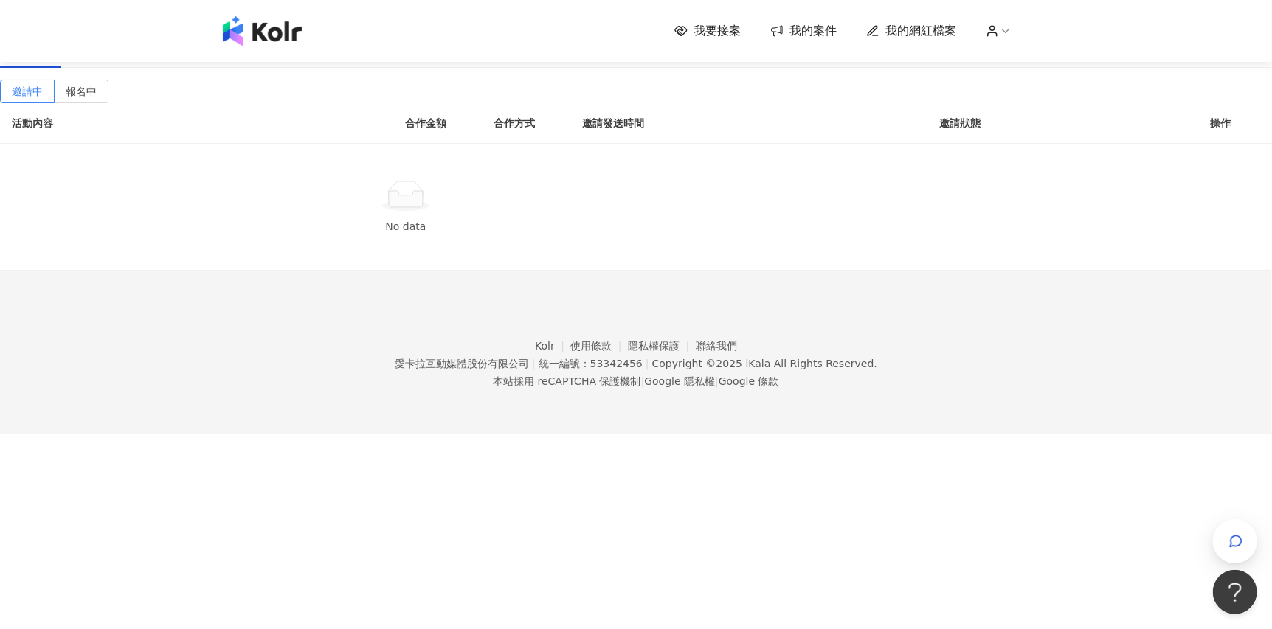
click at [570, 144] on th "合作方式" at bounding box center [526, 123] width 89 height 41
